Goal: Transaction & Acquisition: Obtain resource

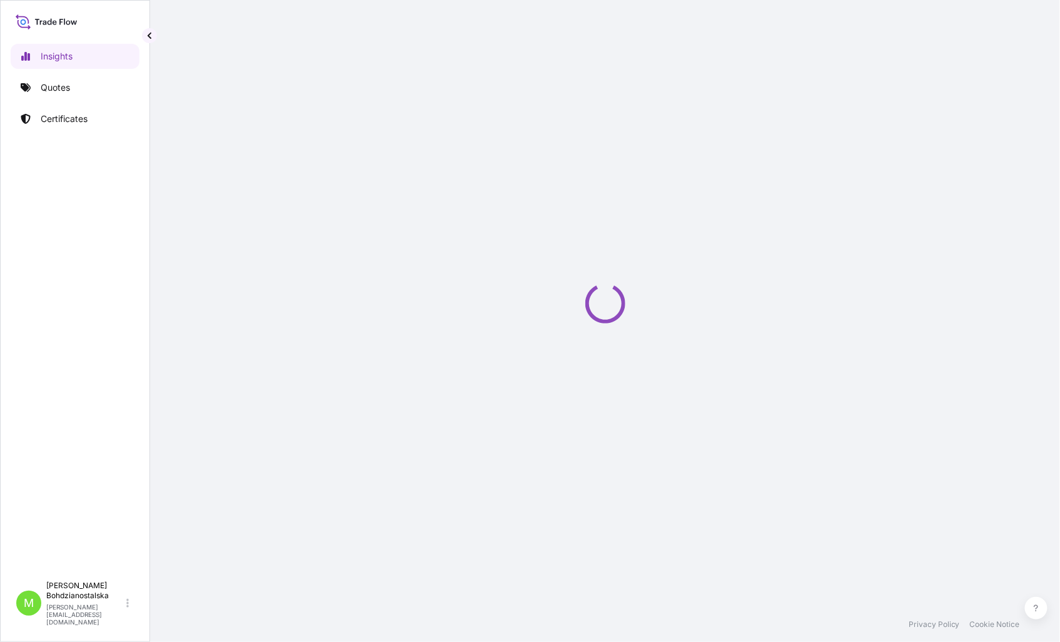
select select "2025"
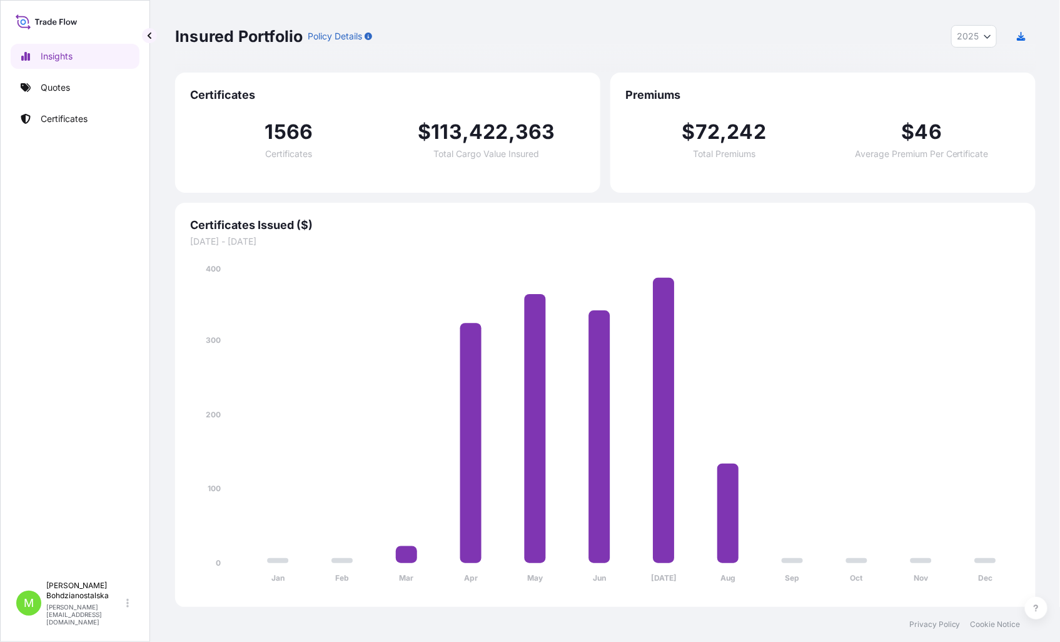
click at [65, 74] on div "Insights Quotes Certificates" at bounding box center [75, 304] width 129 height 542
click at [60, 88] on p "Quotes" at bounding box center [55, 87] width 29 height 13
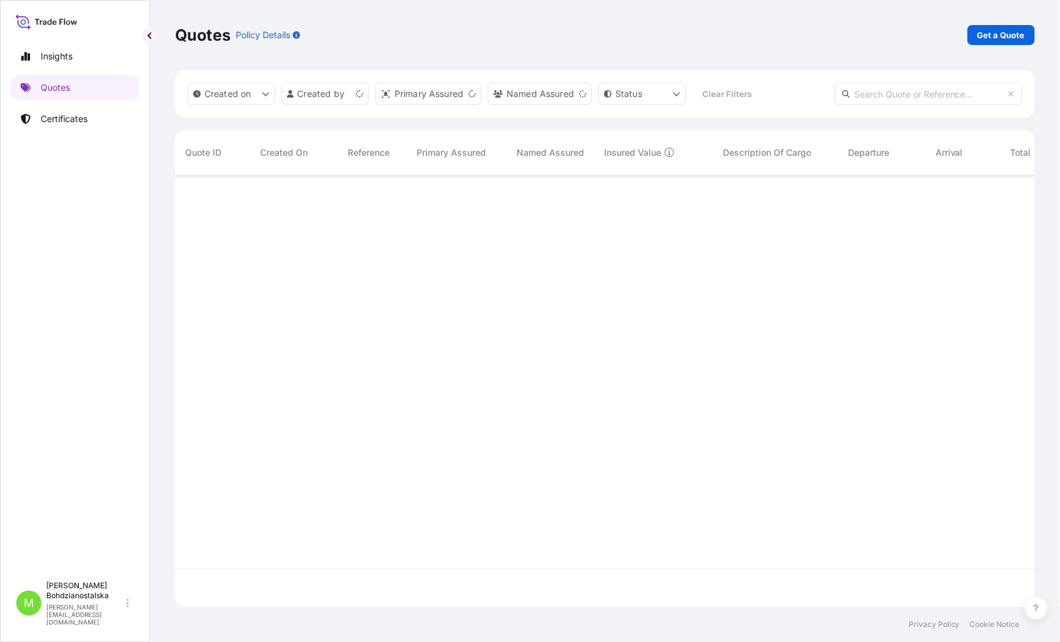
scroll to position [428, 849]
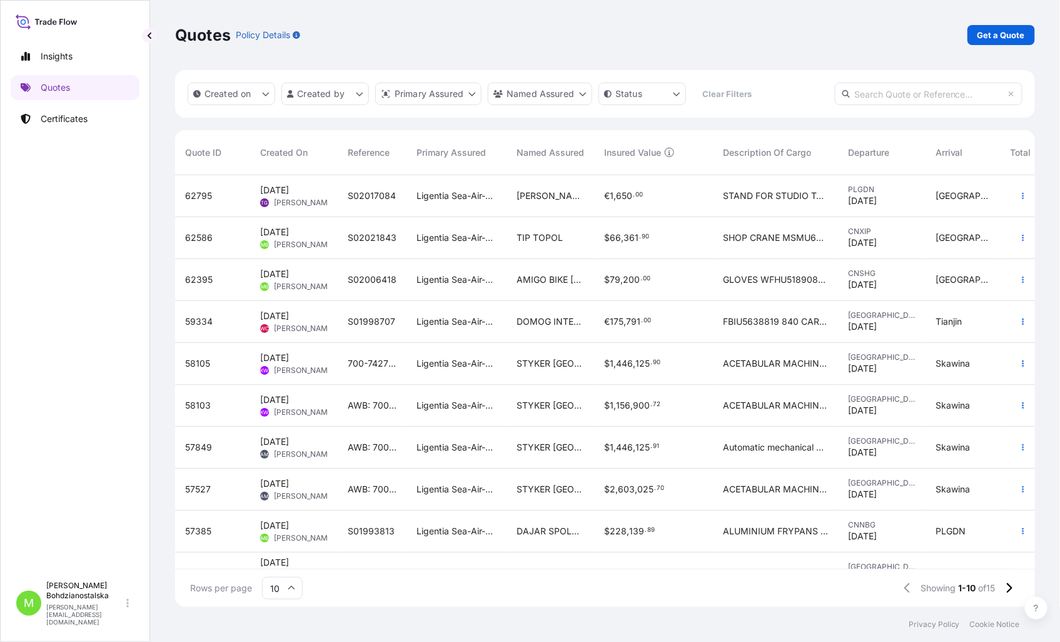
click at [101, 271] on div "Insights Quotes Certificates" at bounding box center [75, 304] width 129 height 542
click at [1018, 31] on p "Get a Quote" at bounding box center [1002, 35] width 48 height 13
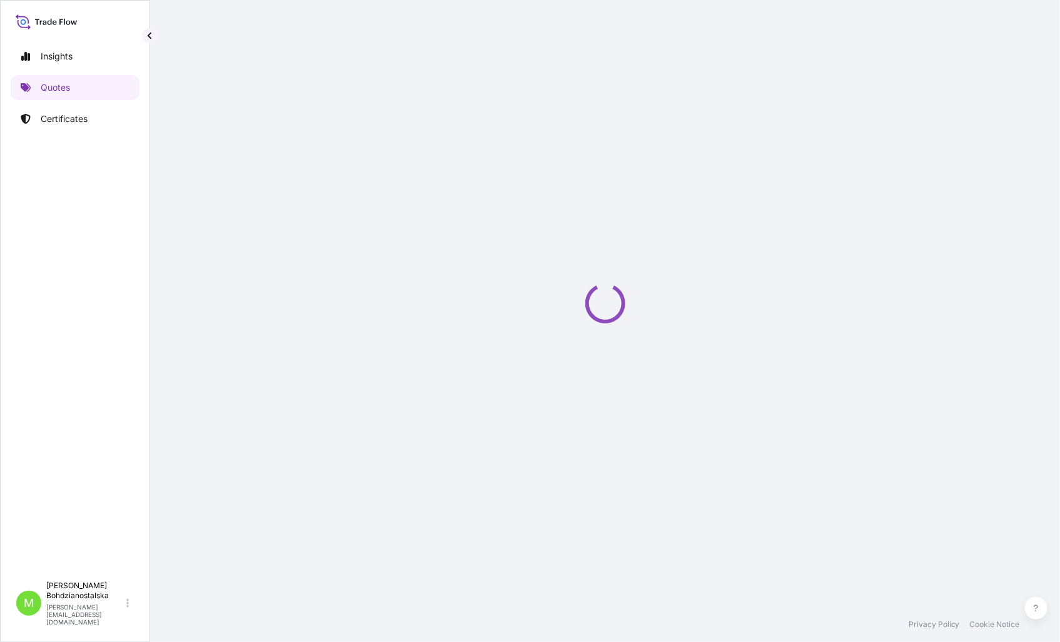
select select "Sea"
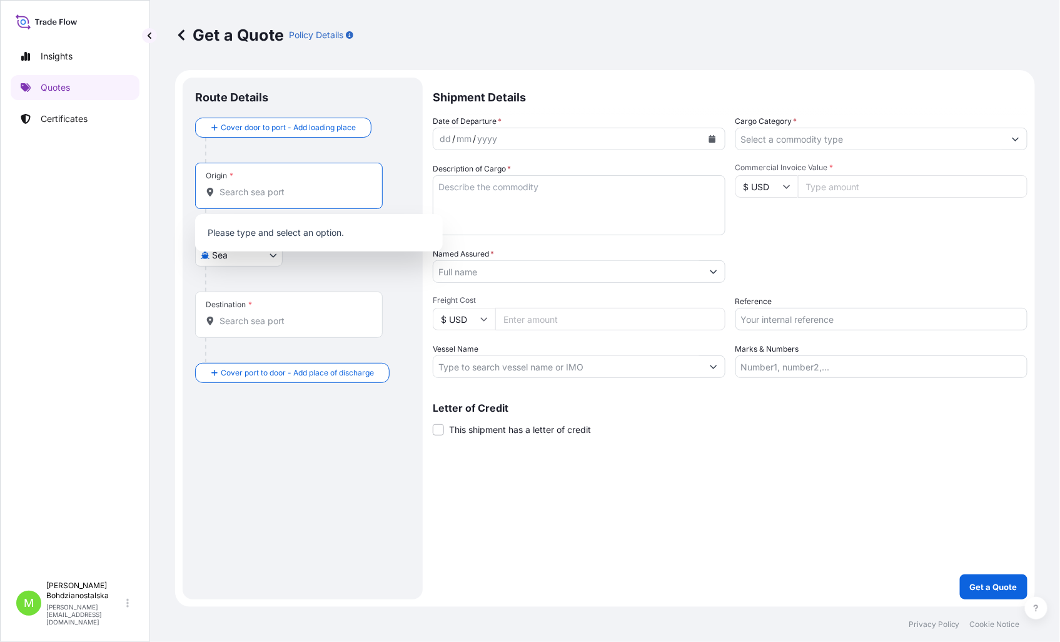
click at [238, 191] on input "Origin *" at bounding box center [294, 192] width 148 height 13
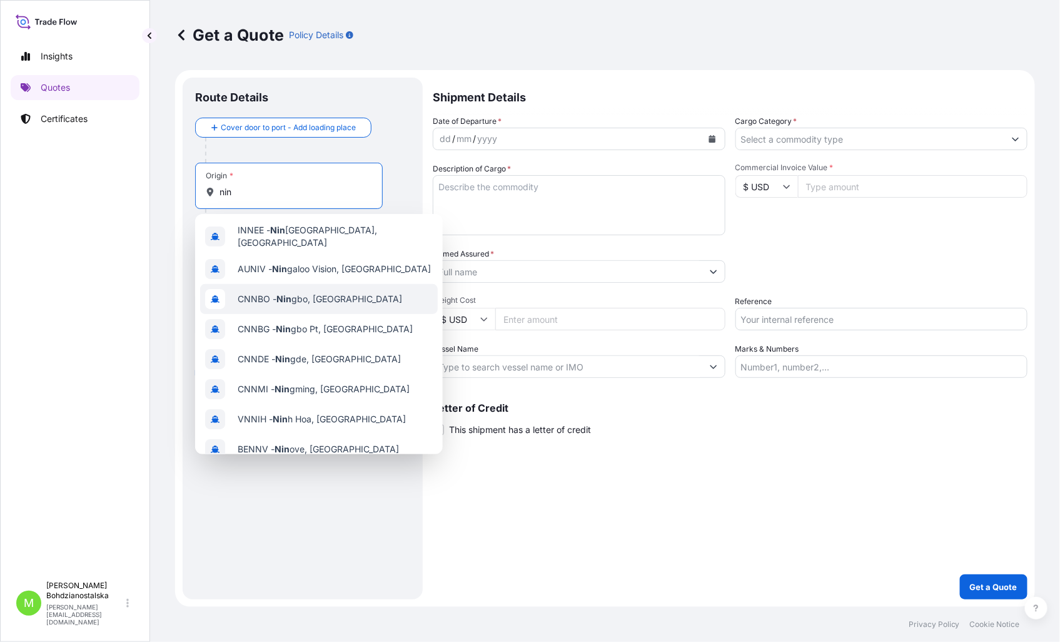
click at [308, 294] on span "CNNBO - Nin gbo, [GEOGRAPHIC_DATA]" at bounding box center [320, 299] width 164 height 13
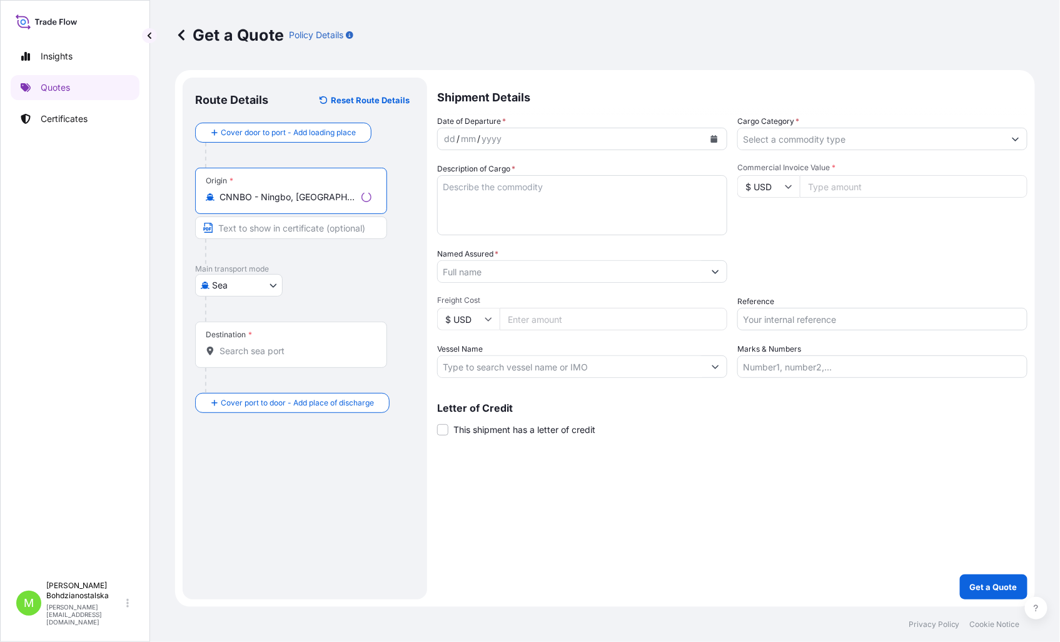
type input "CNNBO - Ningbo, [GEOGRAPHIC_DATA]"
click at [251, 353] on input "Destination *" at bounding box center [296, 351] width 152 height 13
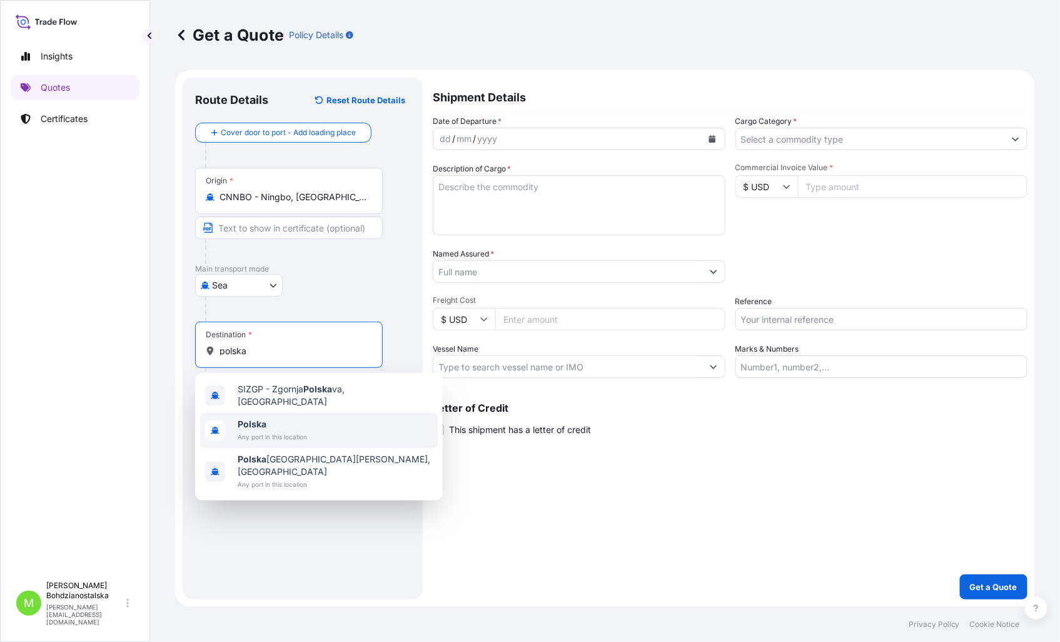
click at [291, 422] on span "Polska" at bounding box center [272, 424] width 69 height 13
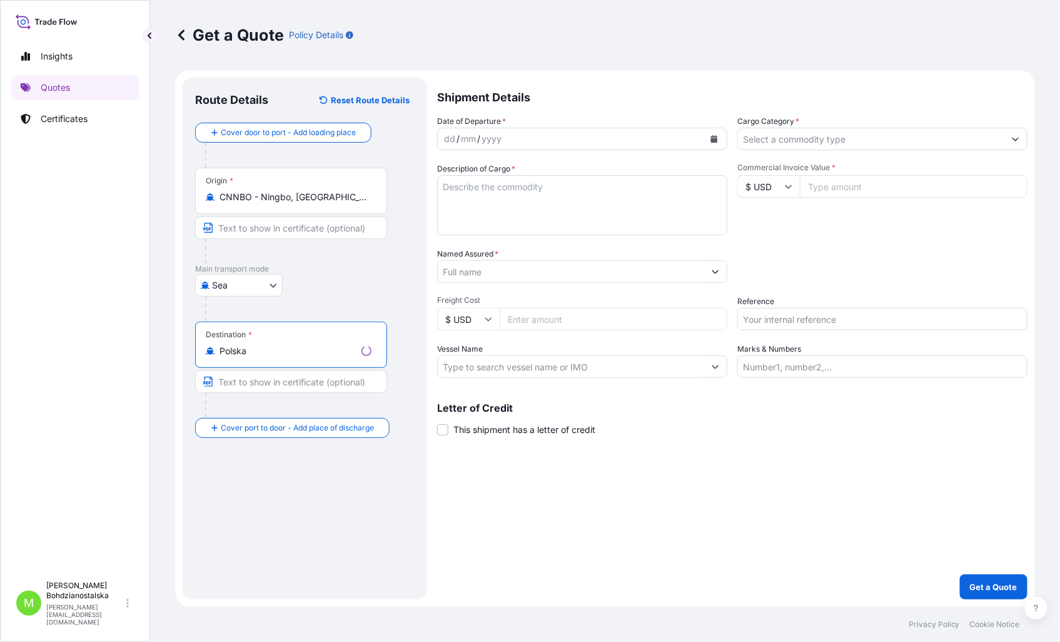
type input "Polska"
click at [442, 138] on div "dd" at bounding box center [445, 138] width 14 height 15
click at [783, 139] on input "Cargo Category *" at bounding box center [870, 139] width 269 height 23
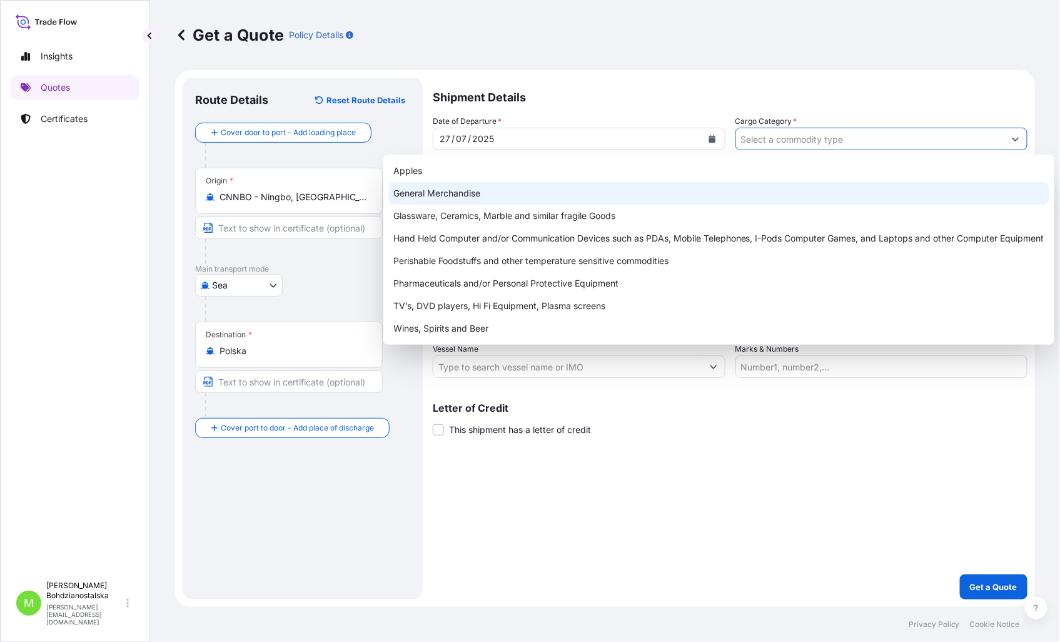
click at [525, 194] on div "General Merchandise" at bounding box center [718, 193] width 661 height 23
type input "General Merchandise"
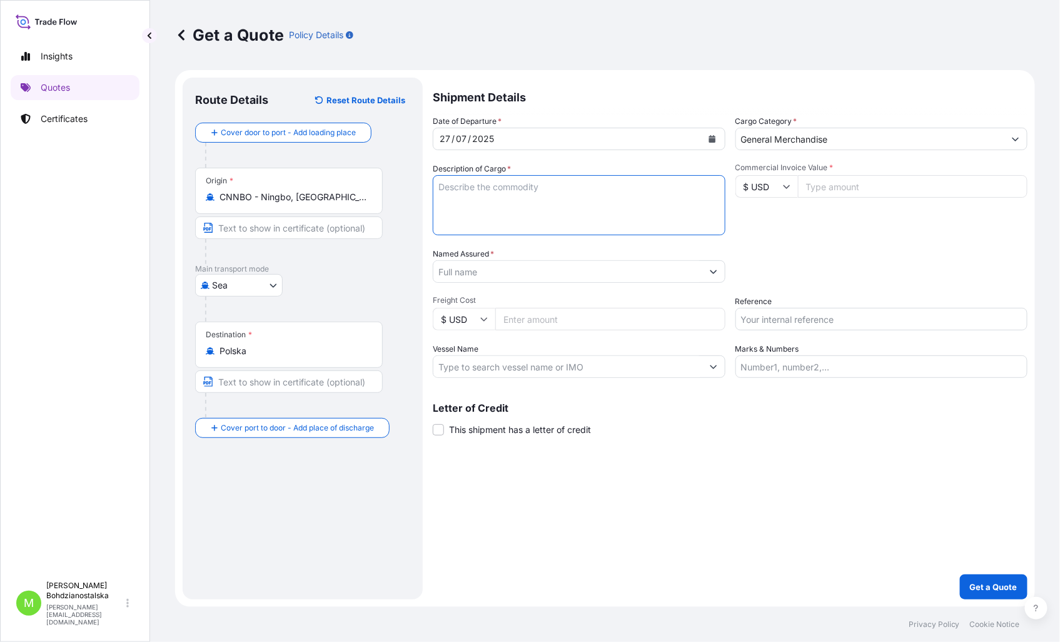
click at [493, 189] on textarea "Description of Cargo *" at bounding box center [579, 205] width 293 height 60
click at [460, 191] on textarea "Description of Cargo *" at bounding box center [579, 205] width 293 height 60
paste textarea "roof fans"
click at [498, 204] on textarea "roof fans lcl" at bounding box center [579, 205] width 293 height 60
paste textarea "UETU7208195"
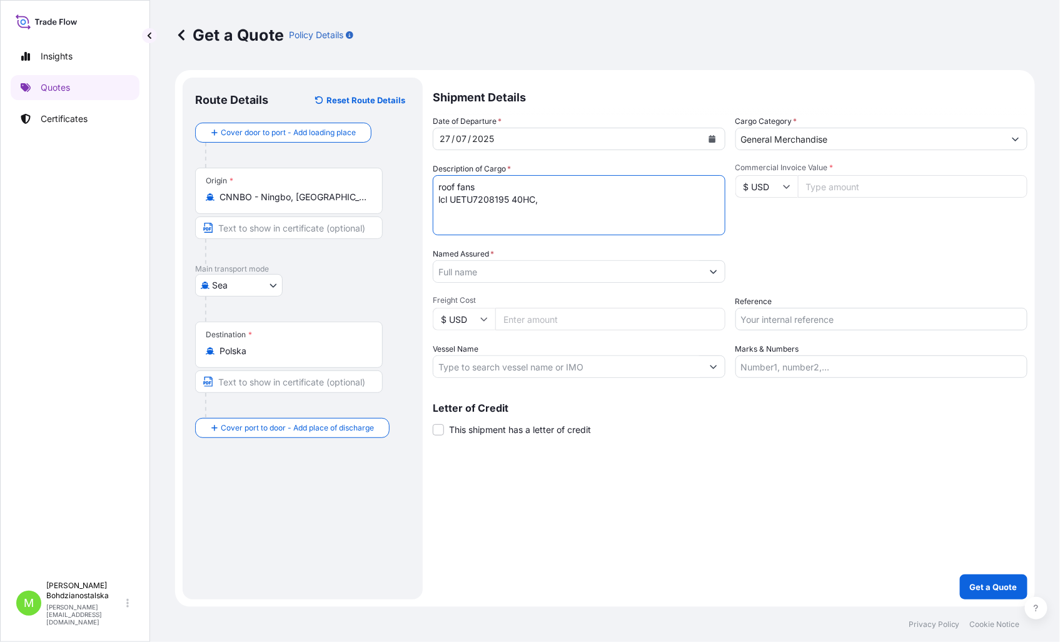
click at [444, 203] on textarea "roof fans lcl UETU7208195 40HC," at bounding box center [579, 205] width 293 height 60
drag, startPoint x: 593, startPoint y: 207, endPoint x: 567, endPoint y: 199, distance: 26.9
click at [592, 207] on textarea "roof fans LCL UETU7208195 40HC," at bounding box center [579, 205] width 293 height 60
click at [573, 205] on textarea "roof fans LCL UETU7208195 40HC," at bounding box center [579, 205] width 293 height 60
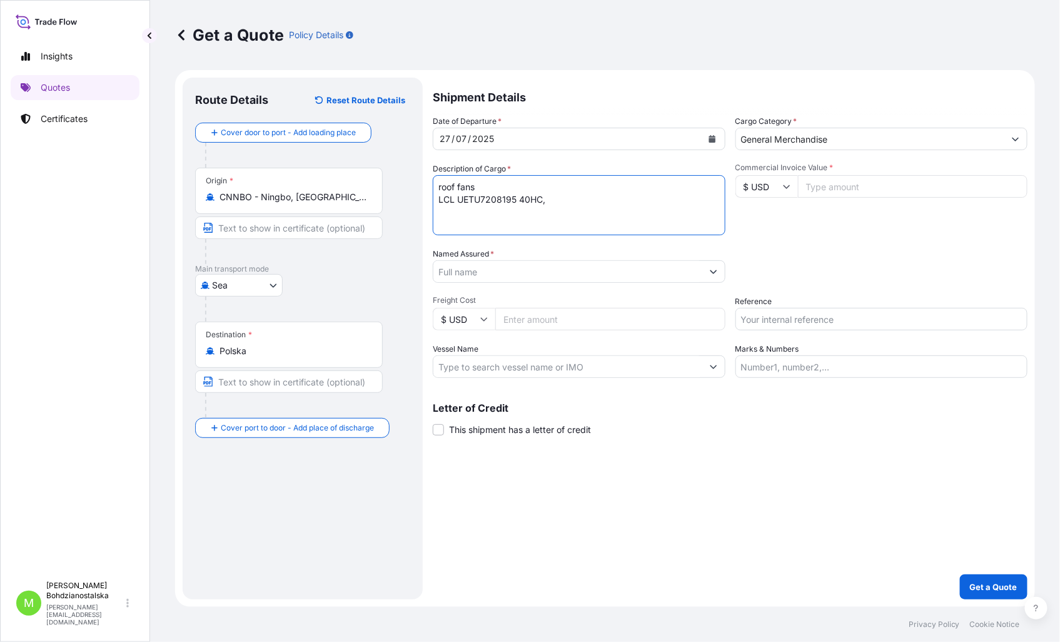
paste textarea "18 255,600"
type textarea "roof fans LCL UETU7208195 40HC, 18 255,600 KGS, 18,256 M3, 28PKG"
click at [461, 275] on input "Named Assured *" at bounding box center [567, 271] width 269 height 23
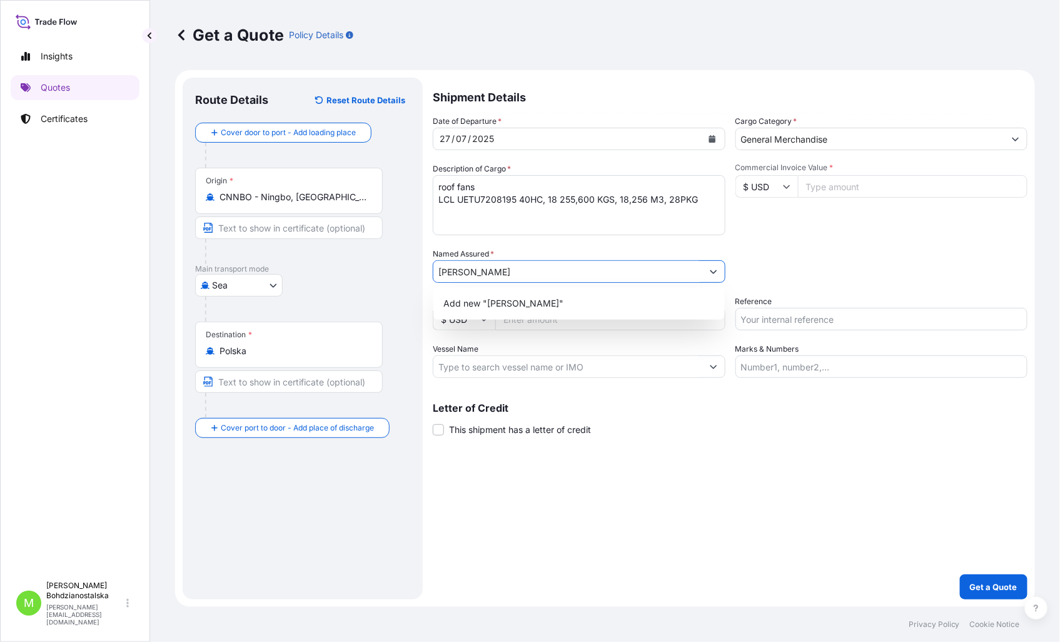
click at [512, 267] on input "[PERSON_NAME]" at bounding box center [567, 271] width 269 height 23
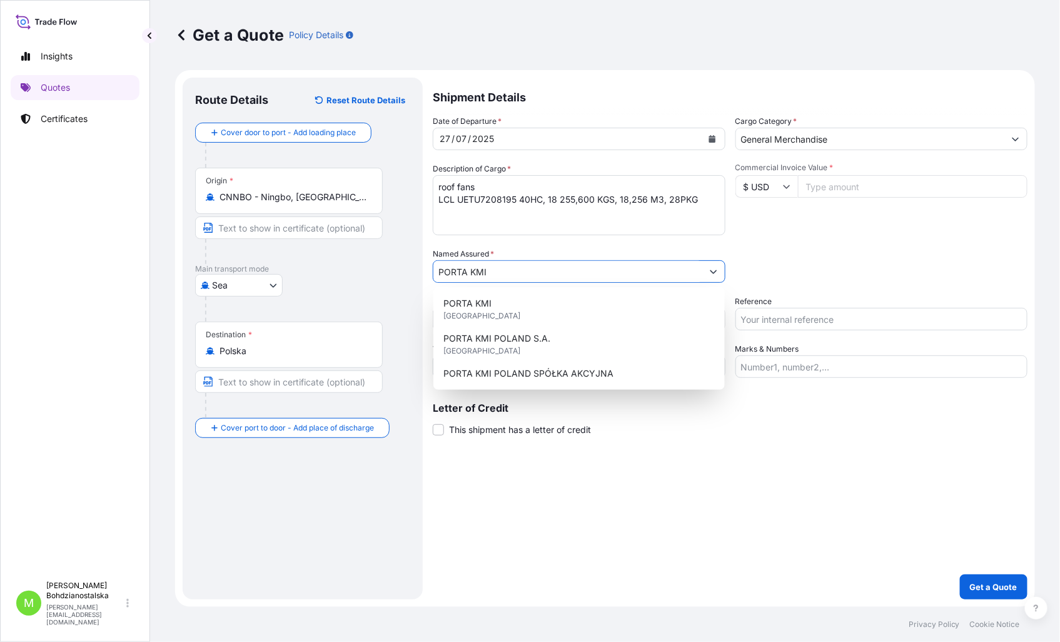
click at [551, 277] on input "PORTA KMI" at bounding box center [567, 271] width 269 height 23
click at [549, 379] on span "PORTA KMI POLAND SPÓŁKA AKCYJNA" at bounding box center [528, 373] width 170 height 13
type input "PORTA KMI POLAND SPÓŁKA AKCYJNA"
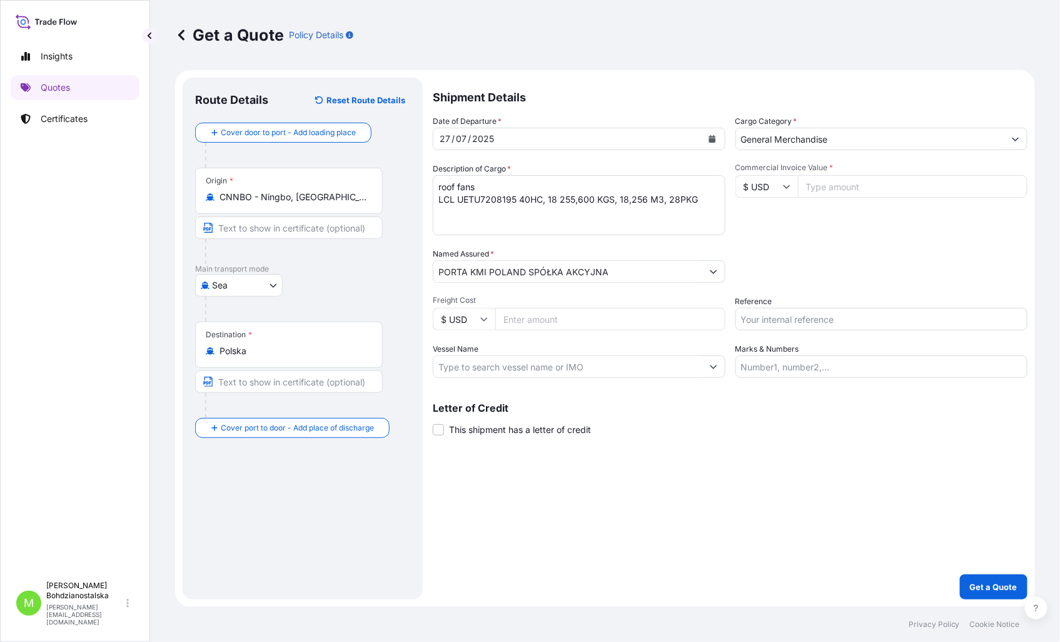
click at [819, 183] on input "Commercial Invoice Value *" at bounding box center [913, 186] width 230 height 23
paste input "42000"
type input "42000.00"
click at [762, 318] on input "Reference" at bounding box center [882, 319] width 293 height 23
paste input "LCL16311"
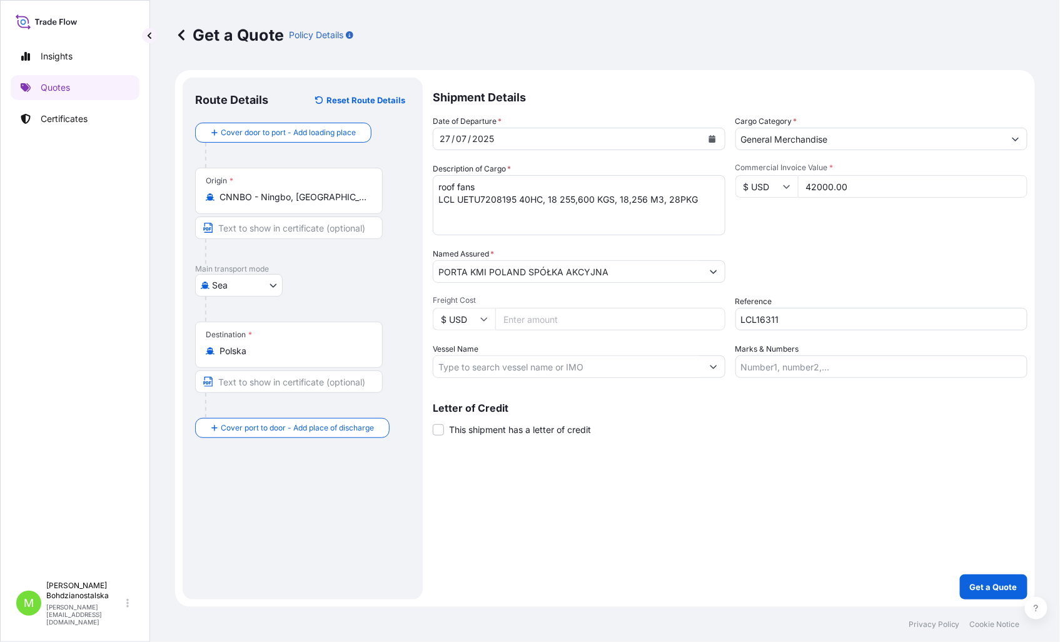
click at [21, 358] on div "Insights Quotes Certificates" at bounding box center [75, 304] width 129 height 542
click at [778, 326] on input "LCL16311" at bounding box center [882, 319] width 293 height 23
click at [741, 326] on input "LCL16311" at bounding box center [882, 319] width 293 height 23
type input "S02004849, LCL16311"
click at [996, 591] on p "Get a Quote" at bounding box center [994, 586] width 48 height 13
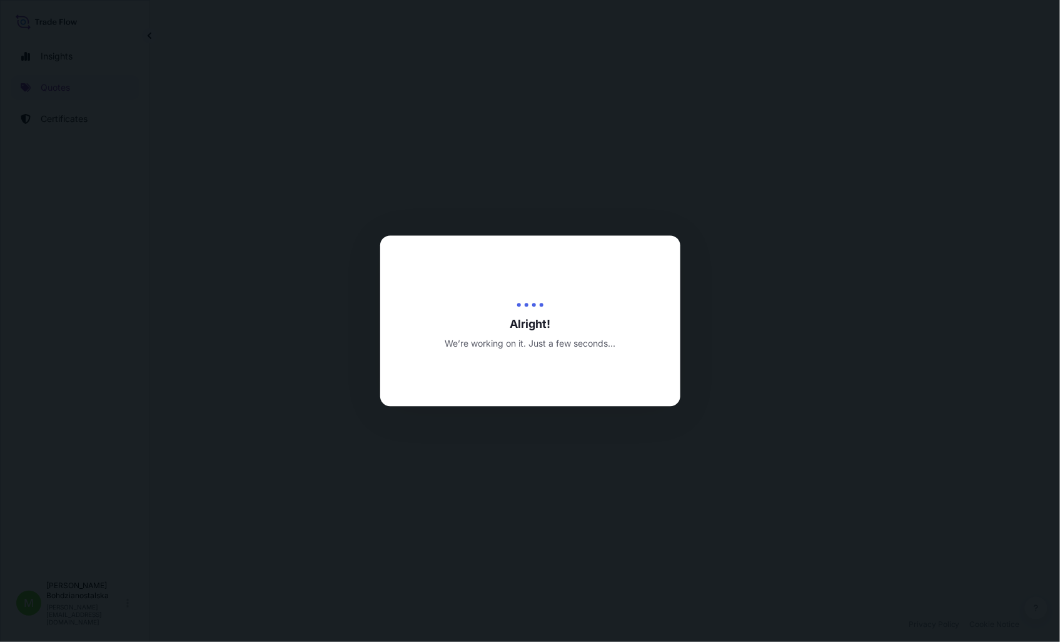
select select "Sea"
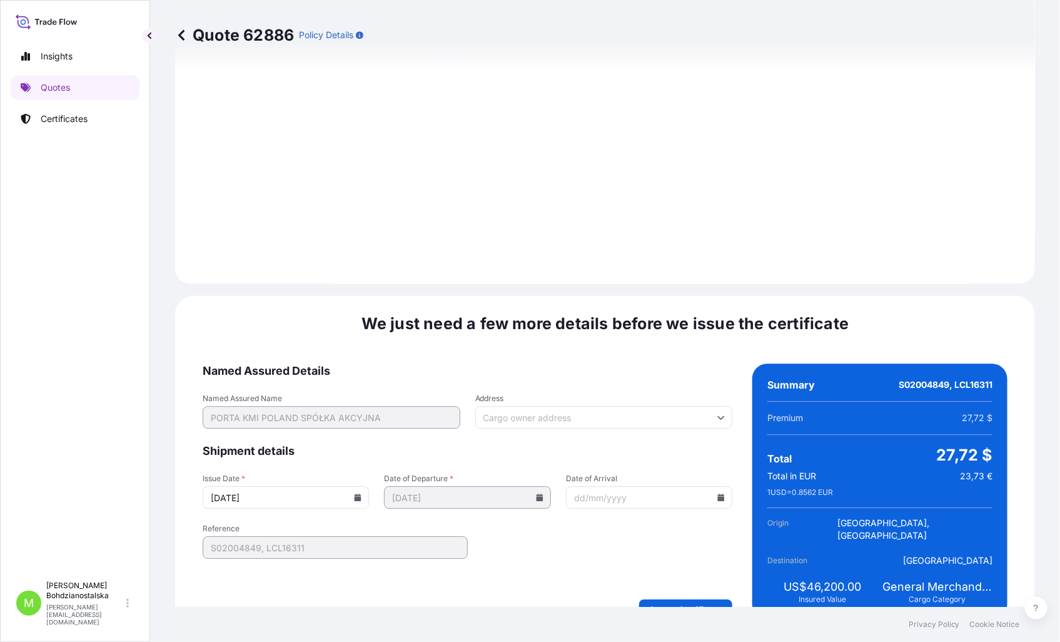
scroll to position [1266, 0]
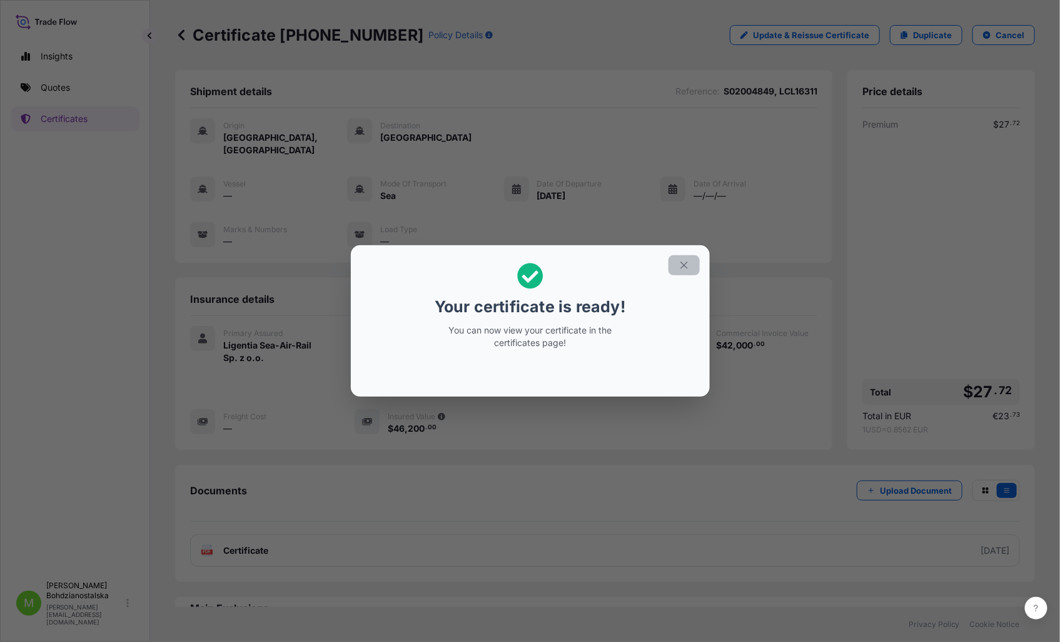
click at [684, 265] on icon "button" at bounding box center [683, 265] width 7 height 7
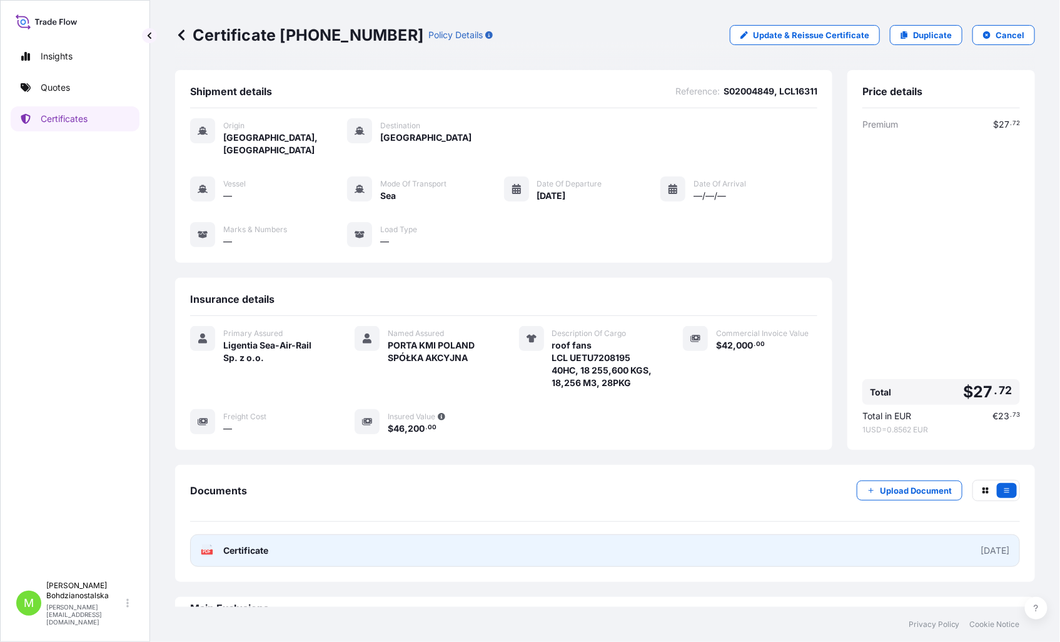
click at [522, 554] on link "PDF Certificate [DATE]" at bounding box center [605, 550] width 830 height 33
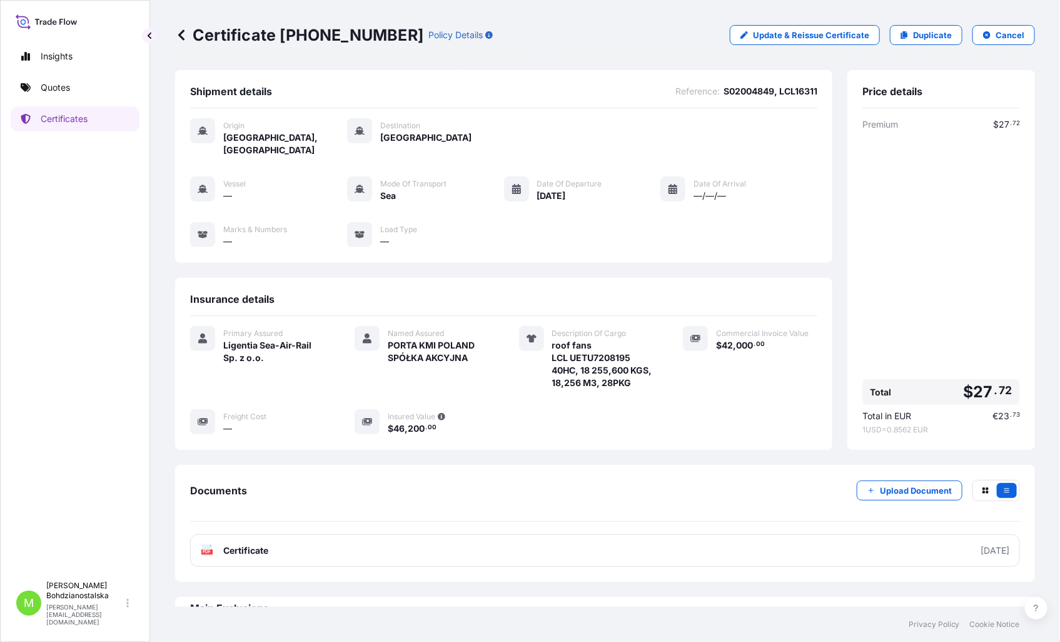
click at [55, 388] on div "Insights Quotes Certificates" at bounding box center [75, 304] width 129 height 542
click at [60, 88] on p "Quotes" at bounding box center [55, 87] width 29 height 13
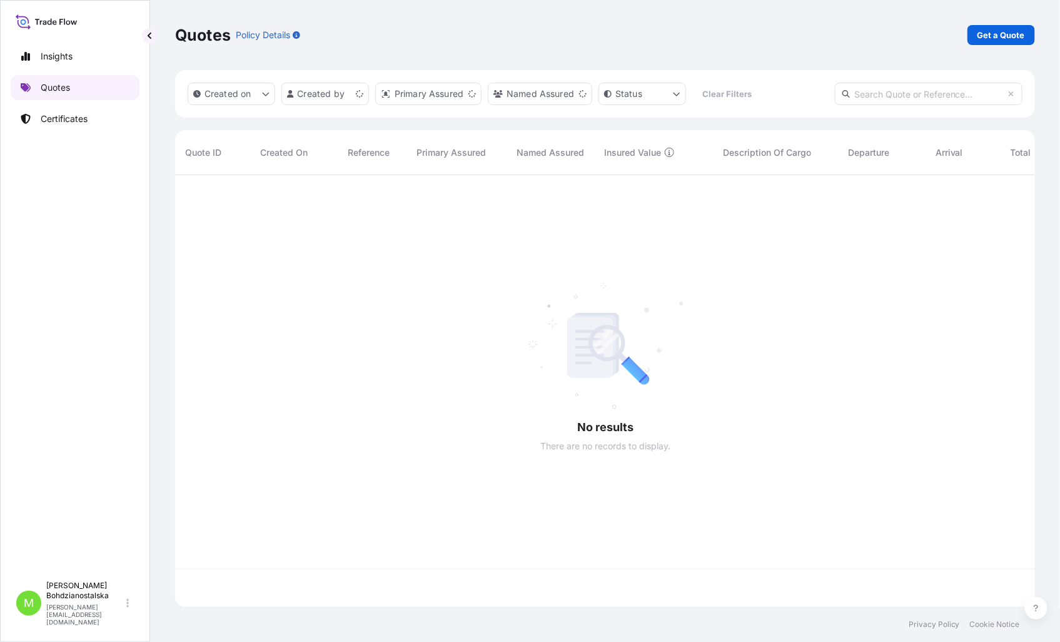
scroll to position [428, 849]
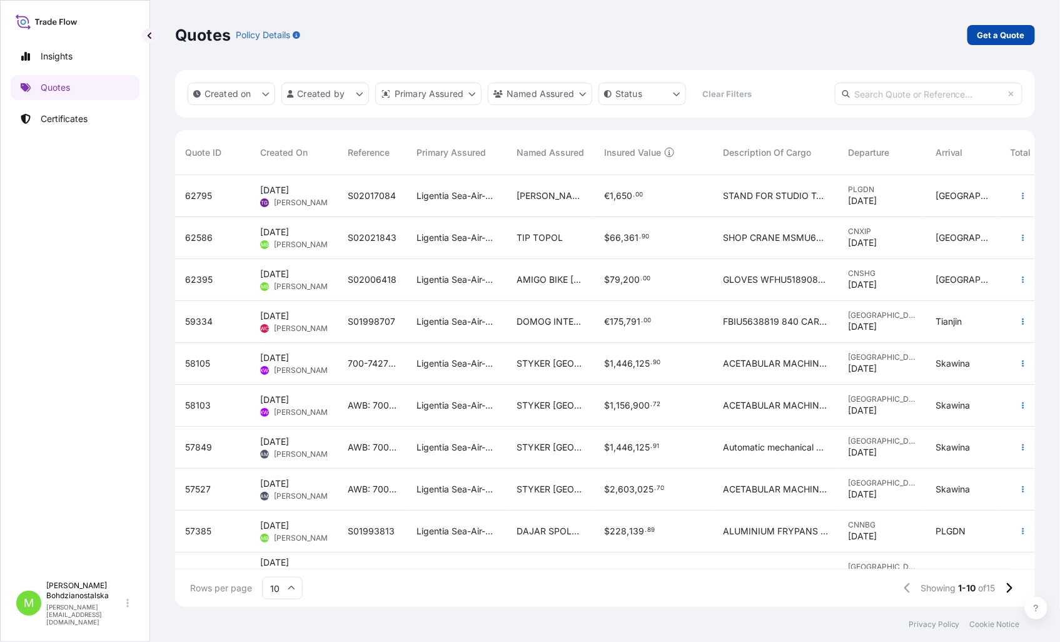
click at [981, 36] on p "Get a Quote" at bounding box center [1002, 35] width 48 height 13
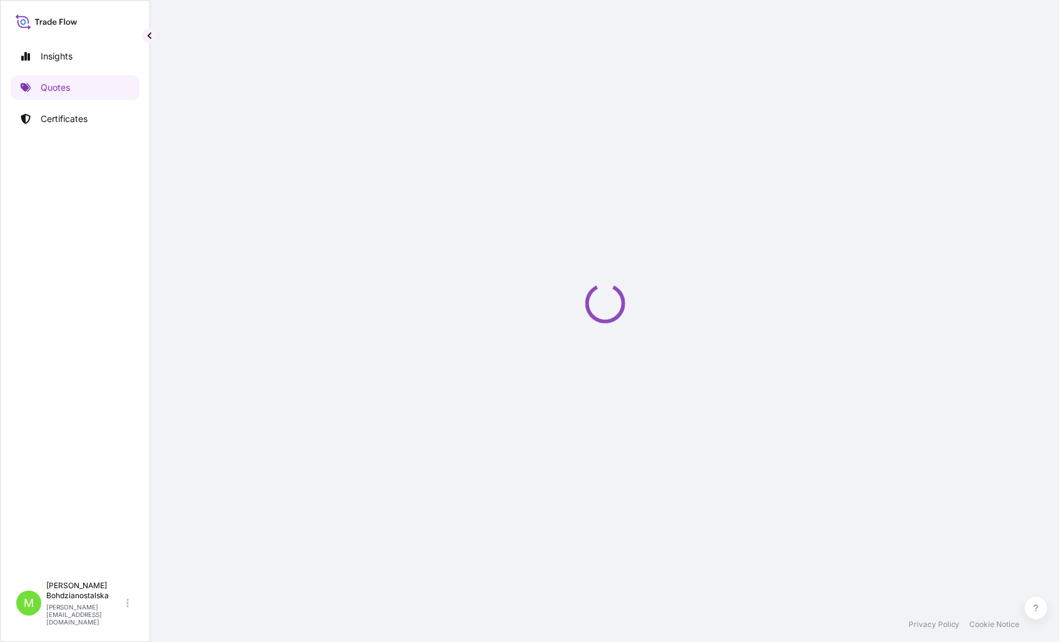
select select "Sea"
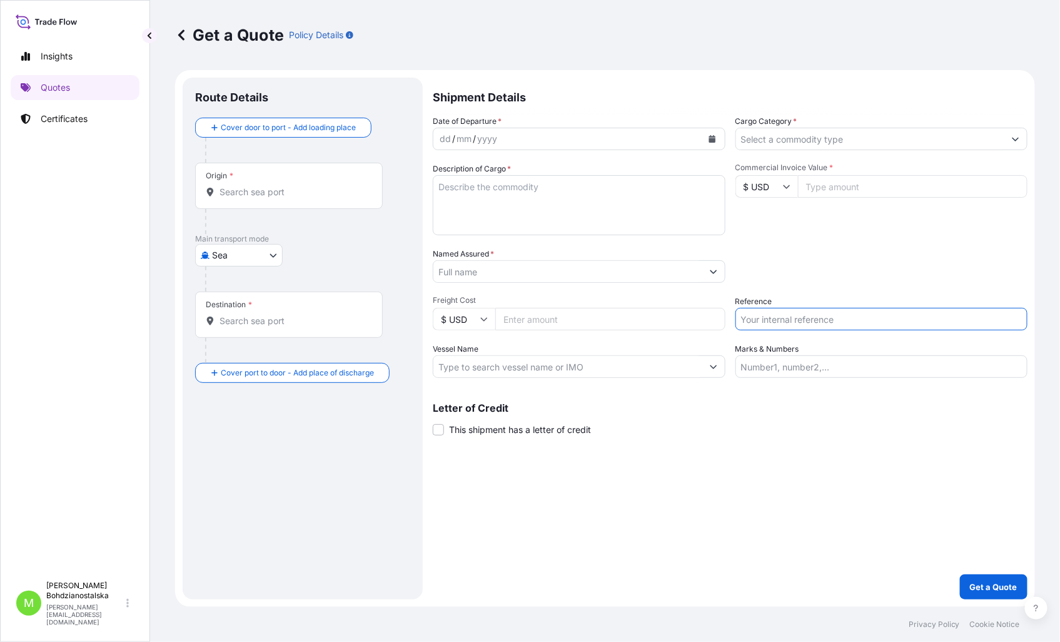
click at [752, 319] on input "Reference" at bounding box center [882, 319] width 293 height 23
paste input "S01991681"
type input "S01991681"
click at [445, 139] on div "dd" at bounding box center [445, 138] width 14 height 15
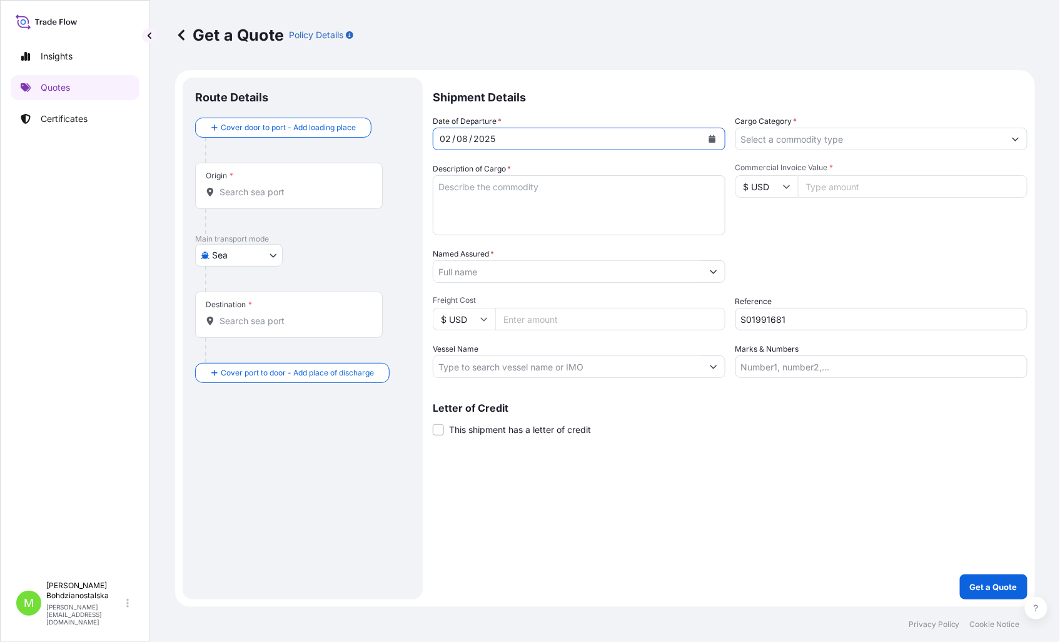
click at [779, 136] on input "Cargo Category *" at bounding box center [870, 139] width 269 height 23
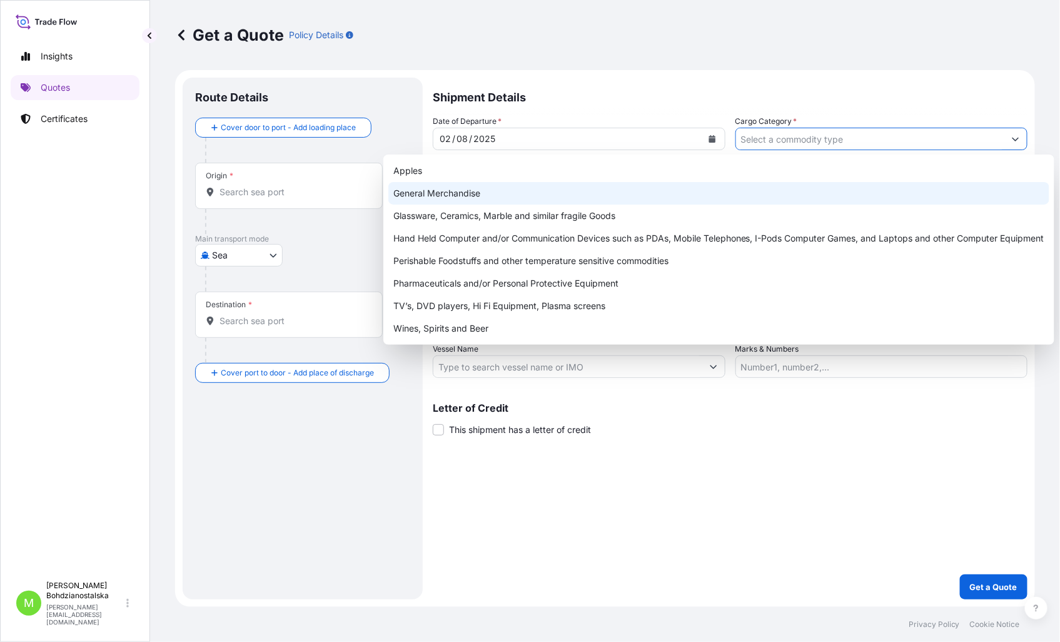
click at [457, 191] on div "General Merchandise" at bounding box center [718, 193] width 661 height 23
type input "General Merchandise"
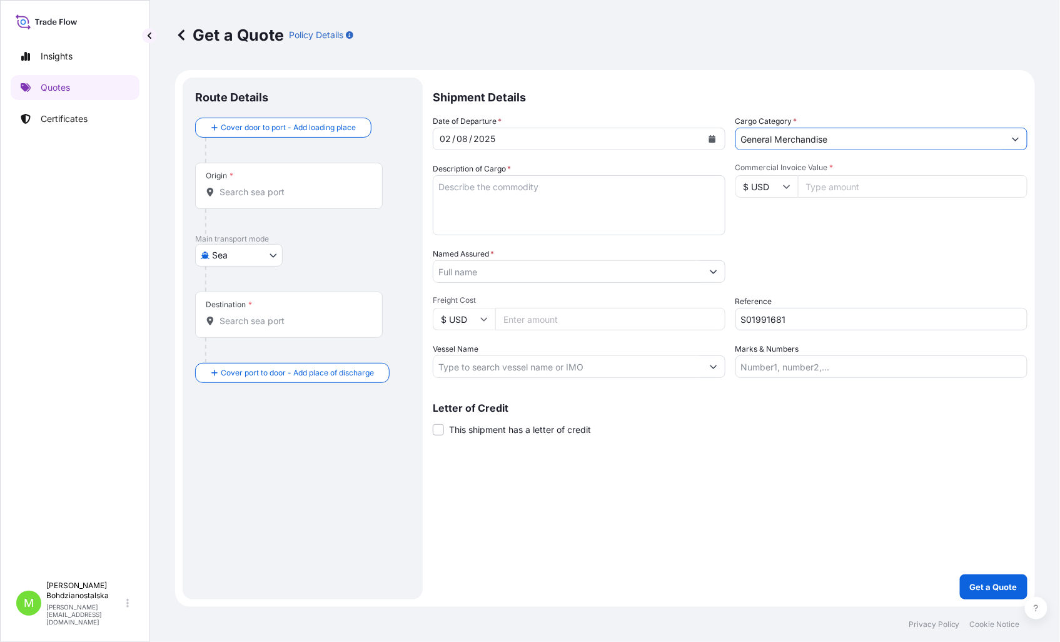
click at [502, 191] on textarea "Description of Cargo *" at bounding box center [579, 205] width 293 height 60
click at [447, 189] on textarea "Description of Cargo *" at bounding box center [579, 205] width 293 height 60
paste textarea "LAWNMOWER"
click at [461, 210] on textarea "LAWNMOWER" at bounding box center [579, 205] width 293 height 60
paste textarea "HLBU3254955"
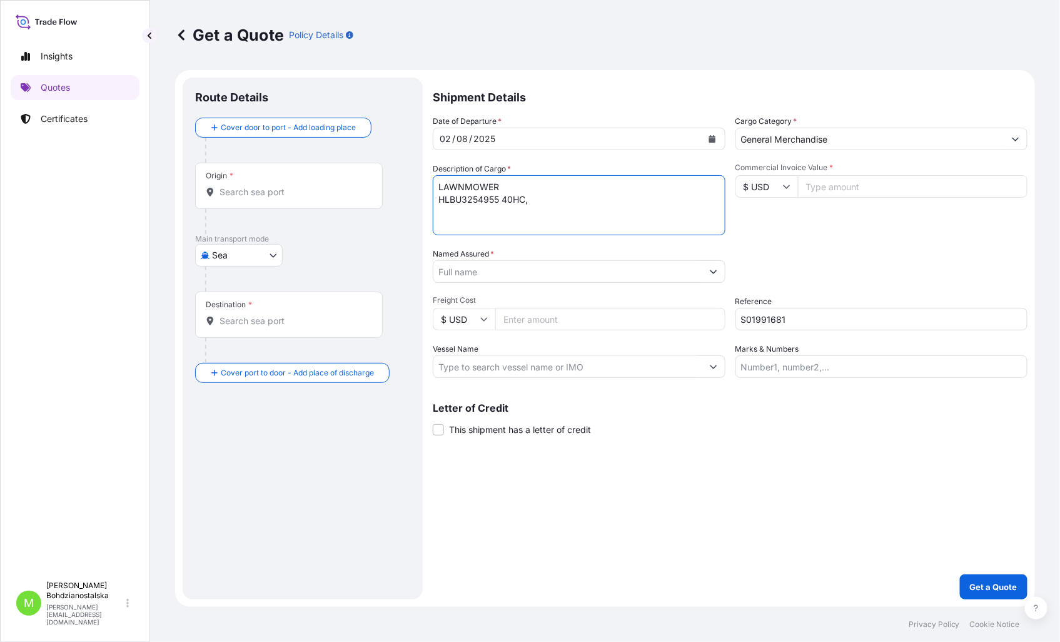
click at [565, 203] on textarea "LAWNMOWER HLBU3254955 40HC," at bounding box center [579, 205] width 293 height 60
paste textarea "11760,000"
click at [700, 207] on textarea "LAWNMOWER HLBU3254955 40HC, 11760,000 KGS, 68,770 M3, 42 CTN" at bounding box center [579, 205] width 293 height 60
click at [459, 224] on textarea "LAWNMOWER HLBU3254955 40HC, 11760,000 KGS, 68,770 M3, 42 CTN" at bounding box center [579, 205] width 293 height 60
click at [450, 214] on textarea "LAWNMOWER HLBU3254955 40HC, 11760,000 KGS, 68,770 M3, 42 CTN" at bounding box center [579, 205] width 293 height 60
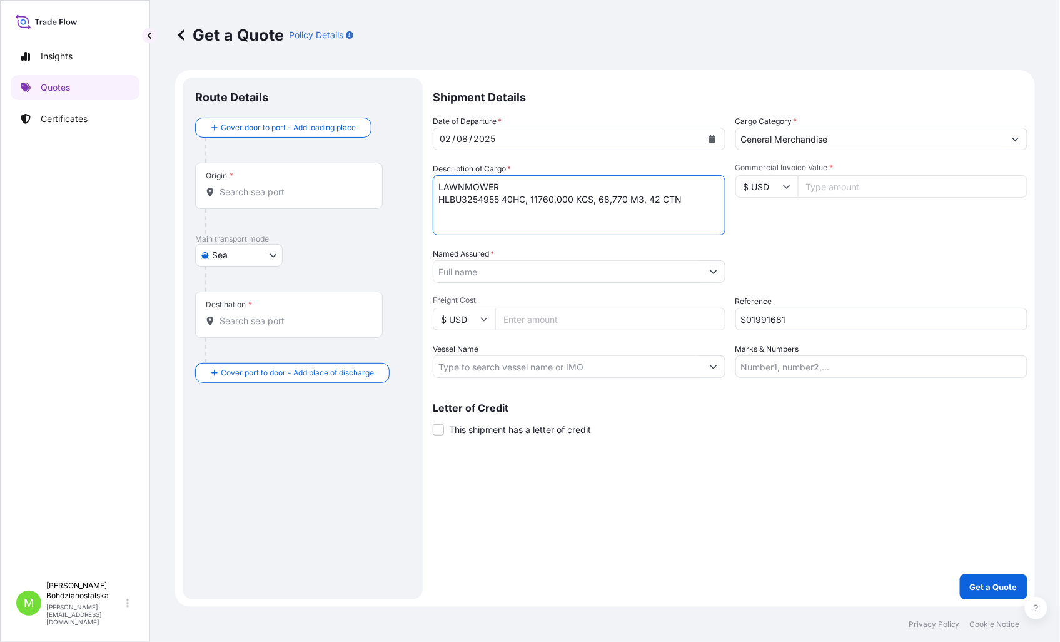
click at [718, 208] on textarea "LAWNMOWER HLBU3254955 40HC, 11760,000 KGS, 68,770 M3, 42 CTN" at bounding box center [579, 205] width 293 height 60
paste textarea "BMOU4952496"
drag, startPoint x: 686, startPoint y: 203, endPoint x: 530, endPoint y: 198, distance: 155.8
click at [530, 198] on textarea "LAWNMOWER HLBU3254955 40HC, 11760,000 KGS, 68,770 M3, 42 CTN BMOU4952496 40HC," at bounding box center [579, 205] width 293 height 60
click at [555, 219] on textarea "LAWNMOWER HLBU3254955 40HC, 11760,000 KGS, 68,770 M3, 42 CTN BMOU4952496 40HC," at bounding box center [579, 205] width 293 height 60
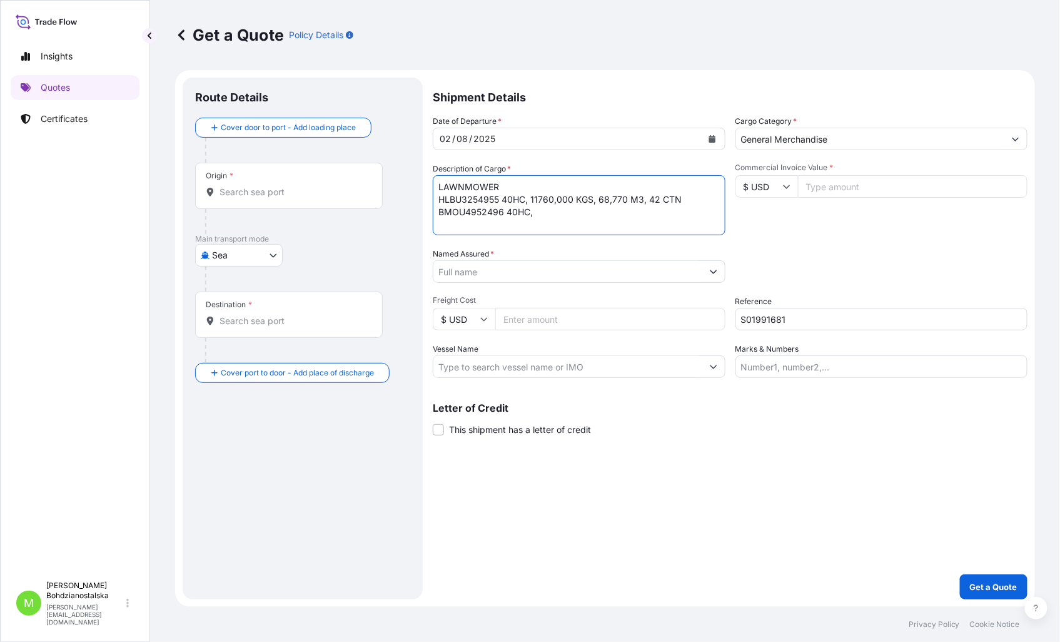
paste textarea "11760,000 KGS, 68,770 M3, 42 CTN"
type textarea "LAWNMOWER HLBU3254955 40HC, 11760,000 KGS, 68,770 M3, 42 CTN BMOU4952496 40HC, …"
click at [487, 277] on input "Named Assured *" at bounding box center [567, 271] width 269 height 23
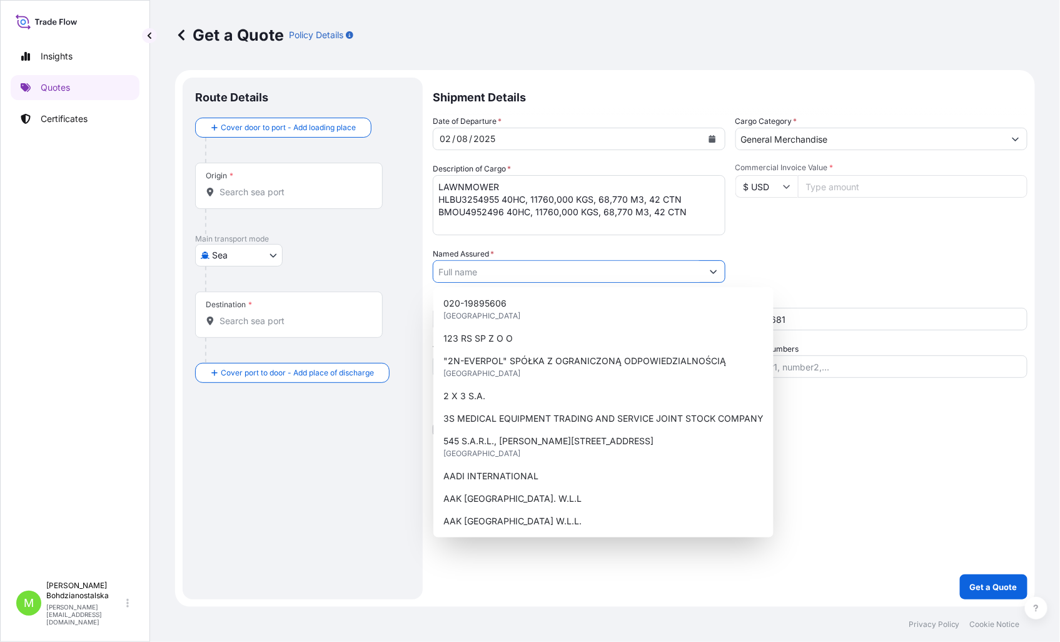
paste input "[PERSON_NAME]"
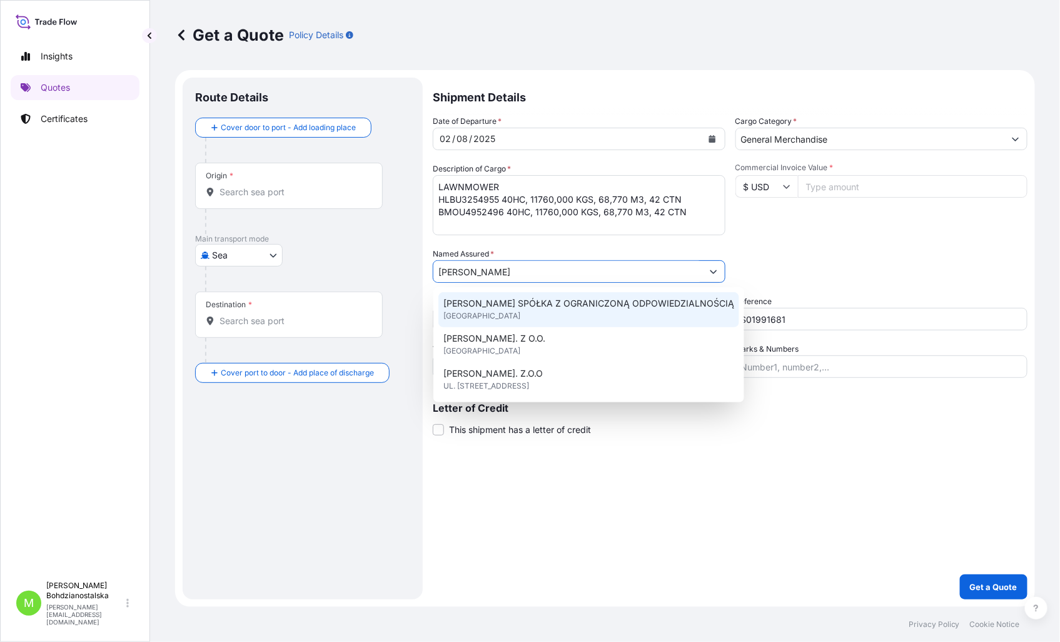
click at [540, 301] on span "[PERSON_NAME] SPÓŁKA Z OGRANICZONĄ ODPOWIEDZIALNOŚCIĄ" at bounding box center [588, 303] width 291 height 13
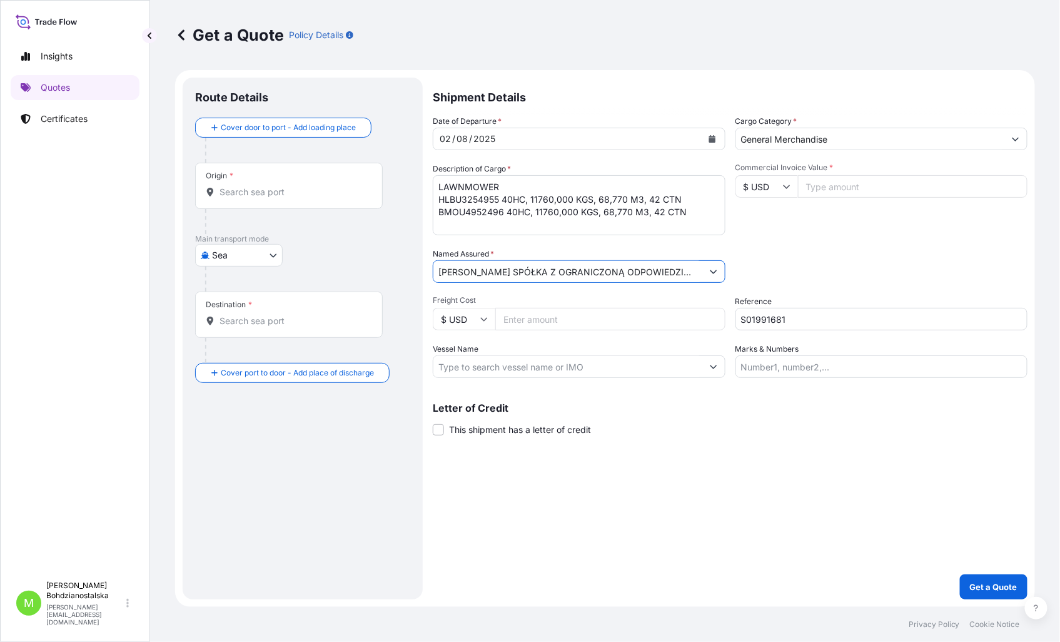
type input "[PERSON_NAME] SPÓŁKA Z OGRANICZONĄ ODPOWIEDZIALNOŚCIĄ"
click at [252, 193] on input "Origin *" at bounding box center [294, 192] width 148 height 13
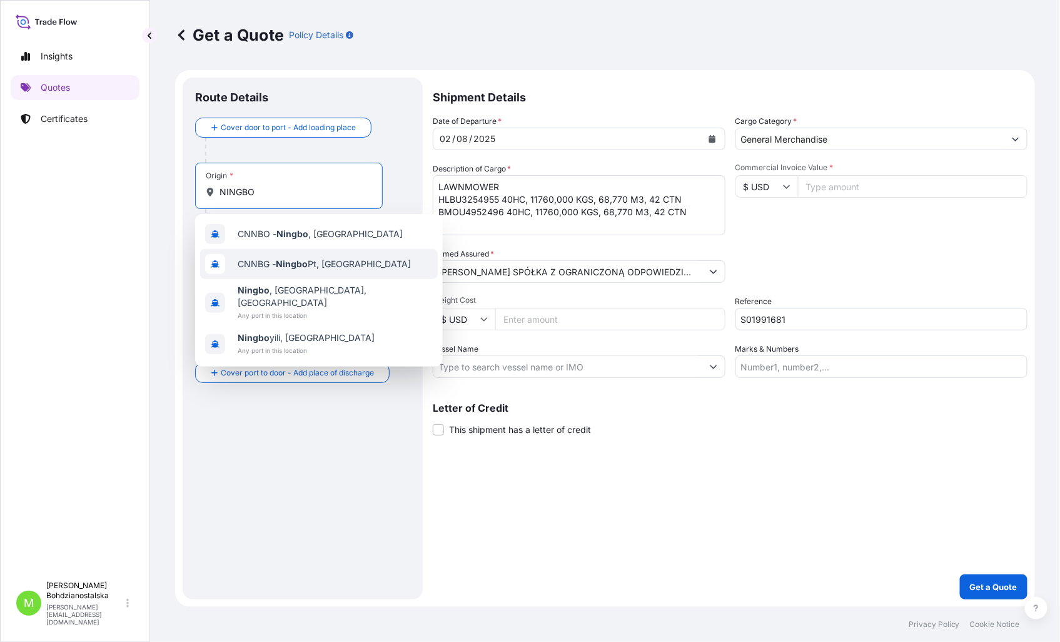
click at [335, 263] on span "CNNBG - Ningbo Pt, [GEOGRAPHIC_DATA]" at bounding box center [324, 264] width 173 height 13
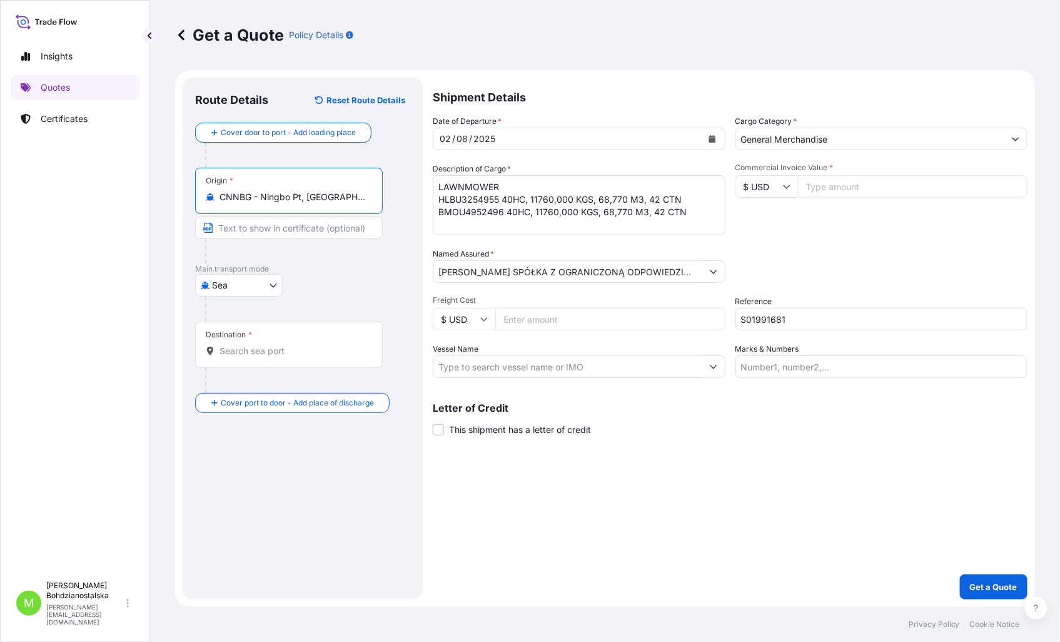
type input "CNNBG - Ningbo Pt, [GEOGRAPHIC_DATA]"
click at [244, 343] on div "Destination *" at bounding box center [289, 344] width 188 height 46
click at [244, 345] on input "Destination *" at bounding box center [294, 351] width 148 height 13
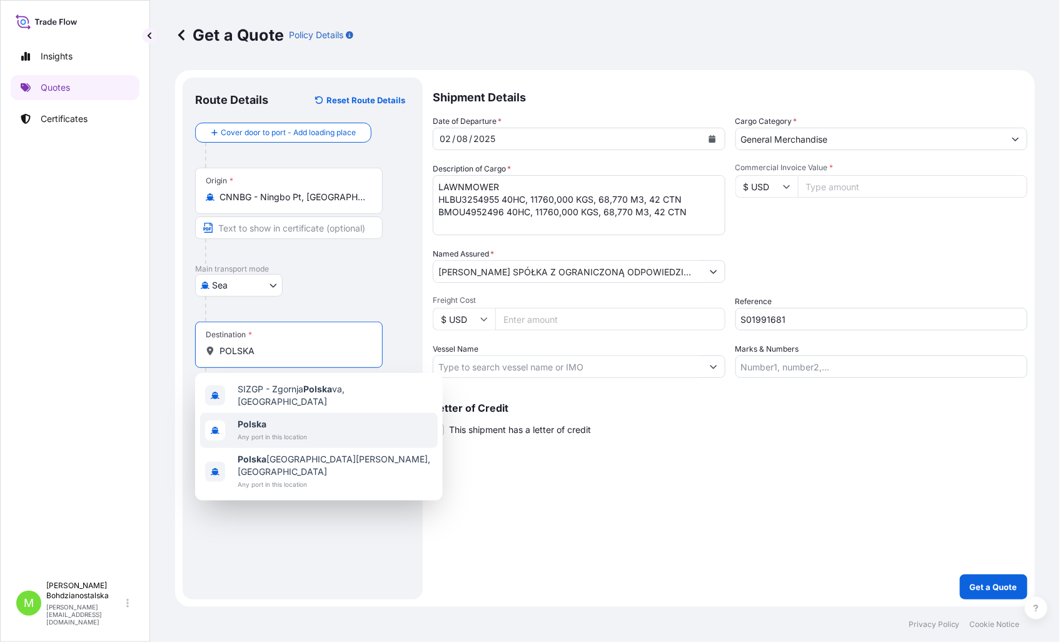
click at [302, 423] on span "Polska" at bounding box center [272, 424] width 69 height 13
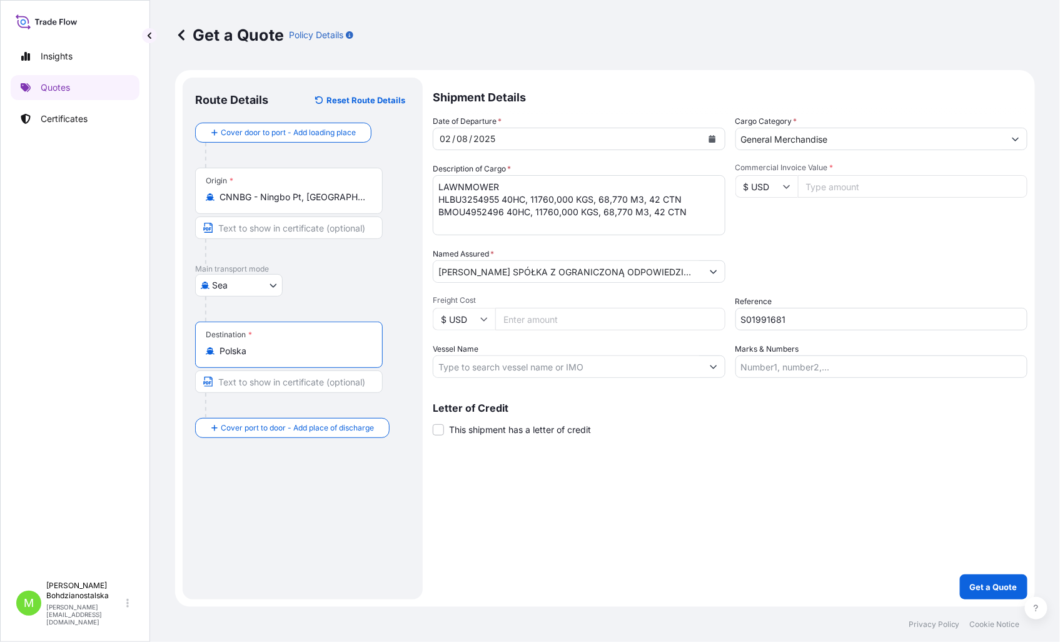
type input "Polska"
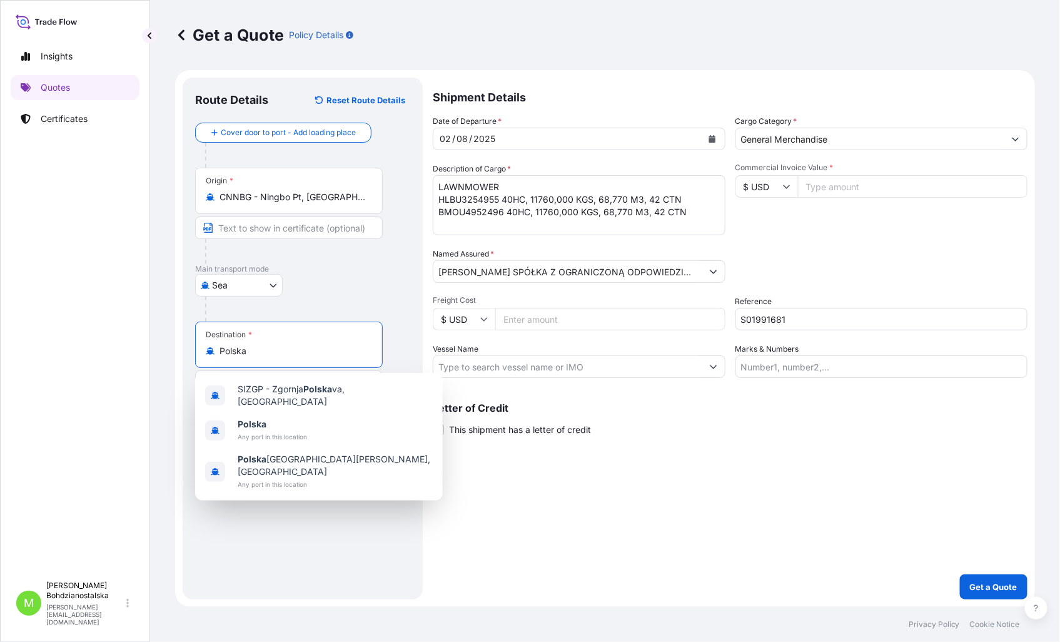
click at [806, 186] on input "Commercial Invoice Value *" at bounding box center [913, 186] width 230 height 23
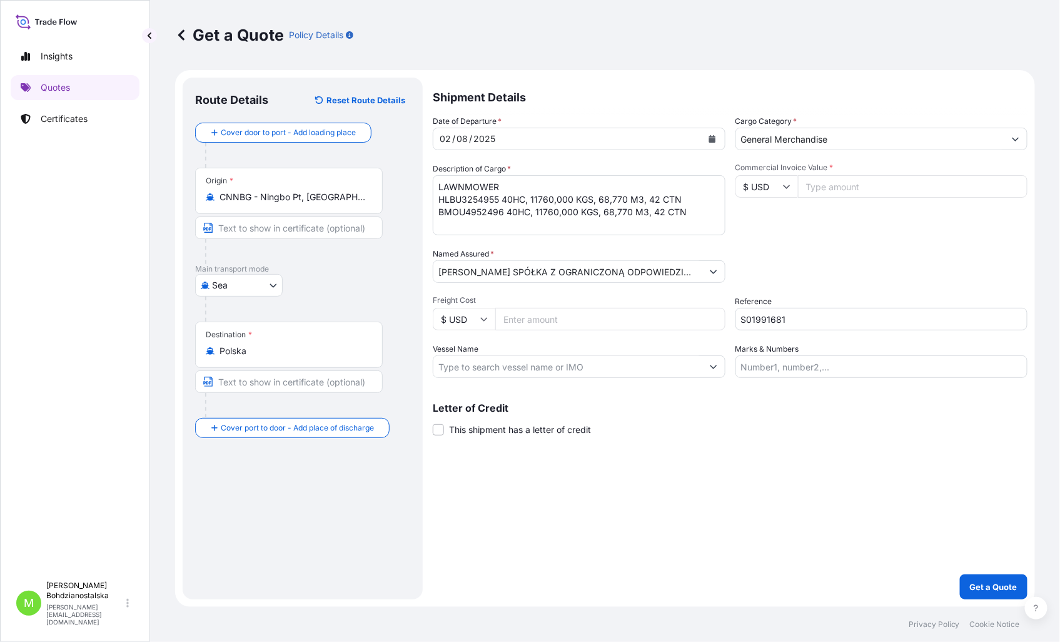
paste input "114740.09"
type input "114740.09"
click at [743, 442] on div "Shipment Details Date of Departure * [DATE] Cargo Category * General Merchandis…" at bounding box center [730, 339] width 595 height 522
click at [1010, 582] on p "Get a Quote" at bounding box center [994, 586] width 48 height 13
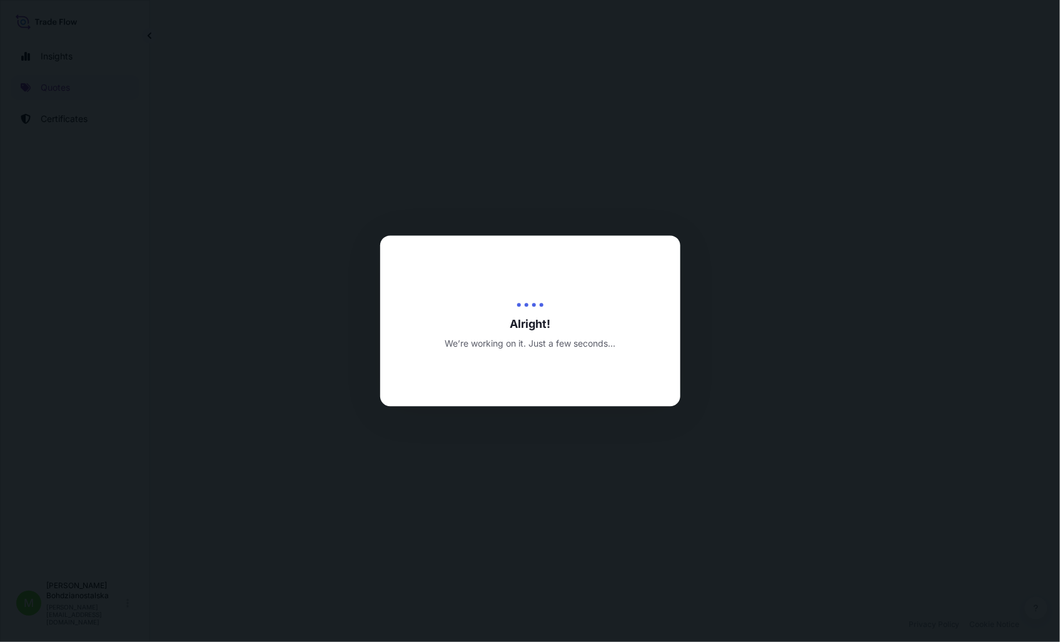
select select "Sea"
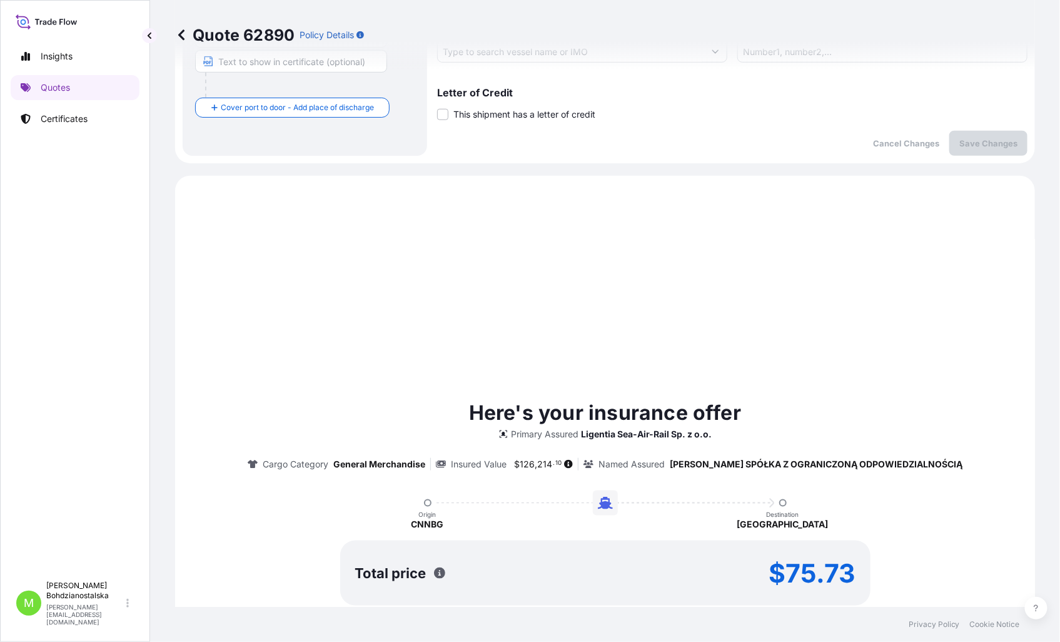
scroll to position [428, 0]
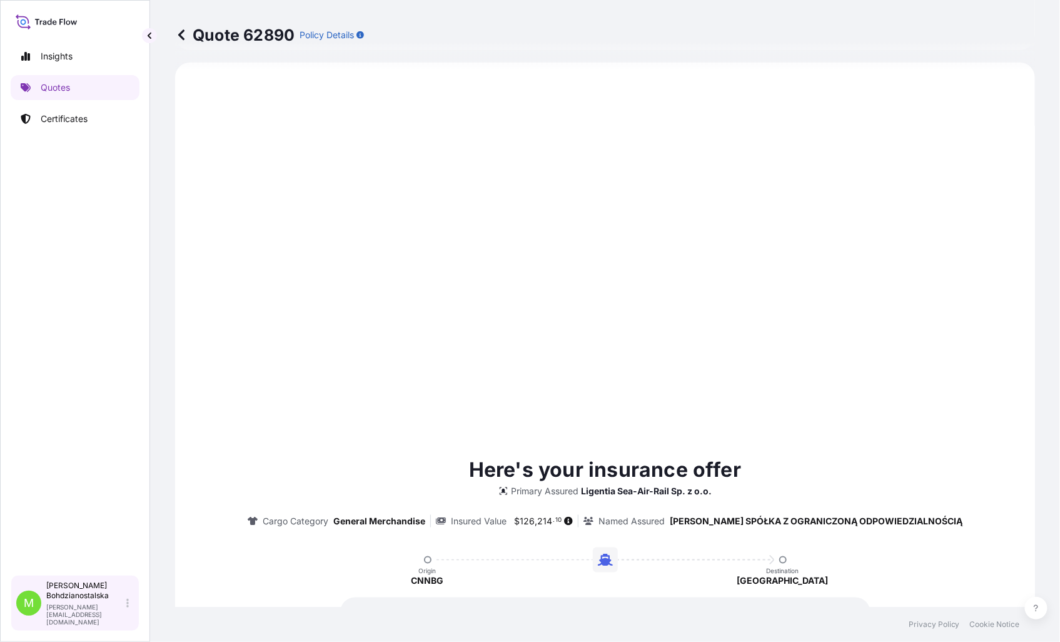
type input "[DATE]"
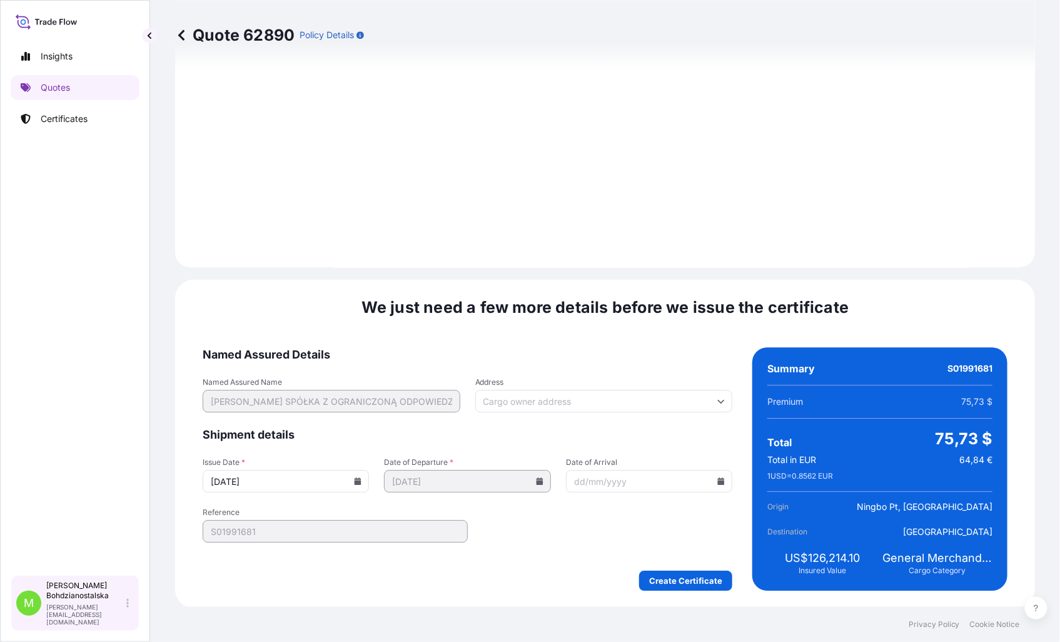
scroll to position [1266, 0]
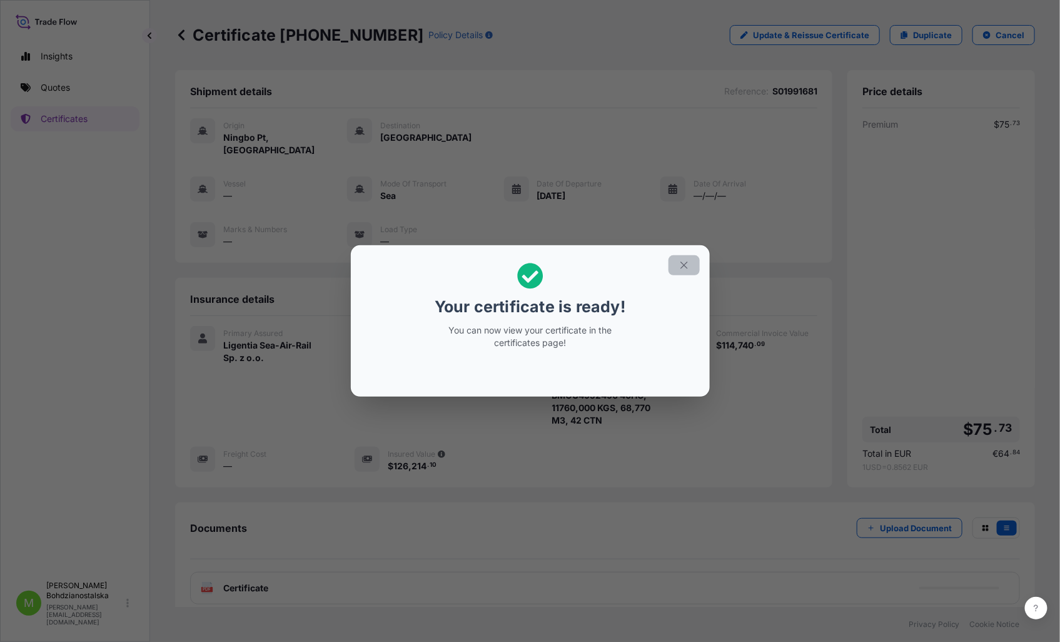
click at [685, 265] on icon "button" at bounding box center [684, 265] width 11 height 11
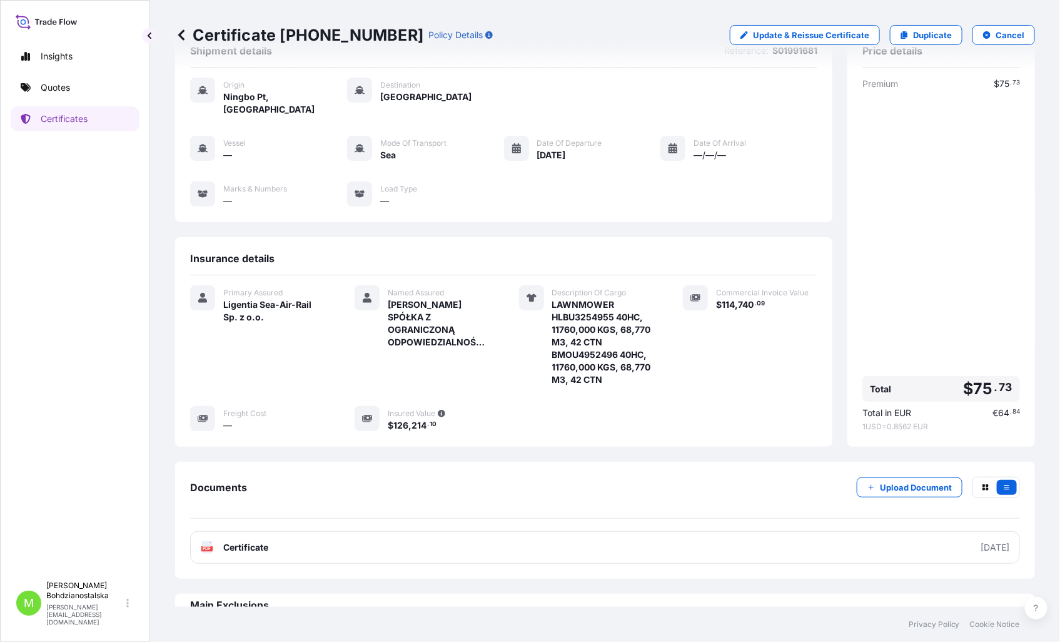
scroll to position [56, 0]
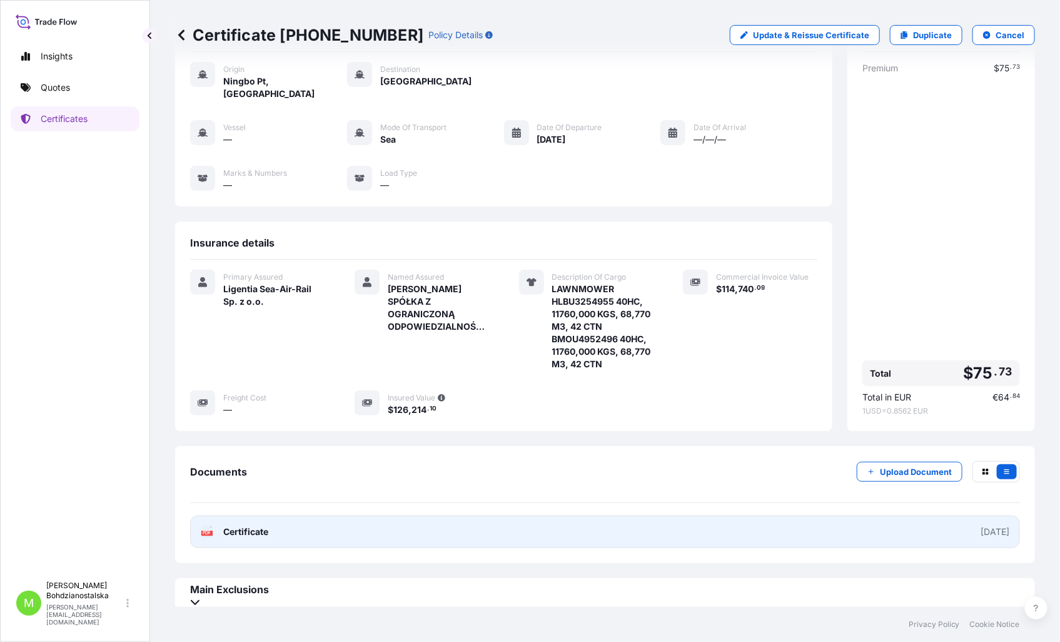
click at [358, 522] on link "PDF Certificate [DATE]" at bounding box center [605, 531] width 830 height 33
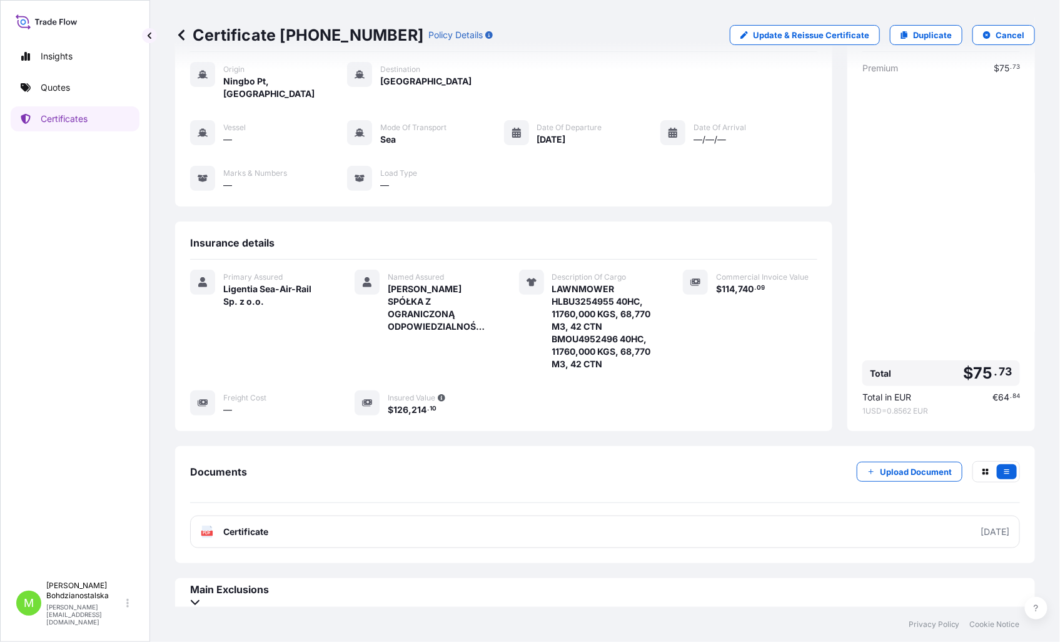
drag, startPoint x: 455, startPoint y: 483, endPoint x: 101, endPoint y: 228, distance: 435.9
click at [455, 483] on div "Documents Upload Document" at bounding box center [605, 482] width 830 height 42
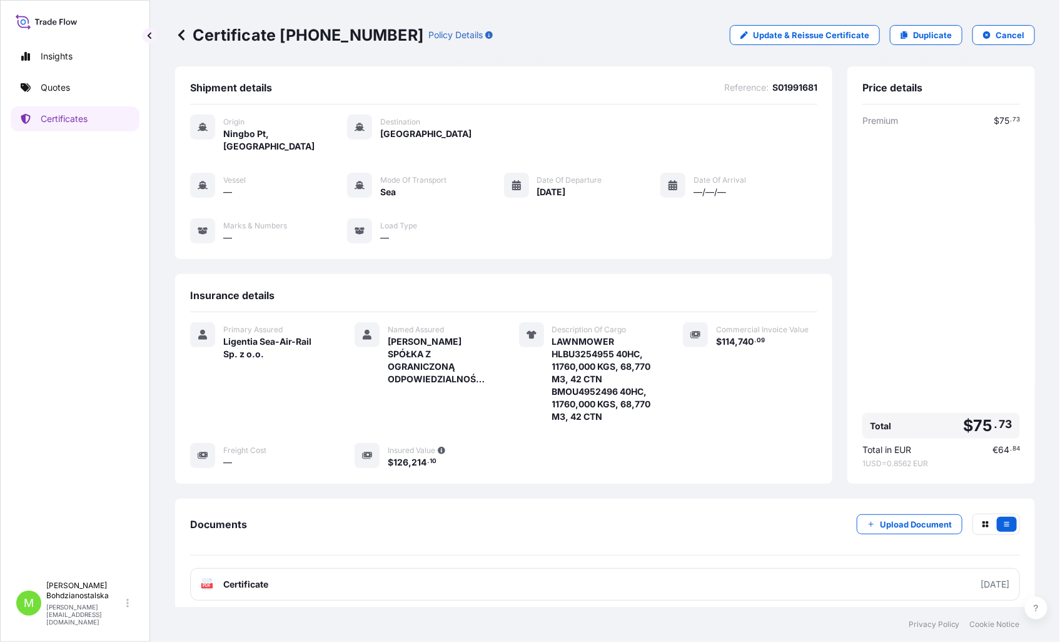
scroll to position [0, 0]
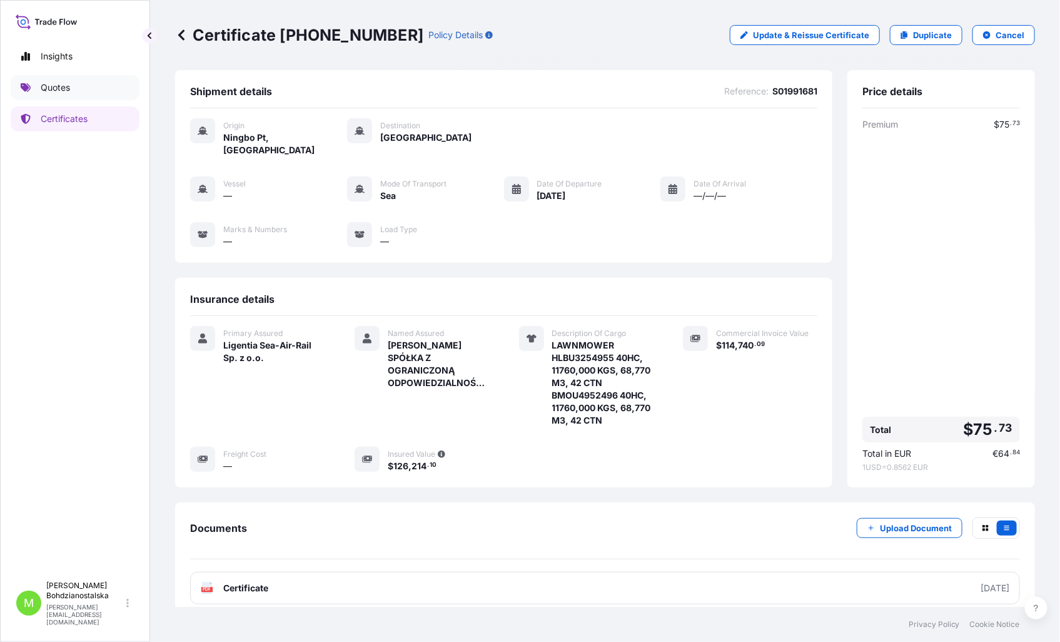
click at [57, 85] on p "Quotes" at bounding box center [55, 87] width 29 height 13
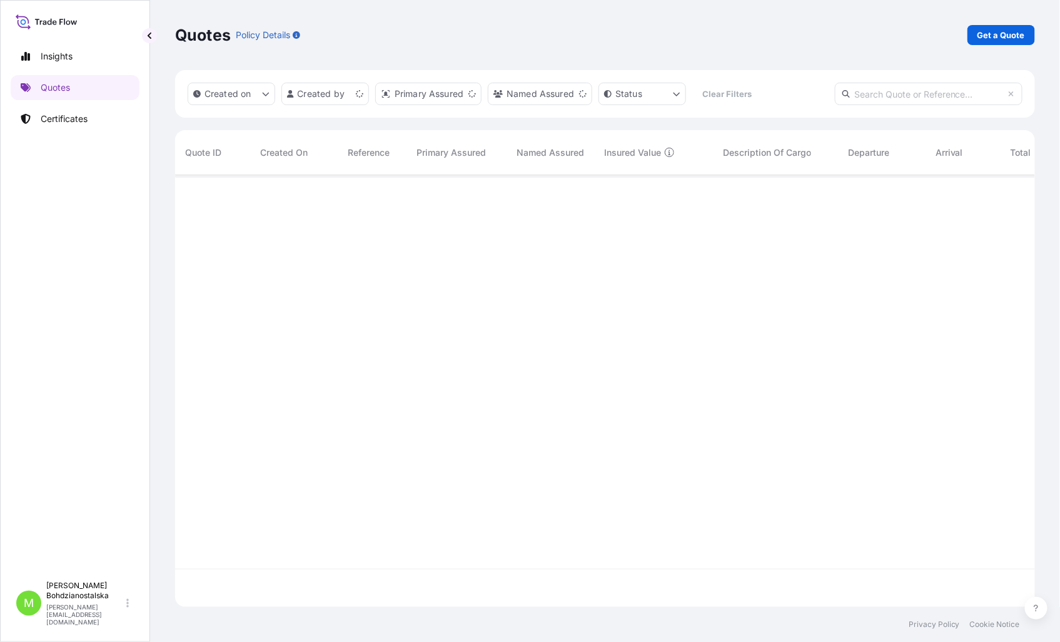
scroll to position [428, 849]
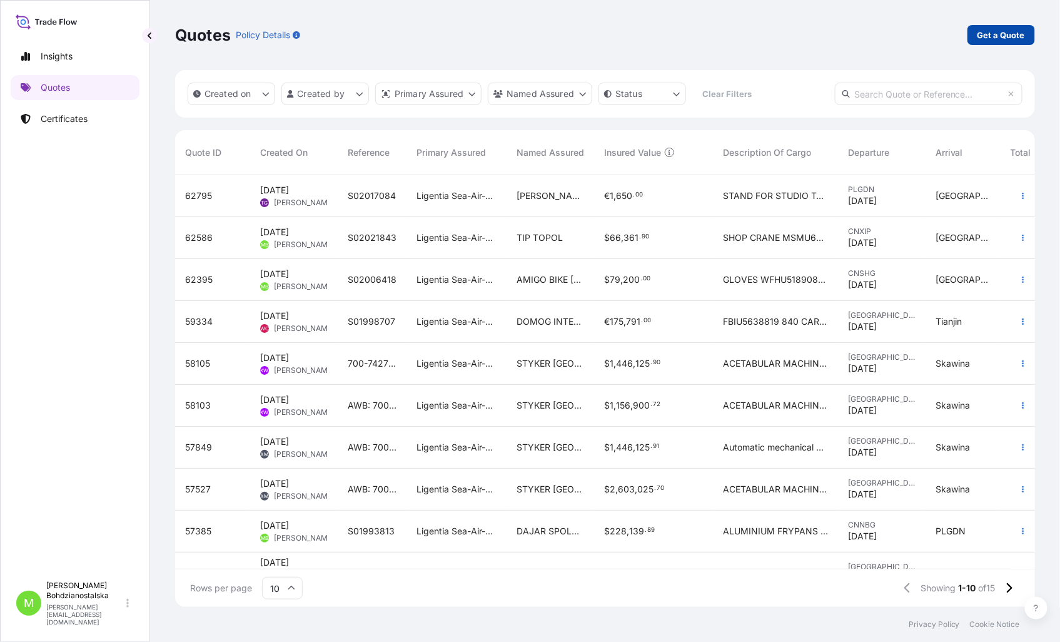
click at [1024, 29] on p "Get a Quote" at bounding box center [1002, 35] width 48 height 13
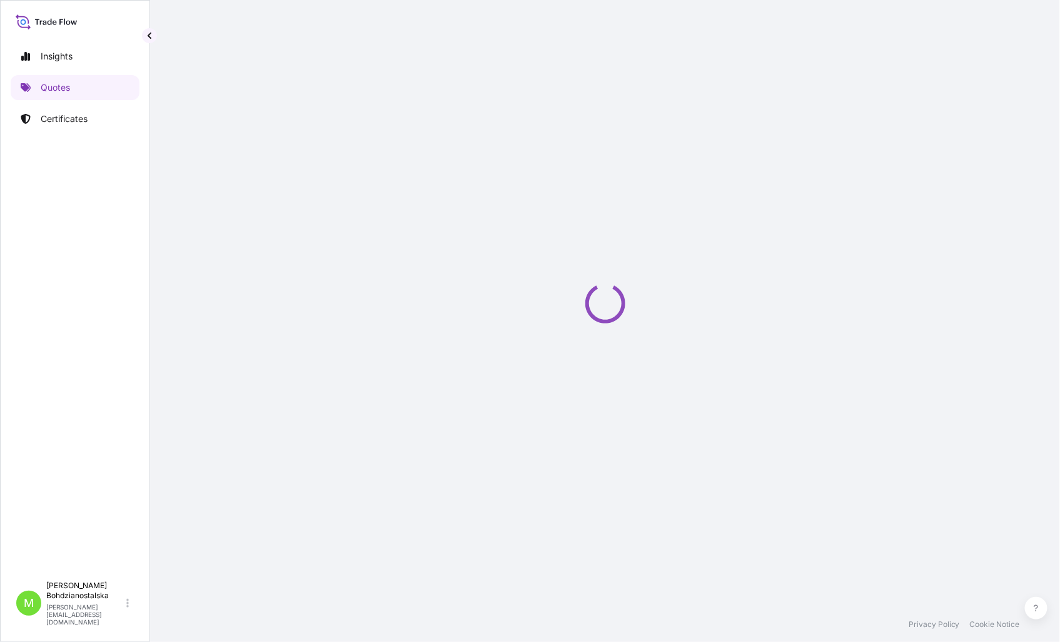
select select "Sea"
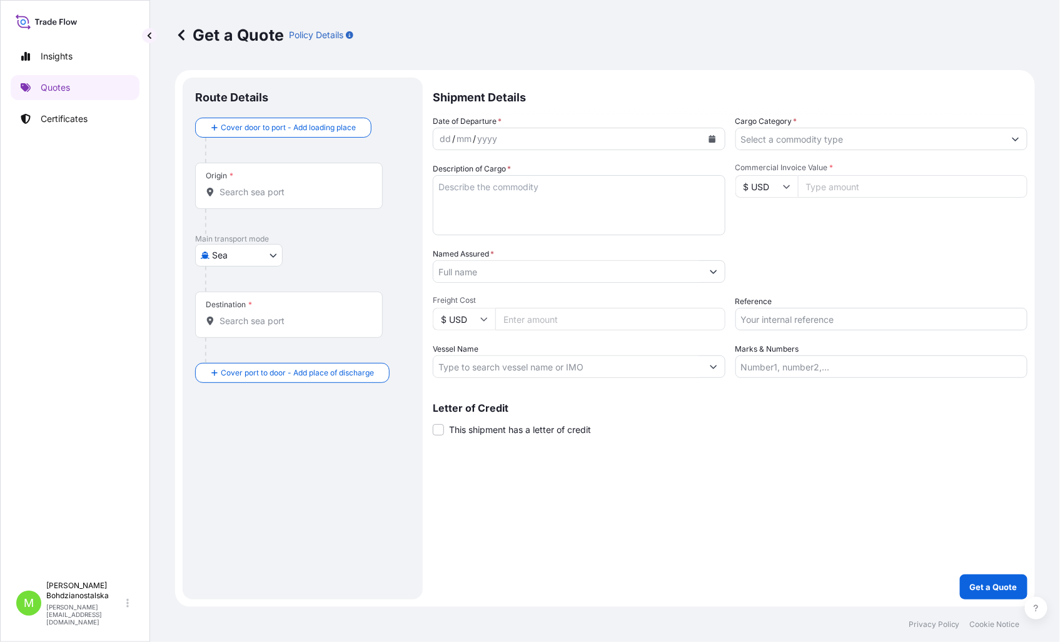
drag, startPoint x: 193, startPoint y: 195, endPoint x: 210, endPoint y: 196, distance: 16.9
click at [193, 195] on div "Route Details Cover door to port - Add loading place Place of loading Road / [G…" at bounding box center [303, 339] width 240 height 522
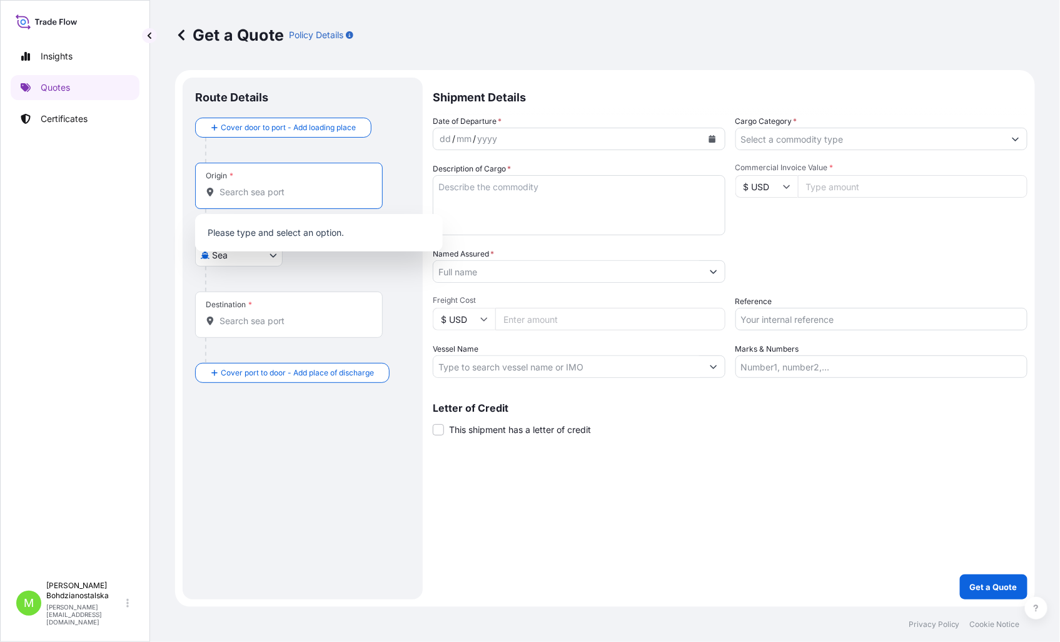
click at [227, 195] on input "Origin *" at bounding box center [294, 192] width 148 height 13
paste input "[GEOGRAPHIC_DATA]"
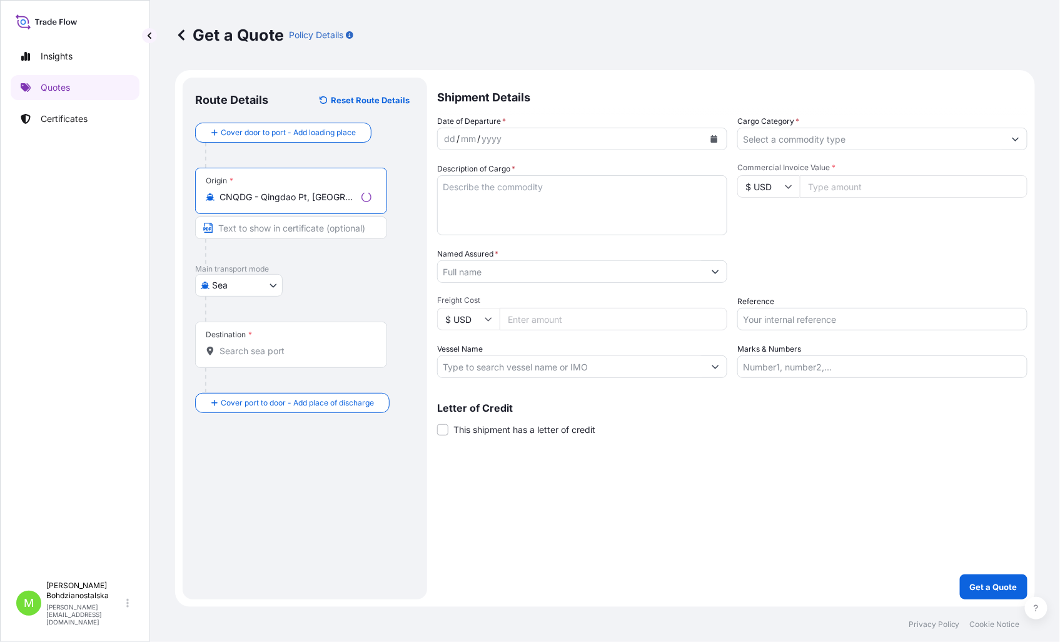
type input "CNQDG - Qingdao Pt, [GEOGRAPHIC_DATA]"
click at [241, 345] on div "Destination *" at bounding box center [291, 344] width 192 height 46
click at [253, 356] on input "Destination *" at bounding box center [294, 351] width 148 height 13
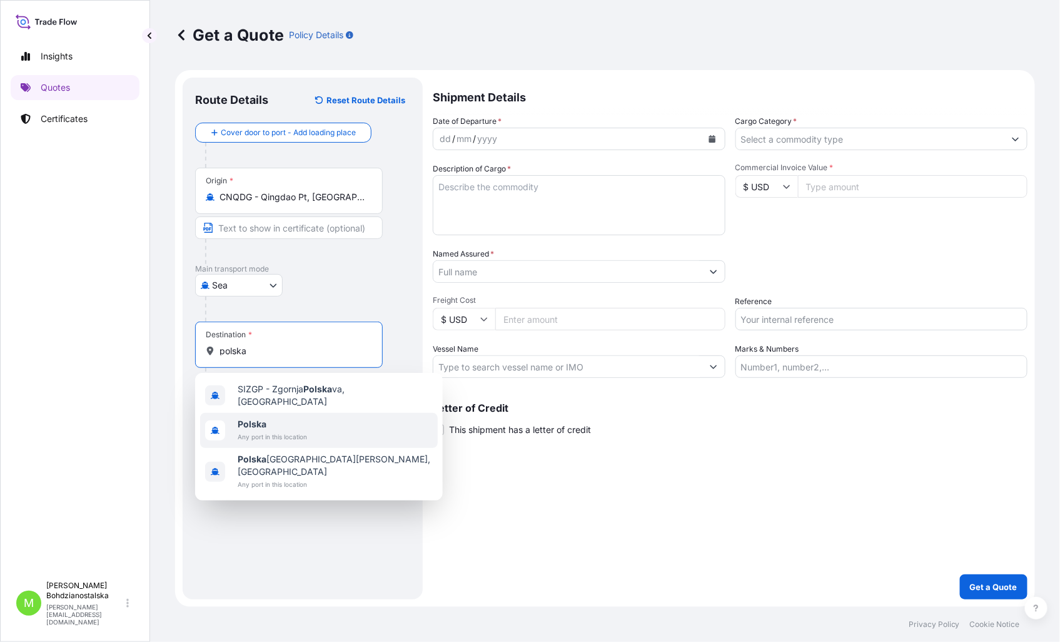
click at [260, 420] on b "Polska" at bounding box center [252, 423] width 29 height 11
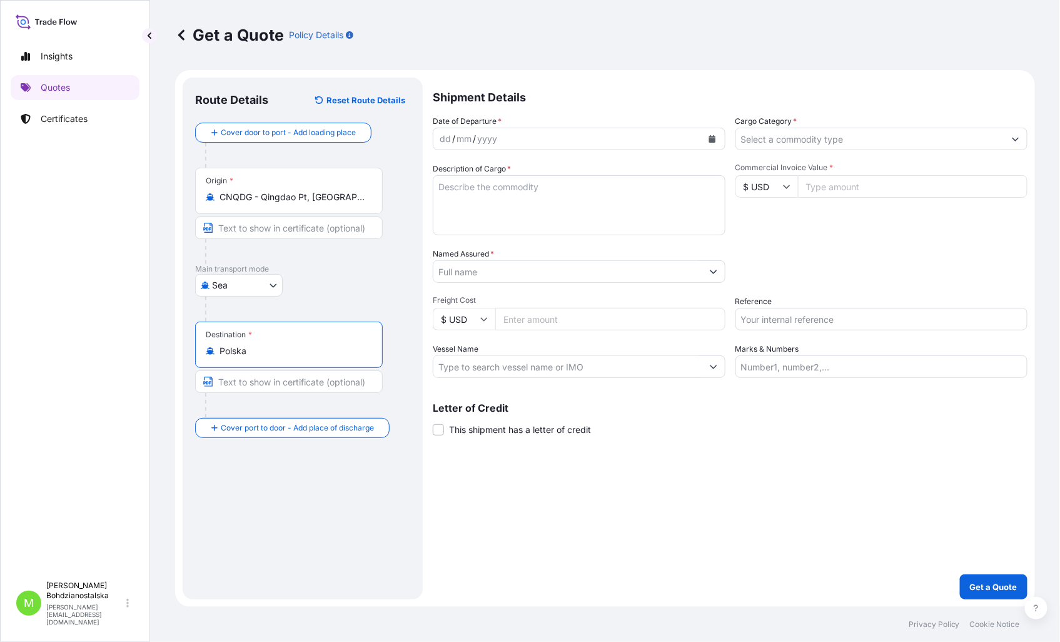
type input "Polska"
click at [447, 141] on div "dd" at bounding box center [445, 138] width 14 height 15
click at [784, 146] on input "Cargo Category *" at bounding box center [870, 139] width 269 height 23
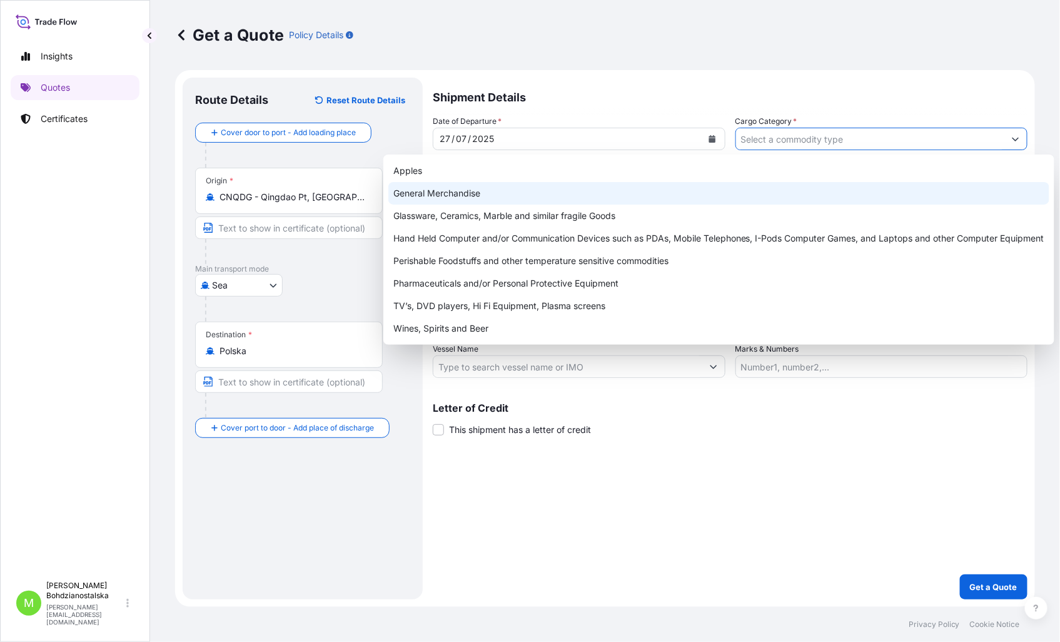
click at [564, 190] on div "General Merchandise" at bounding box center [718, 193] width 661 height 23
type input "General Merchandise"
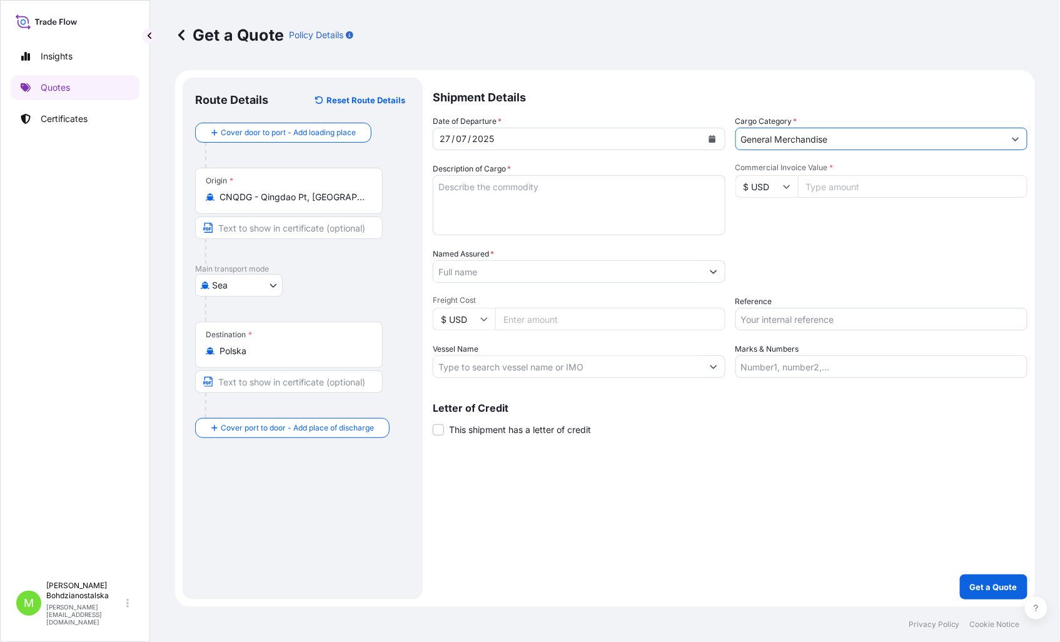
click at [491, 208] on textarea "Description of Cargo *" at bounding box center [579, 205] width 293 height 60
click at [457, 190] on textarea "Description of Cargo *" at bounding box center [579, 205] width 293 height 60
paste textarea "GAUZE SWABS"
click at [489, 206] on textarea "GAUZE SWABS" at bounding box center [579, 205] width 293 height 60
paste textarea "OOLU8930680"
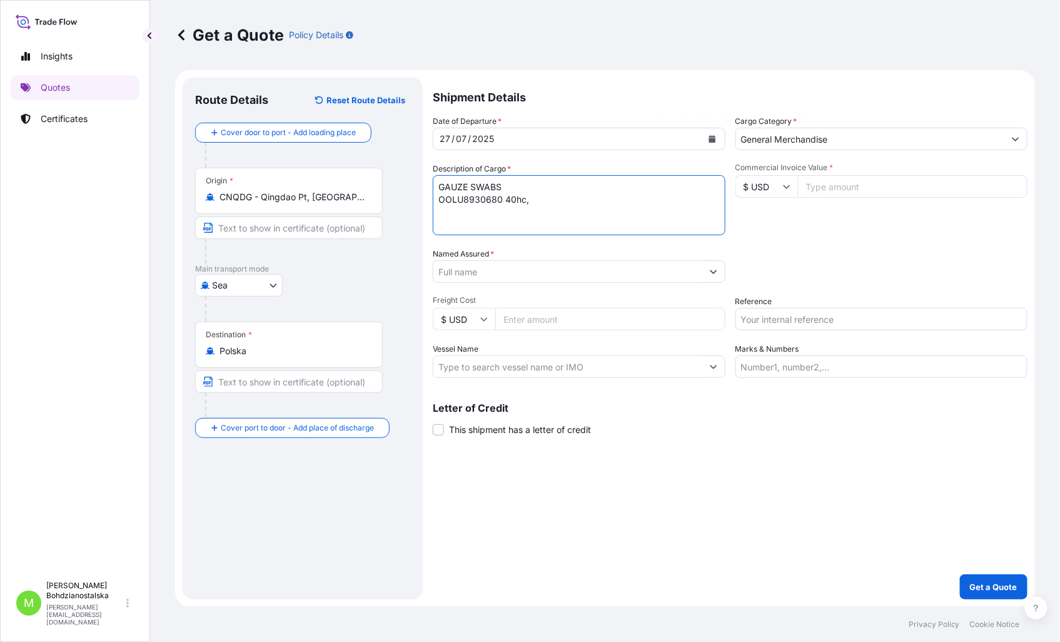
click at [551, 210] on textarea "GAUZE SWABS OOLU8930680 40hc," at bounding box center [579, 205] width 293 height 60
paste textarea "7975,000"
type textarea "GAUZE SWABS OOLU8930680 40hc, 7975,000 kgs, 67,310 m3, 531 ctn"
click at [830, 189] on input "Commercial Invoice Value *" at bounding box center [913, 186] width 230 height 23
type input "44481.13"
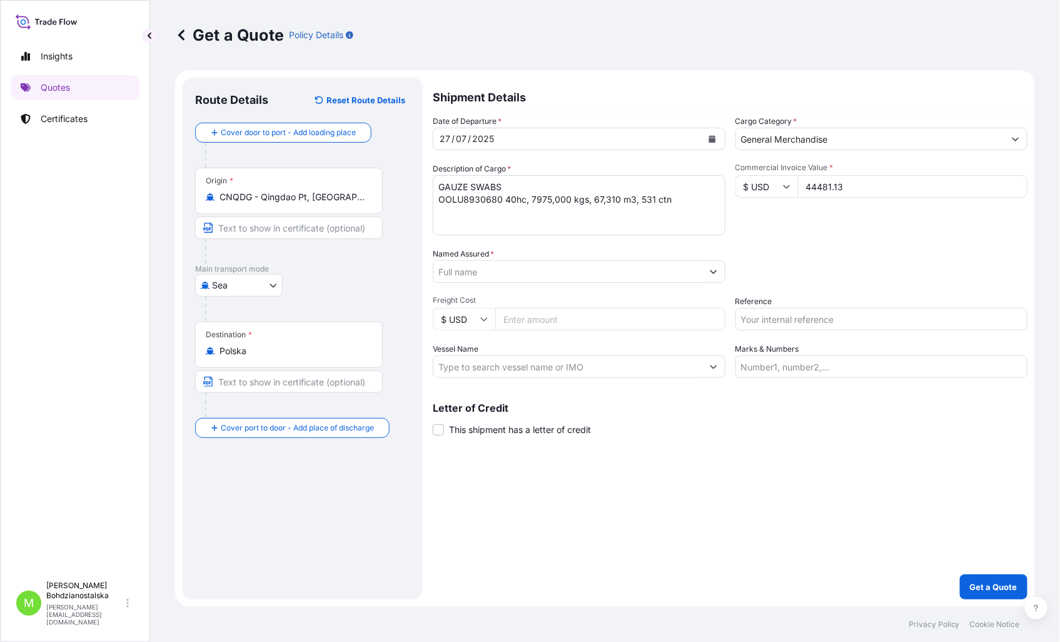
click at [829, 216] on div "Commercial Invoice Value * $ USD 44481.13" at bounding box center [882, 199] width 293 height 73
click at [472, 273] on input "Named Assured *" at bounding box center [567, 271] width 269 height 23
click at [517, 265] on input "Named Assured *" at bounding box center [567, 271] width 269 height 23
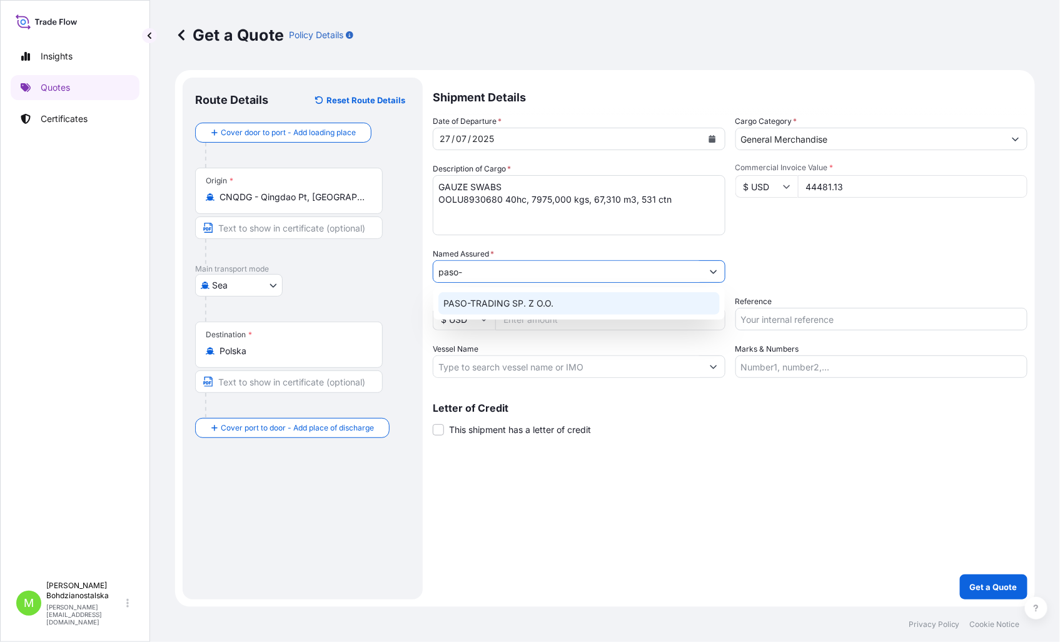
click at [505, 301] on span "PASO-TRADING SP. Z O.O." at bounding box center [498, 303] width 110 height 13
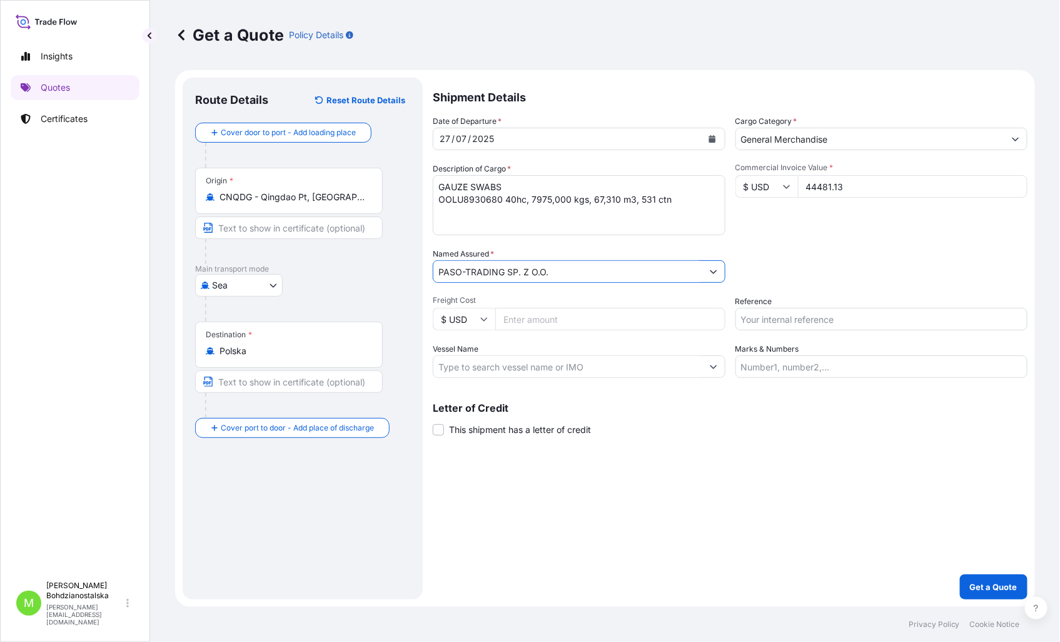
type input "PASO-TRADING SP. Z O.O."
click at [845, 313] on input "Reference" at bounding box center [882, 319] width 293 height 23
type input "s"
type input "S02001912"
click at [640, 429] on div "Letter of Credit This shipment has a letter of credit Letter of credit * Letter…" at bounding box center [730, 419] width 595 height 33
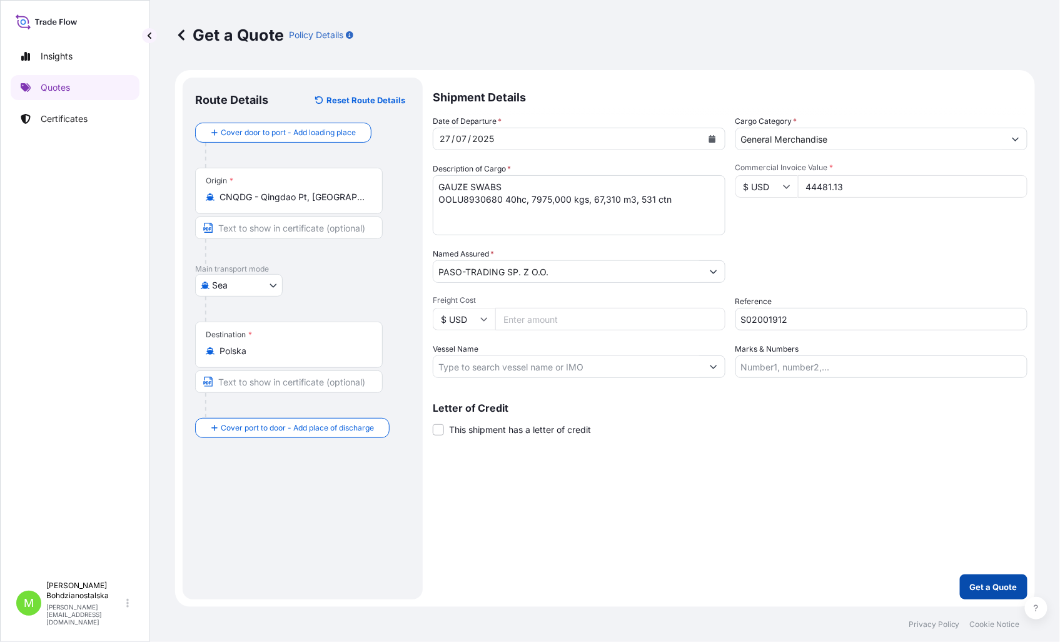
click at [982, 587] on p "Get a Quote" at bounding box center [994, 586] width 48 height 13
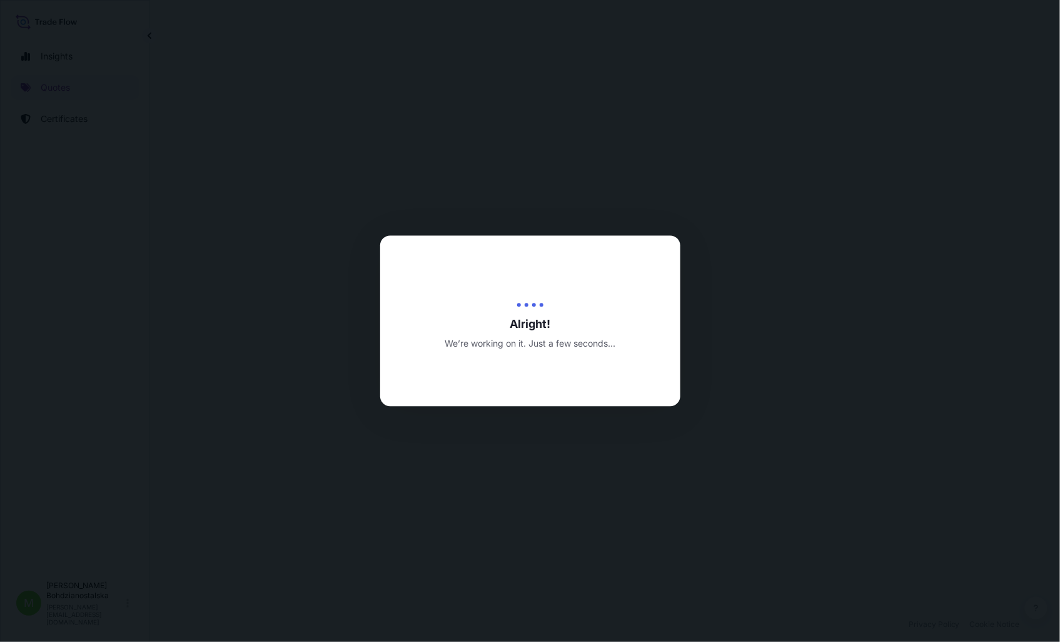
select select "Sea"
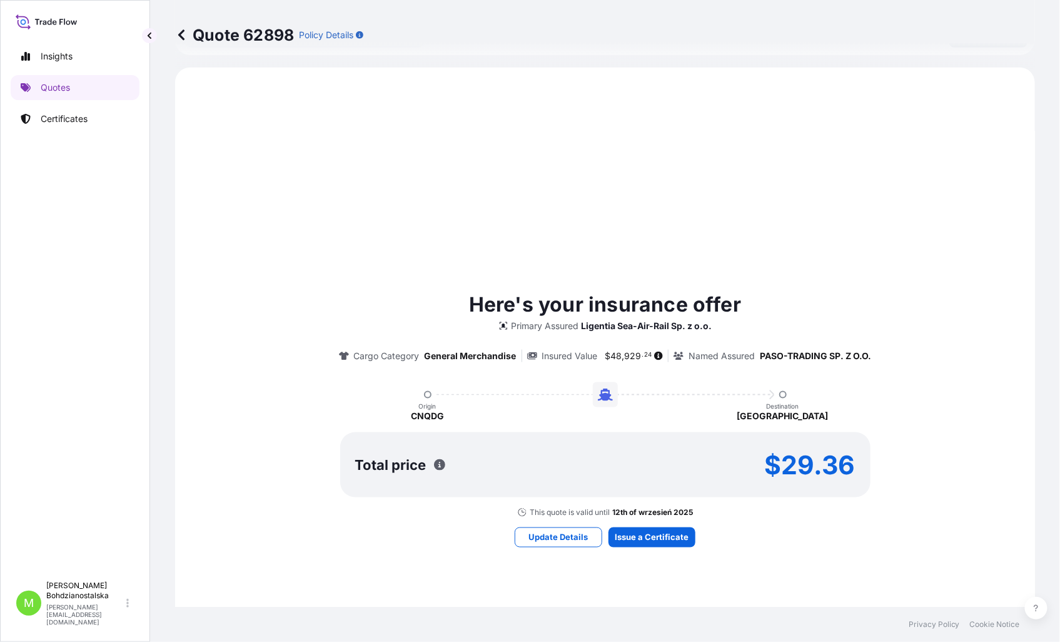
scroll to position [428, 0]
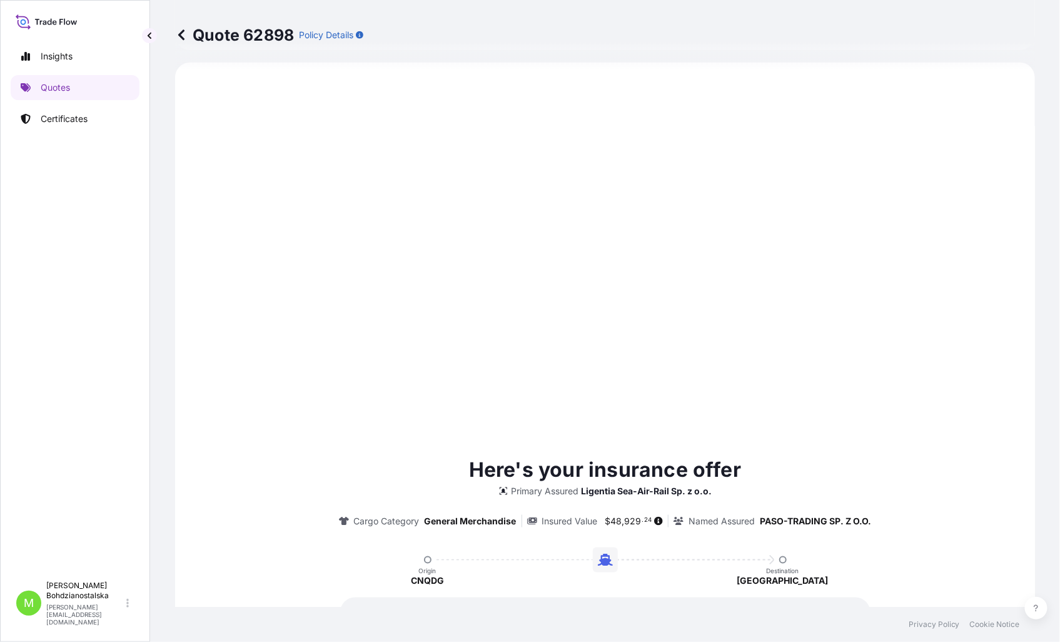
type input "[DATE]"
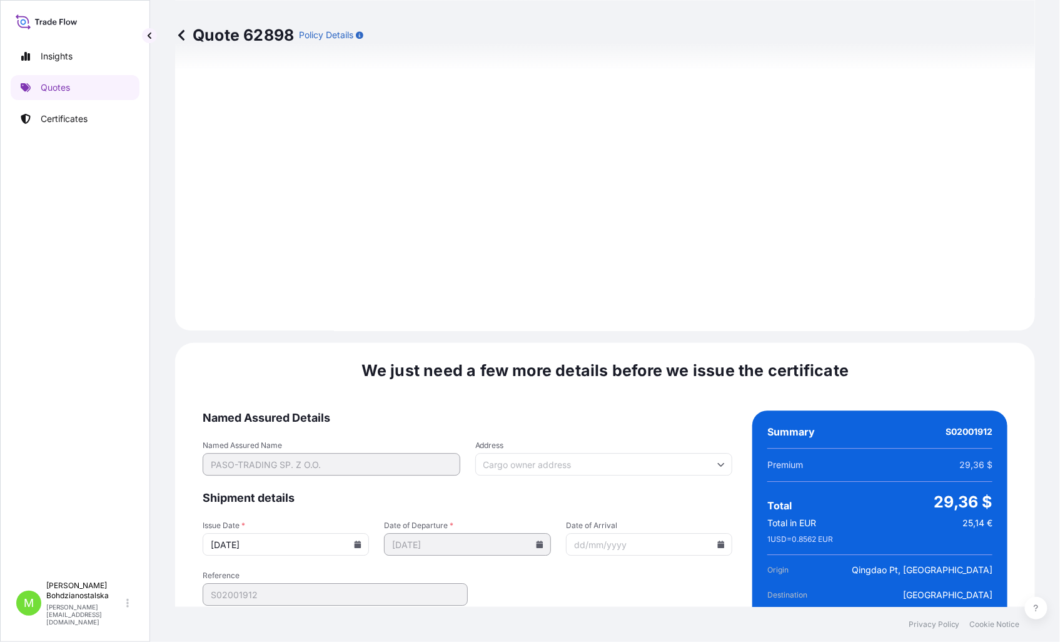
scroll to position [1266, 0]
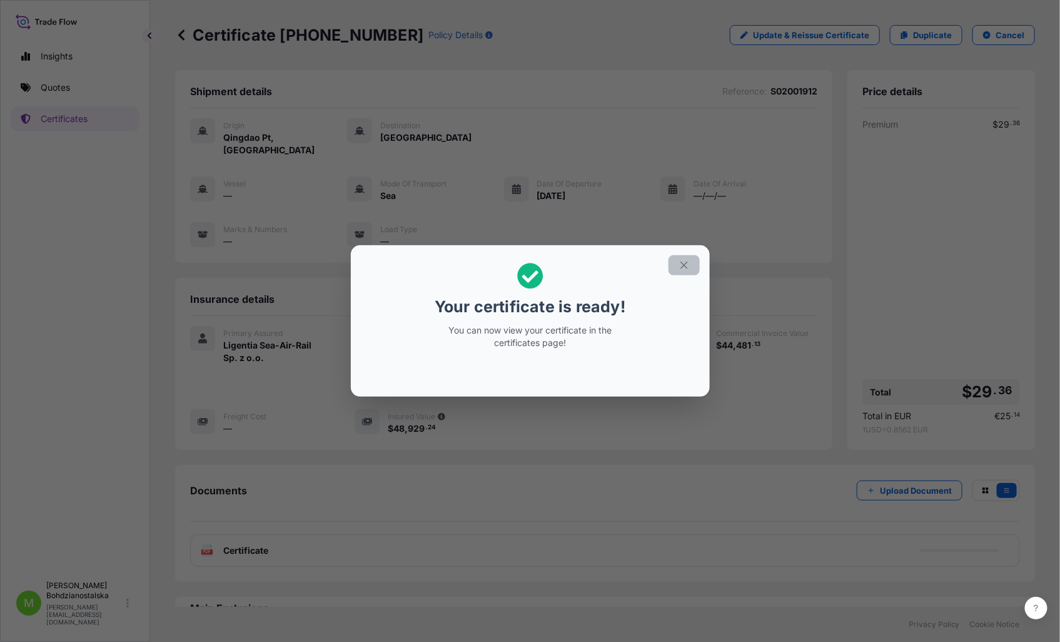
click at [689, 266] on icon "button" at bounding box center [684, 265] width 11 height 11
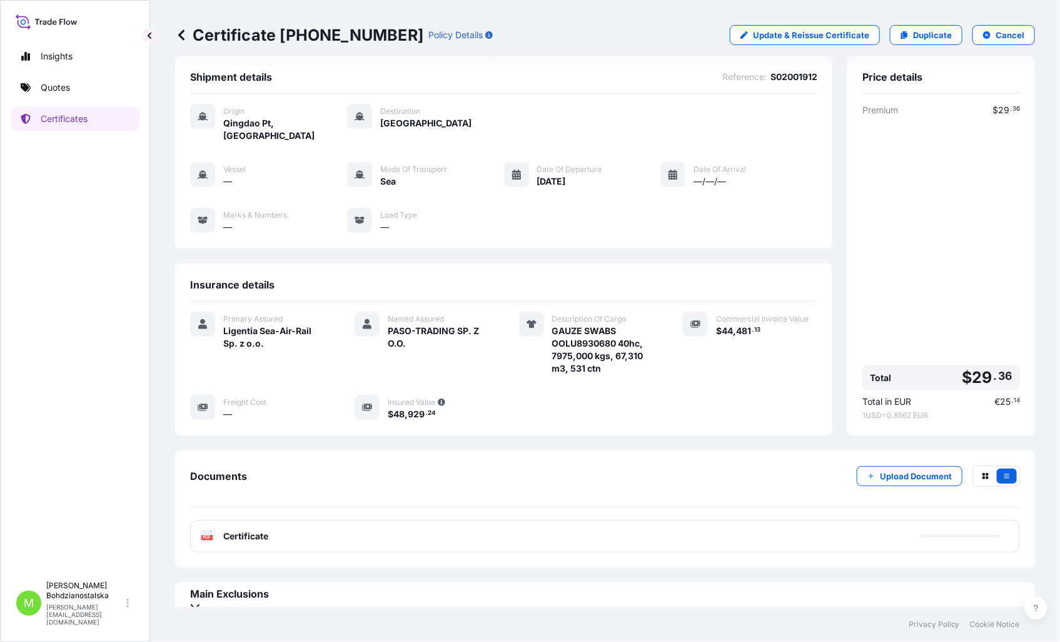
scroll to position [19, 0]
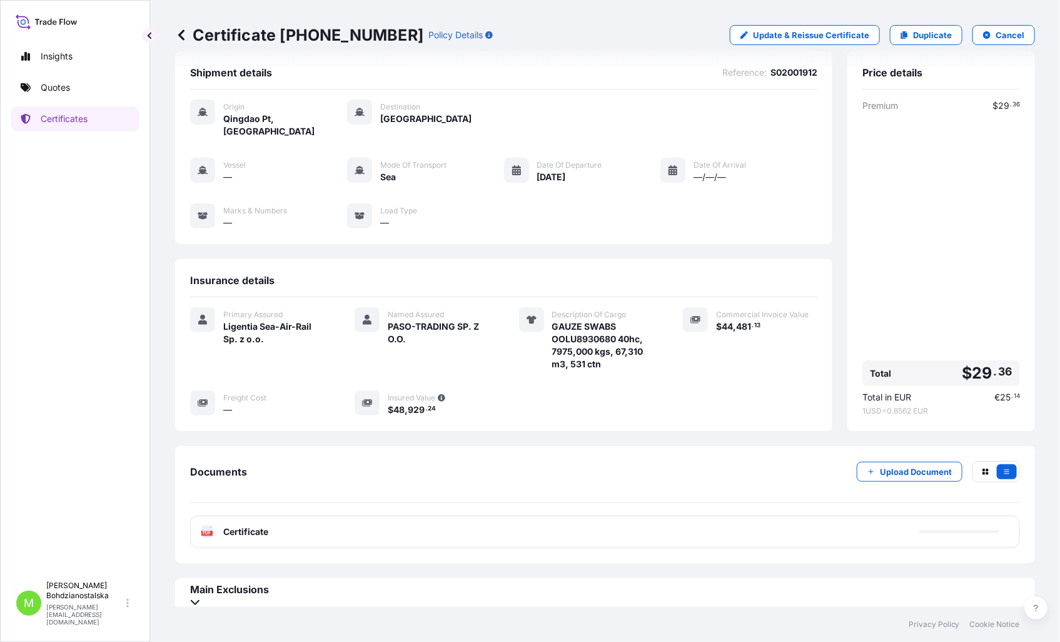
click at [241, 526] on span "Certificate" at bounding box center [245, 531] width 45 height 13
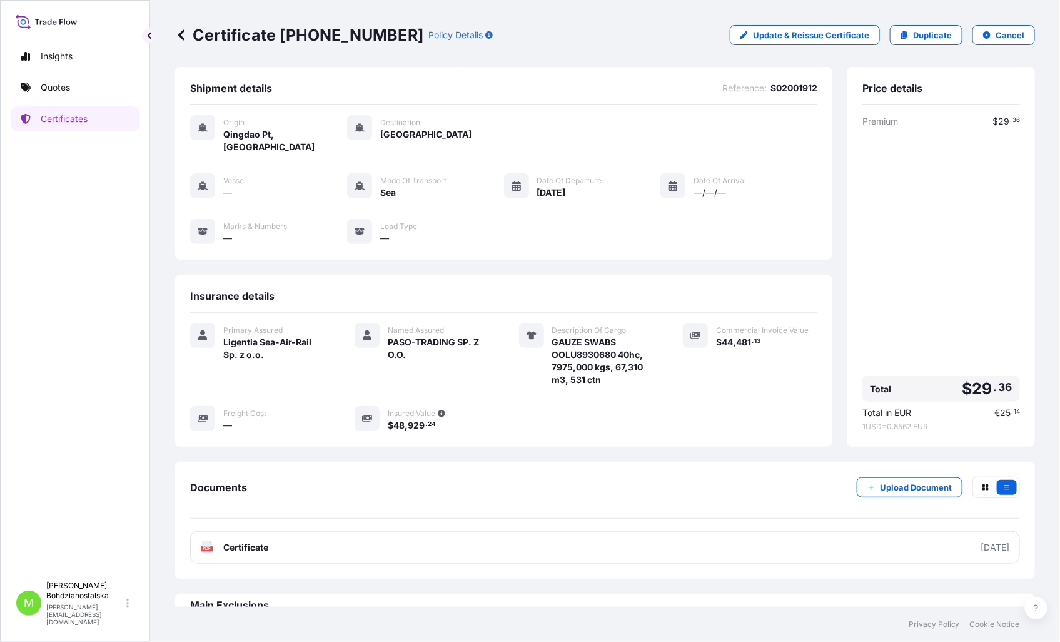
scroll to position [0, 0]
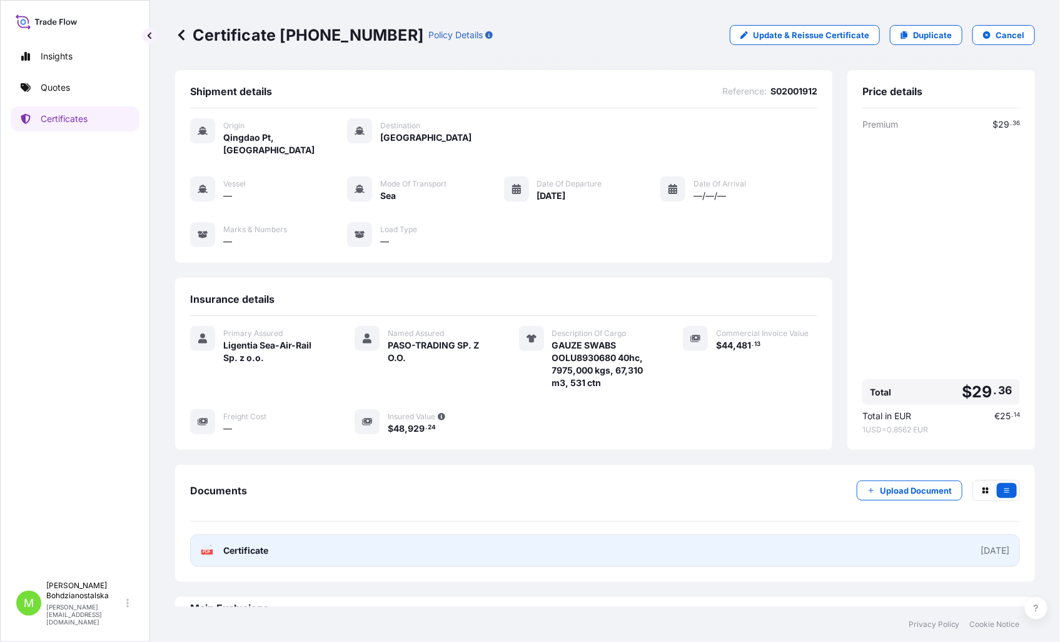
click at [346, 545] on link "PDF Certificate [DATE]" at bounding box center [605, 550] width 830 height 33
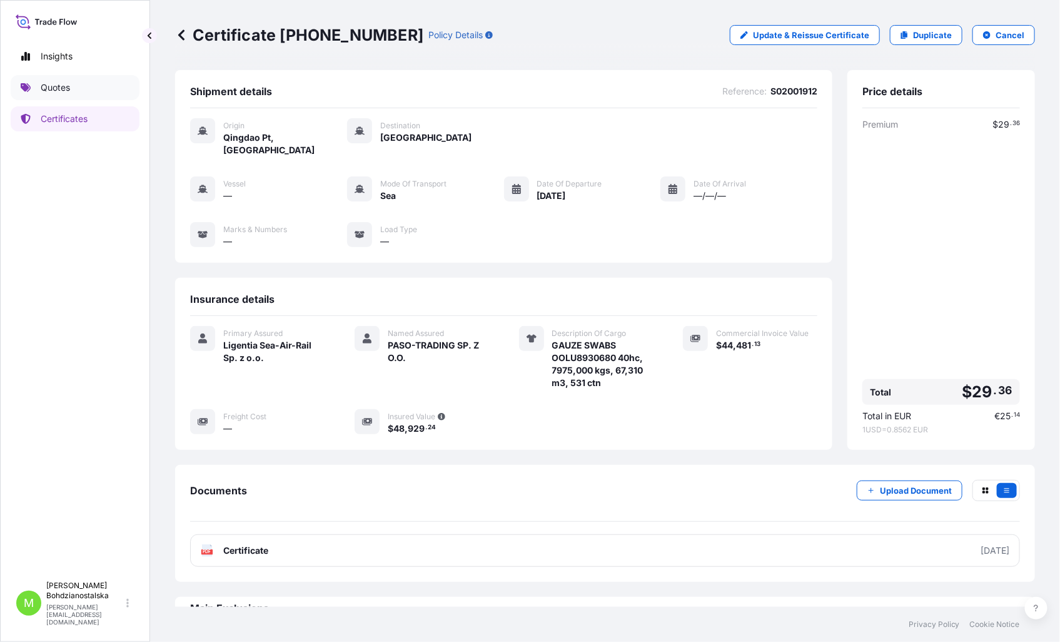
click at [61, 81] on p "Quotes" at bounding box center [55, 87] width 29 height 13
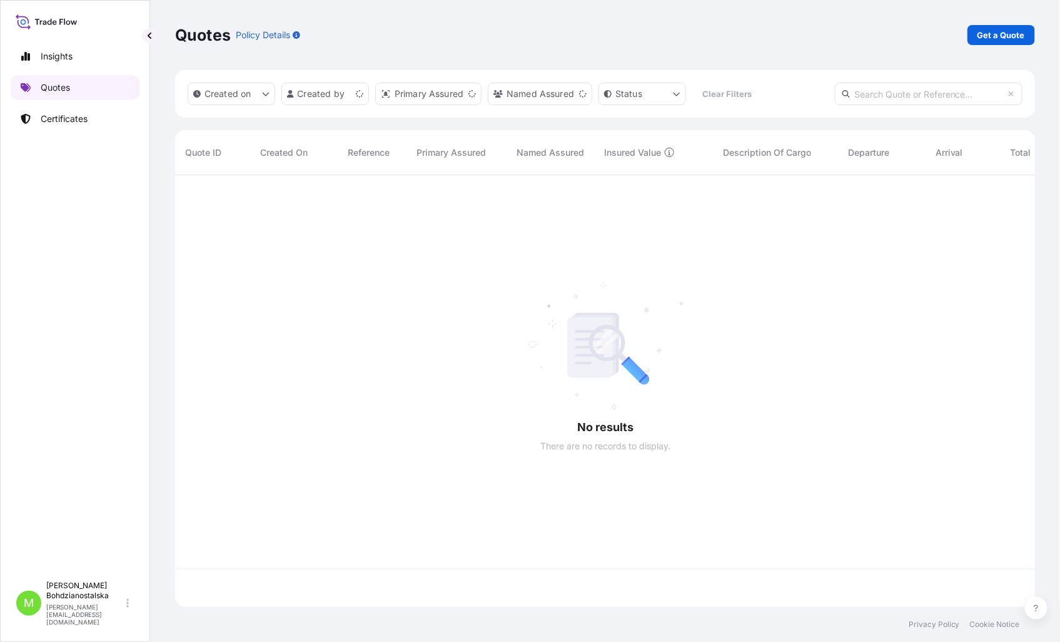
scroll to position [428, 849]
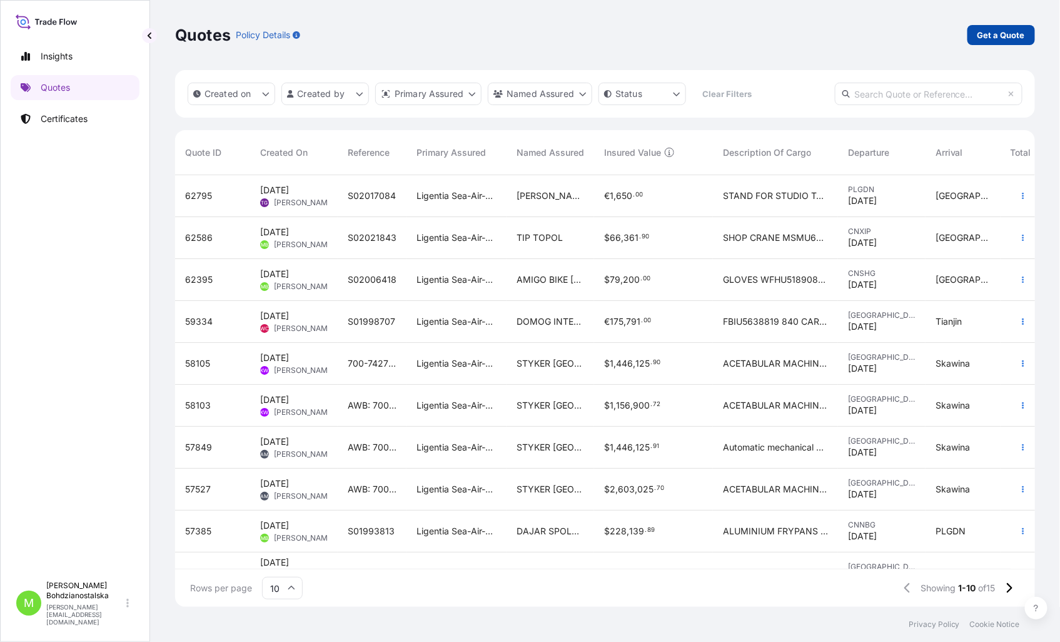
click at [1001, 30] on p "Get a Quote" at bounding box center [1002, 35] width 48 height 13
select select "Sea"
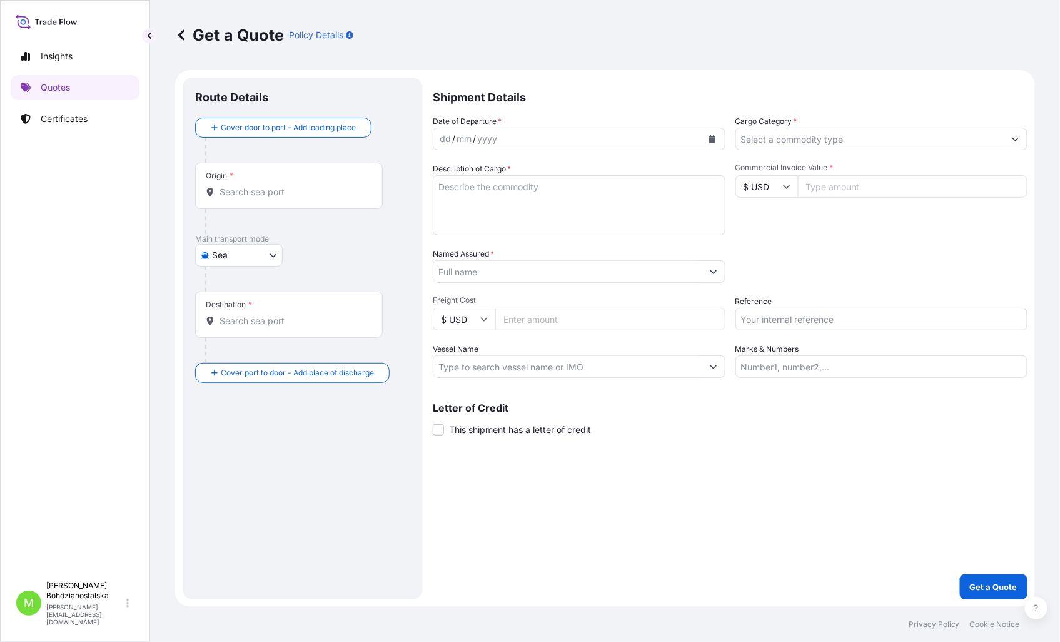
drag, startPoint x: 4, startPoint y: 378, endPoint x: 34, endPoint y: 345, distance: 45.6
click at [4, 378] on div "Insights Quotes Certificates M [PERSON_NAME] [PERSON_NAME][EMAIL_ADDRESS][DOMAI…" at bounding box center [75, 321] width 150 height 642
click at [828, 318] on input "Reference" at bounding box center [882, 319] width 293 height 23
drag, startPoint x: 828, startPoint y: 318, endPoint x: 801, endPoint y: 320, distance: 27.6
paste input "S02018434"
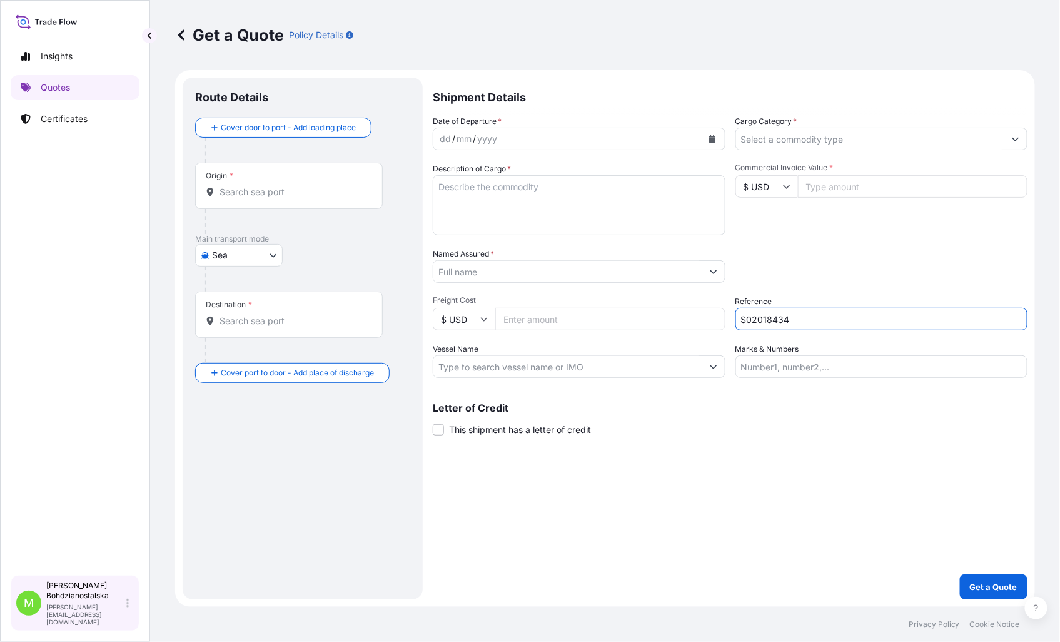
type input "S02018434"
click at [446, 138] on div "dd" at bounding box center [445, 138] width 14 height 15
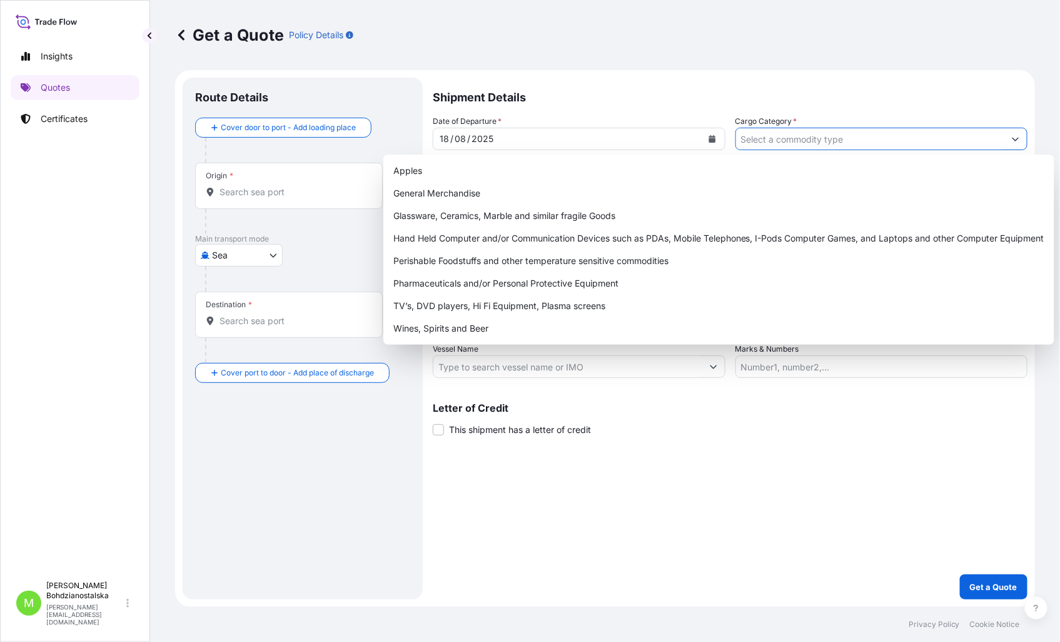
click at [795, 144] on input "Cargo Category *" at bounding box center [870, 139] width 269 height 23
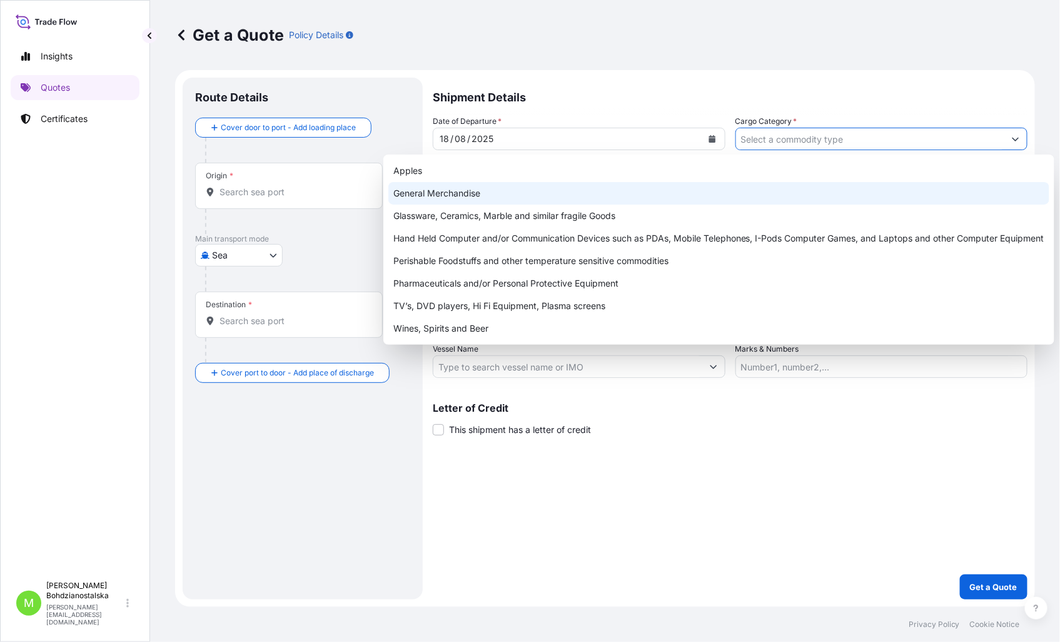
click at [490, 192] on div "General Merchandise" at bounding box center [718, 193] width 661 height 23
type input "General Merchandise"
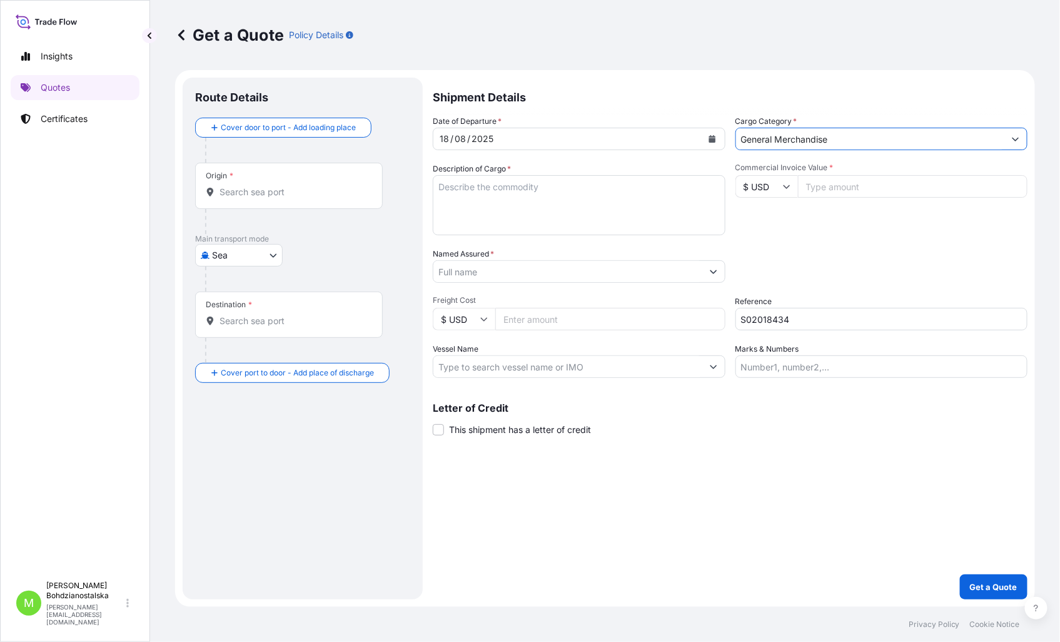
click at [472, 193] on textarea "Description of Cargo *" at bounding box center [579, 205] width 293 height 60
click at [844, 183] on input "Commercial Invoice Value *" at bounding box center [913, 186] width 230 height 23
type input "300000.00"
click at [498, 259] on div "Named Assured *" at bounding box center [579, 265] width 293 height 35
click at [483, 185] on textarea "Description of Cargo *" at bounding box center [579, 205] width 293 height 60
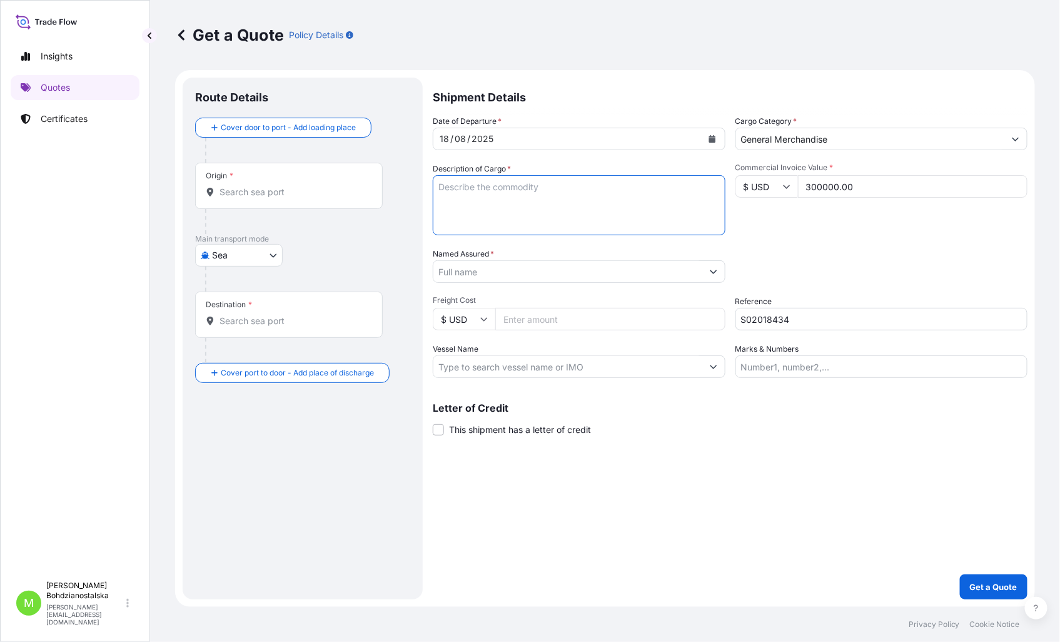
paste textarea "ECSU9002507 (40HC)"
click at [438, 188] on textarea "ECSU9002507 (40HC)" at bounding box center [579, 205] width 293 height 60
paste textarea "3D hinge"
click at [596, 202] on textarea "3D hinge ECSU9002507 (40HC)" at bounding box center [579, 205] width 293 height 60
paste textarea "21 626,500"
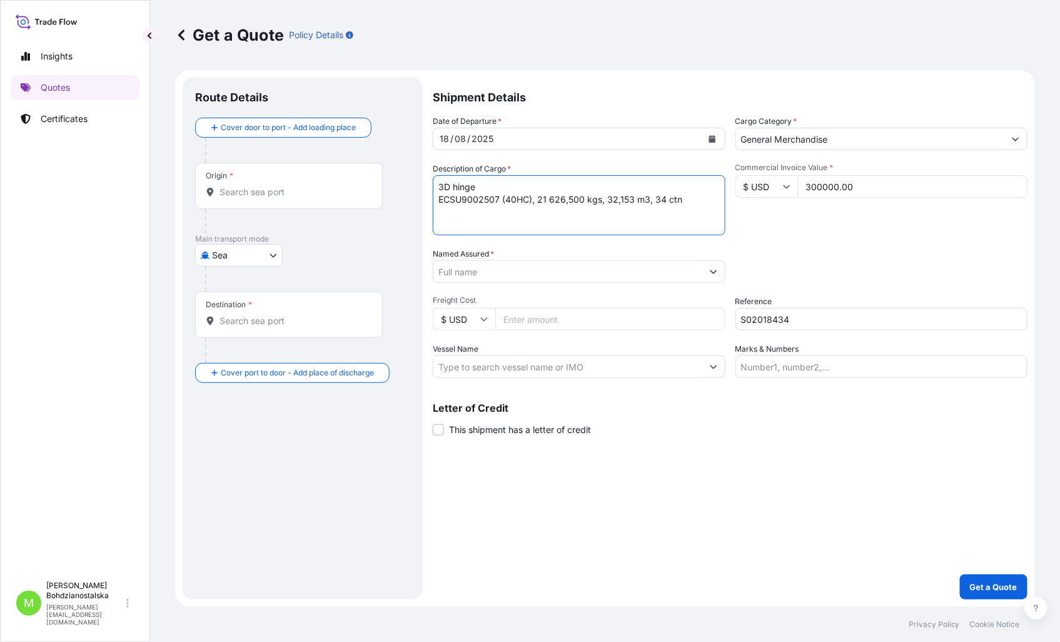
type textarea "3D hinge ECSU9002507 (40HC), 21 626,500 kgs, 32,153 m3, 34 ctn"
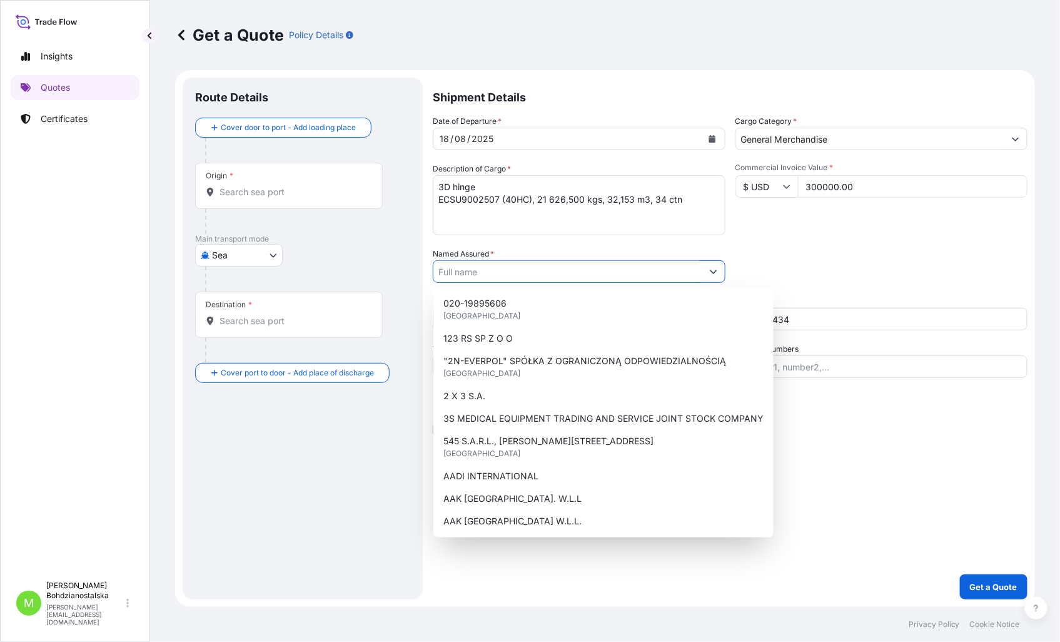
click at [466, 266] on input "Named Assured *" at bounding box center [567, 271] width 269 height 23
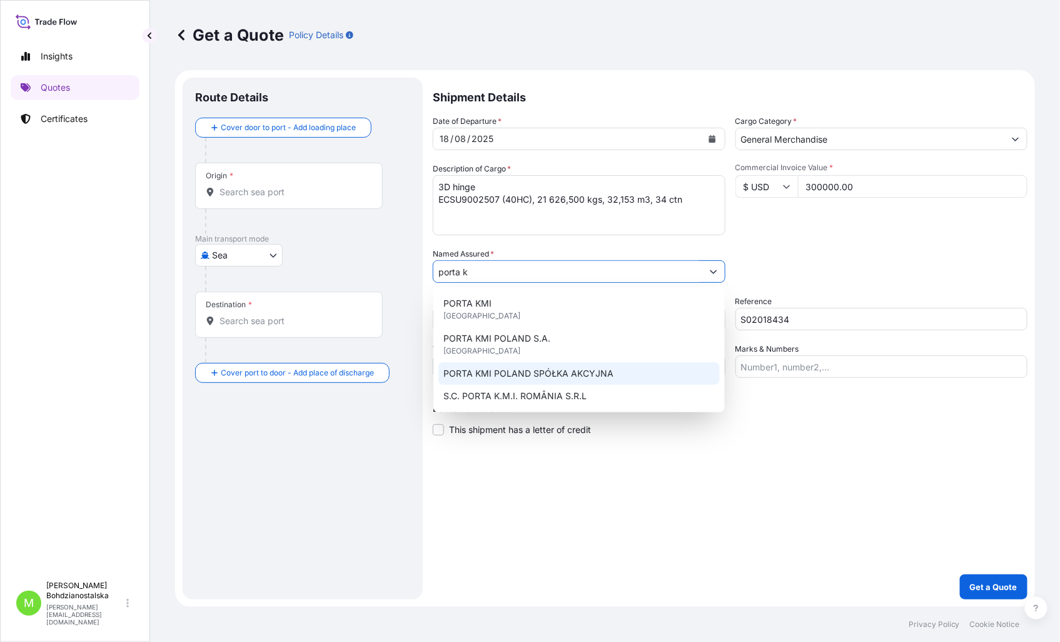
click at [630, 375] on div "PORTA KMI POLAND SPÓŁKA AKCYJNA" at bounding box center [578, 373] width 281 height 23
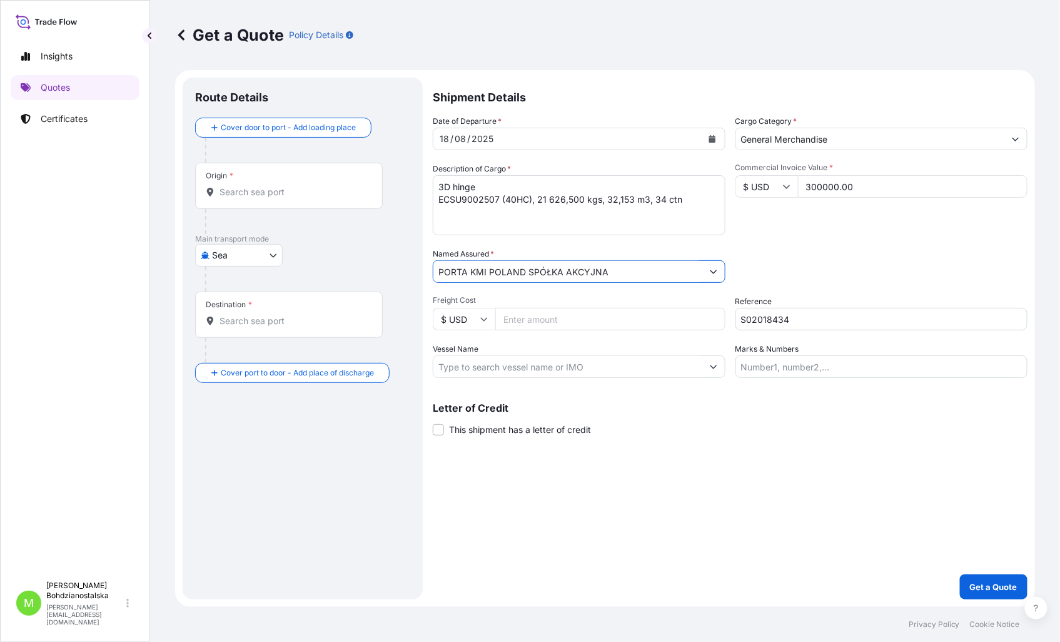
type input "PORTA KMI POLAND SPÓŁKA AKCYJNA"
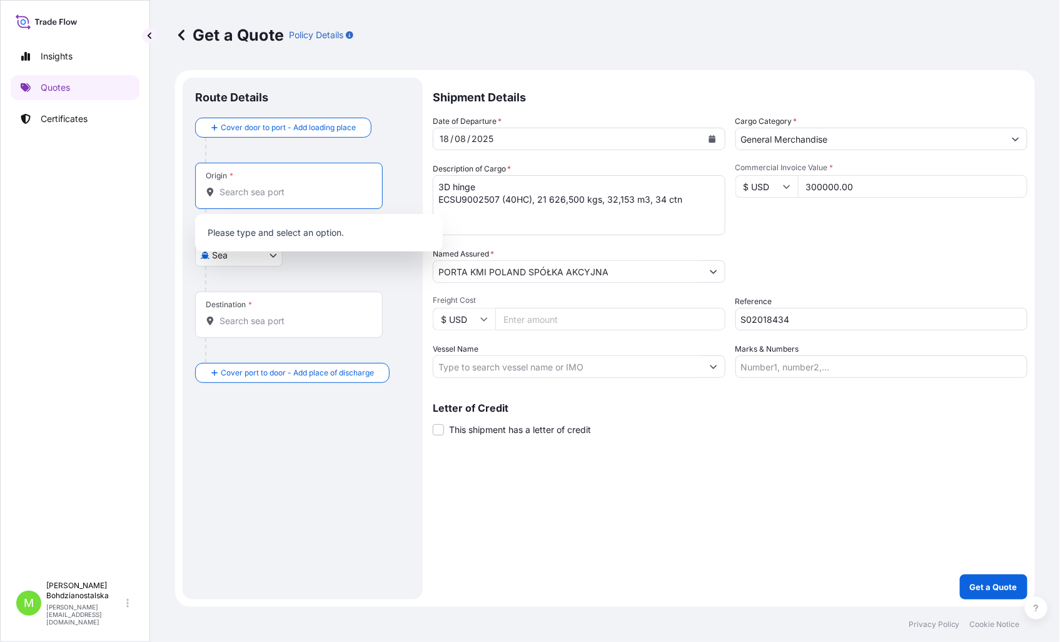
click at [286, 194] on input "Origin *" at bounding box center [294, 192] width 148 height 13
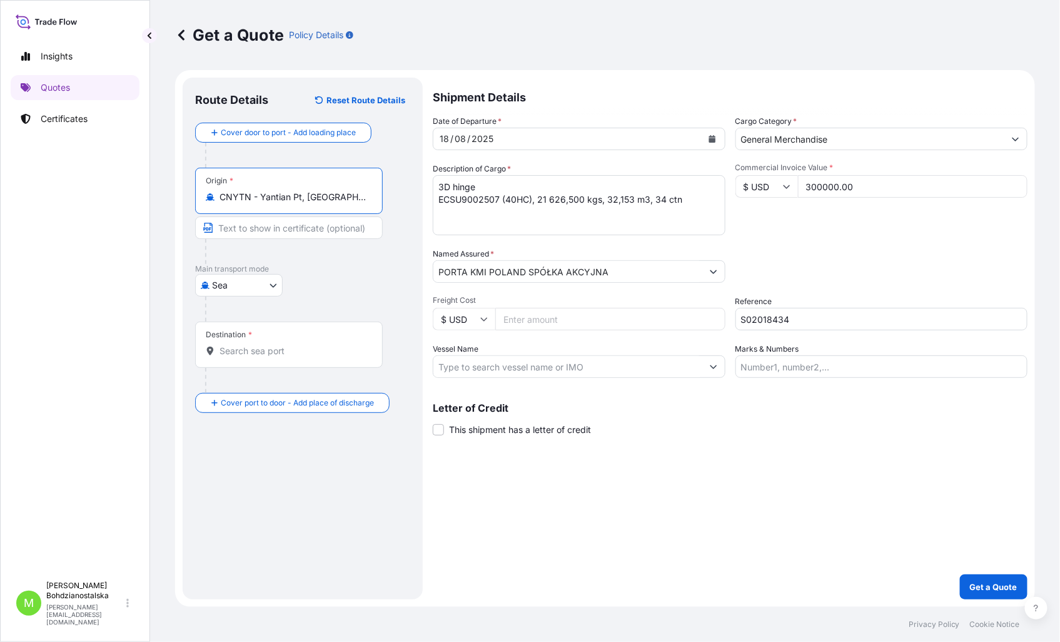
type input "CNYTN - Yantian Pt, [GEOGRAPHIC_DATA]"
click at [238, 355] on input "Destination *" at bounding box center [294, 351] width 148 height 13
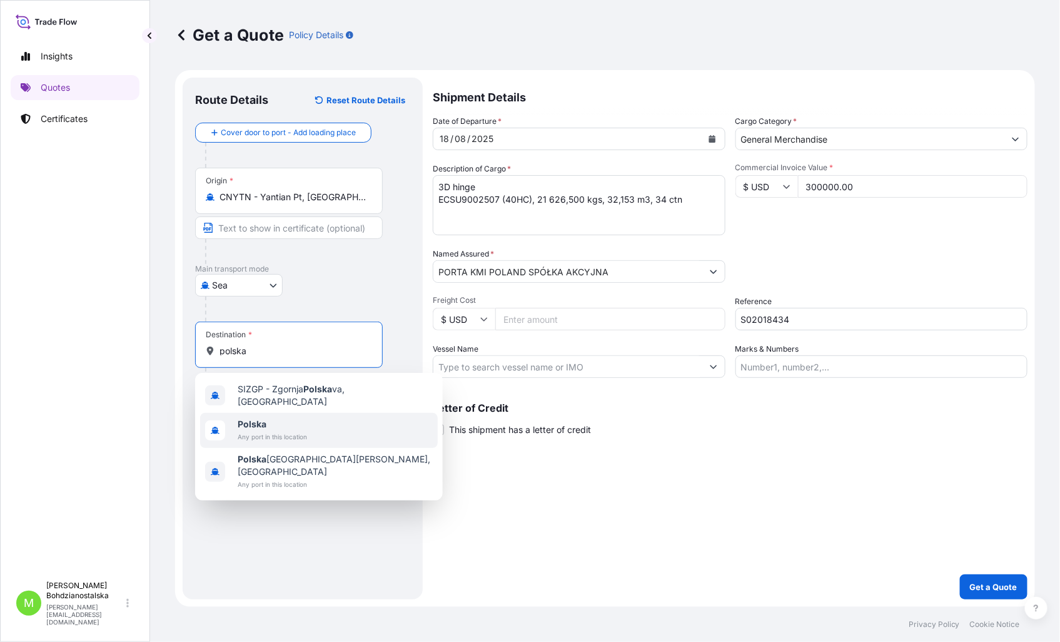
click at [310, 430] on div "Polska Any port in this location" at bounding box center [319, 430] width 238 height 35
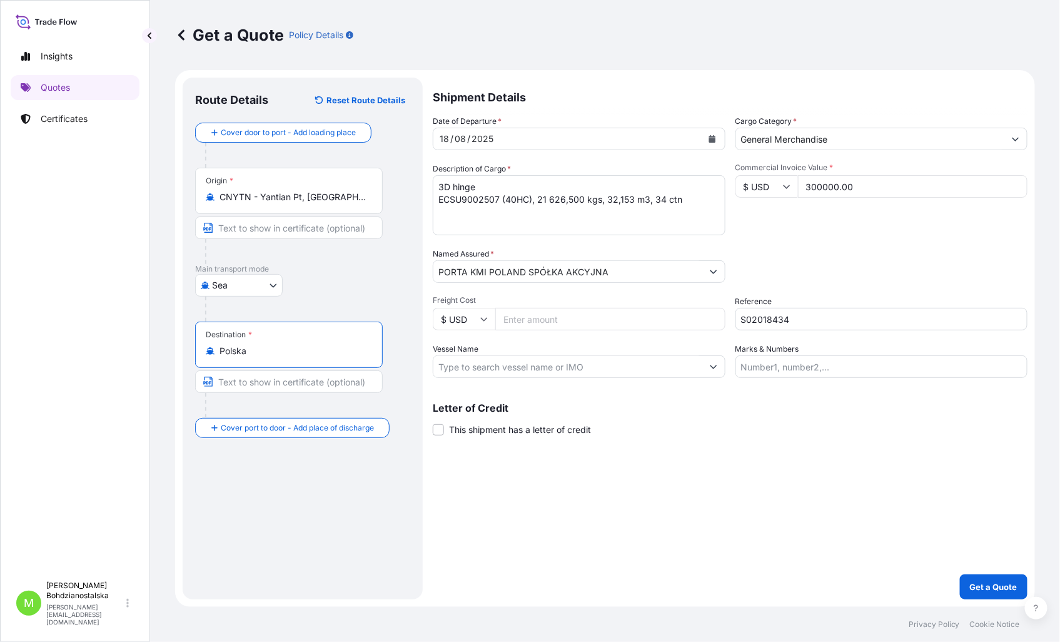
type input "Polska"
drag, startPoint x: 594, startPoint y: 548, endPoint x: 602, endPoint y: 552, distance: 8.4
click at [602, 552] on div "Shipment Details Date of Departure * [DATE] Cargo Category * General Merchandis…" at bounding box center [730, 339] width 595 height 522
click at [1011, 587] on p "Get a Quote" at bounding box center [994, 586] width 48 height 13
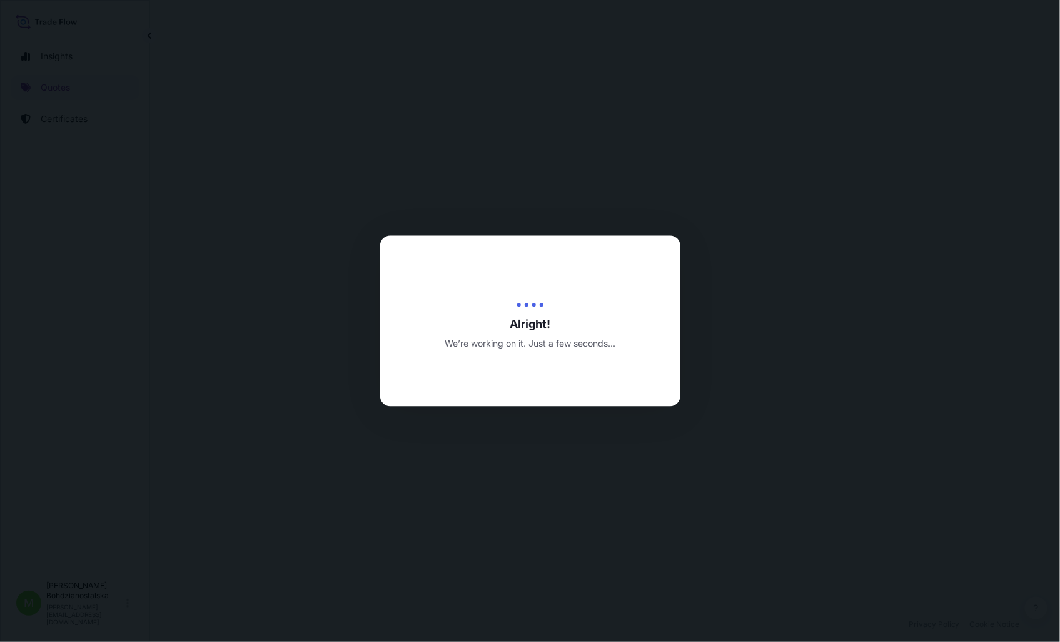
select select "Sea"
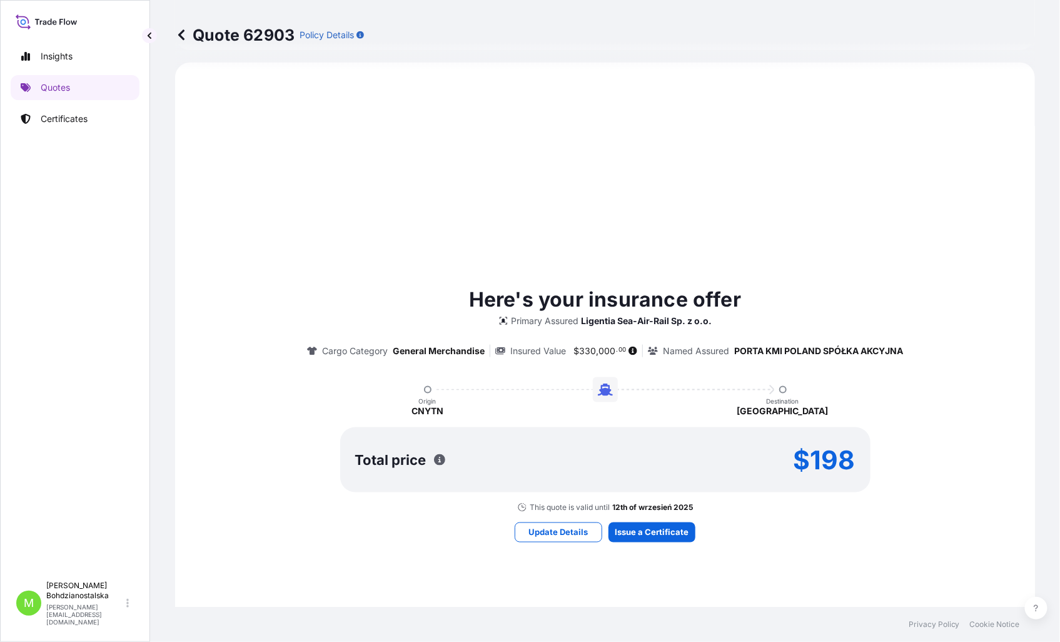
scroll to position [584, 0]
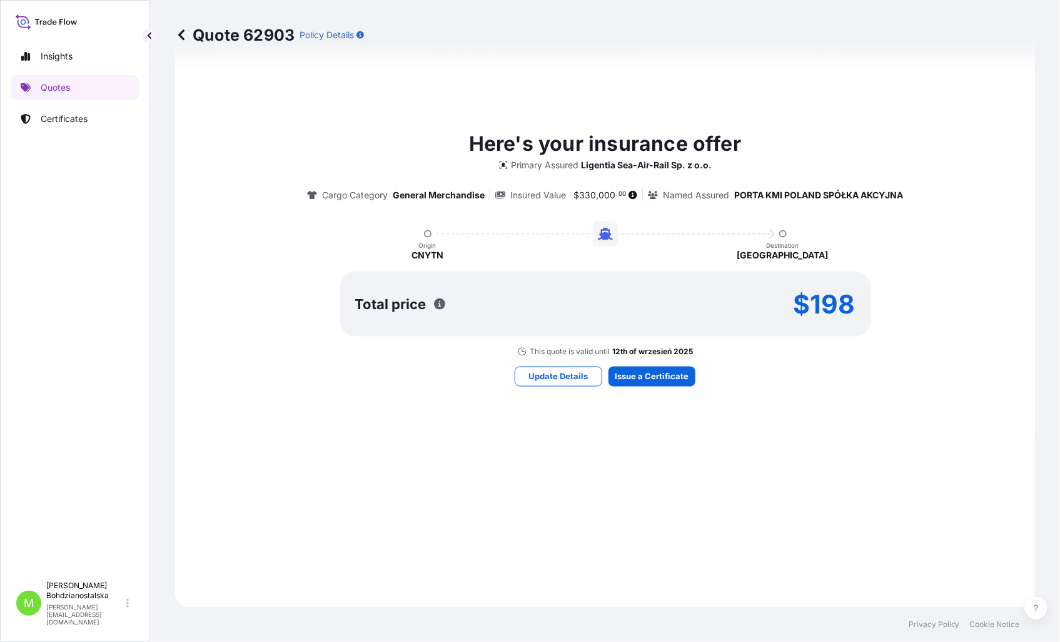
click at [864, 605] on div "Here's your insurance offer Primary Assured Ligentia Sea-Air-Rail Sp. z o.o. Ca…" at bounding box center [605, 257] width 860 height 701
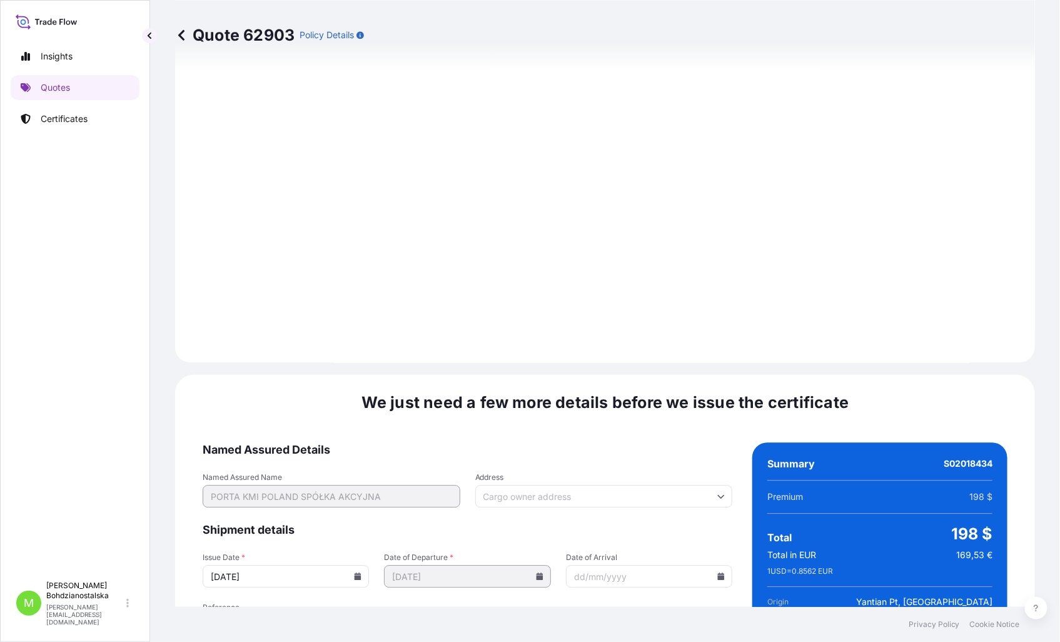
scroll to position [1266, 0]
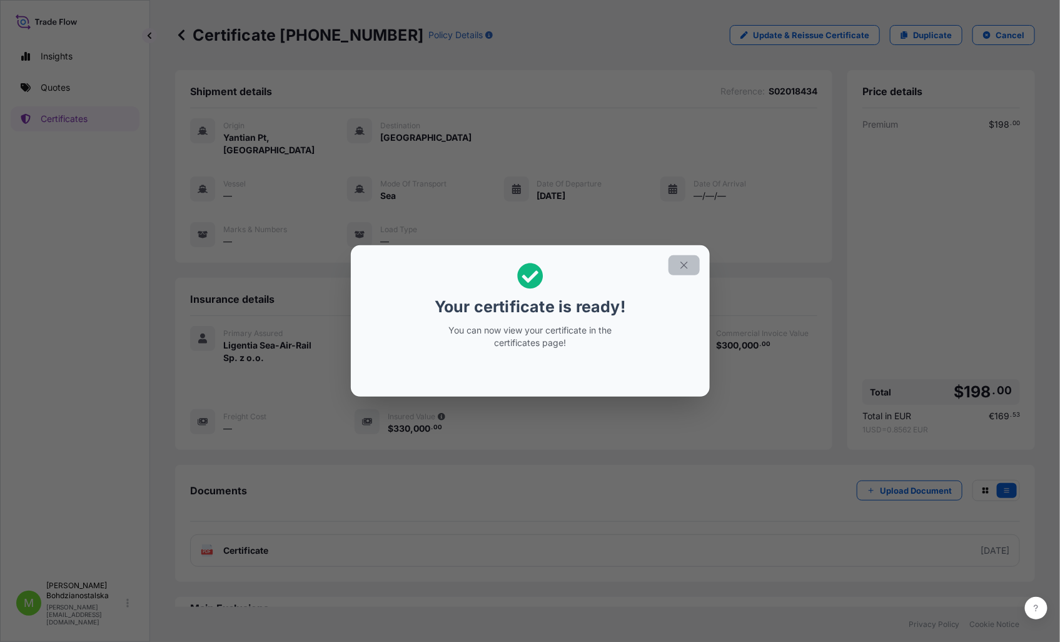
click at [685, 264] on icon "button" at bounding box center [684, 265] width 11 height 11
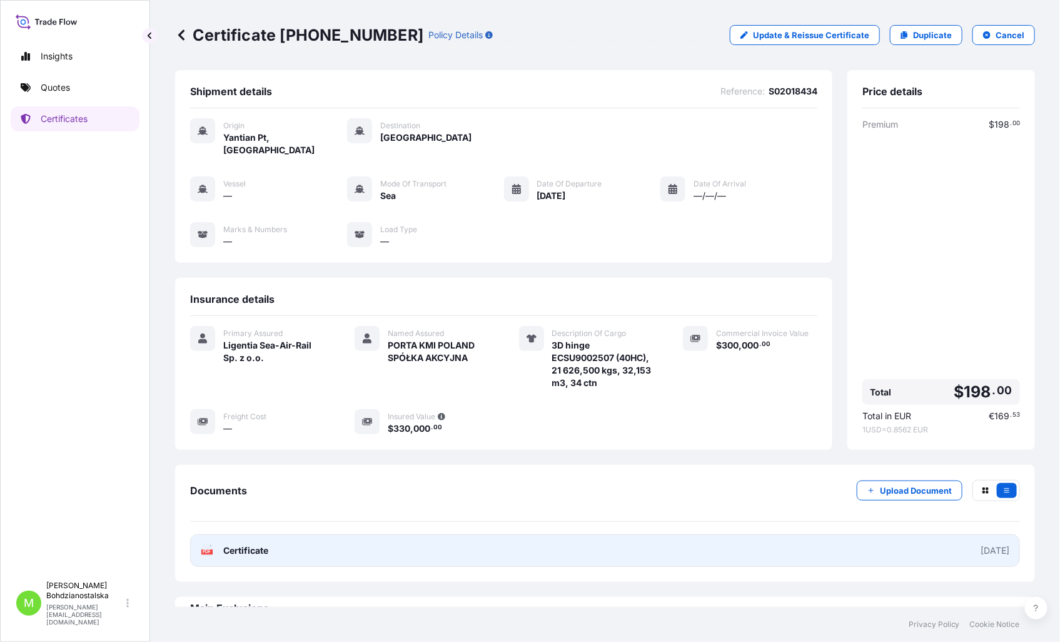
click at [284, 538] on link "PDF Certificate [DATE]" at bounding box center [605, 550] width 830 height 33
